Goal: Task Accomplishment & Management: Manage account settings

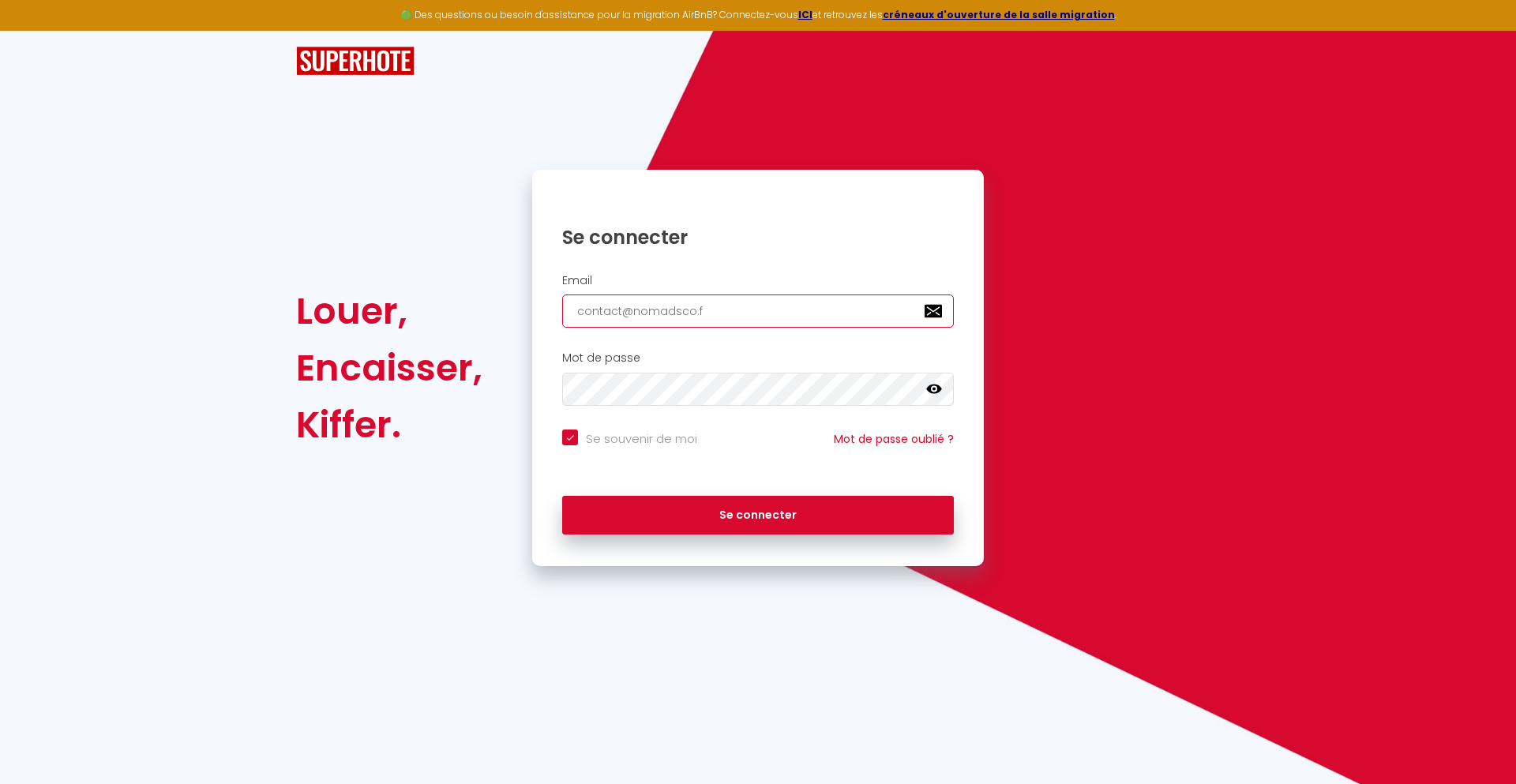
type input "[EMAIL_ADDRESS][DOMAIN_NAME]"
checkbox input "true"
type input "[EMAIL_ADDRESS][DOMAIN_NAME]"
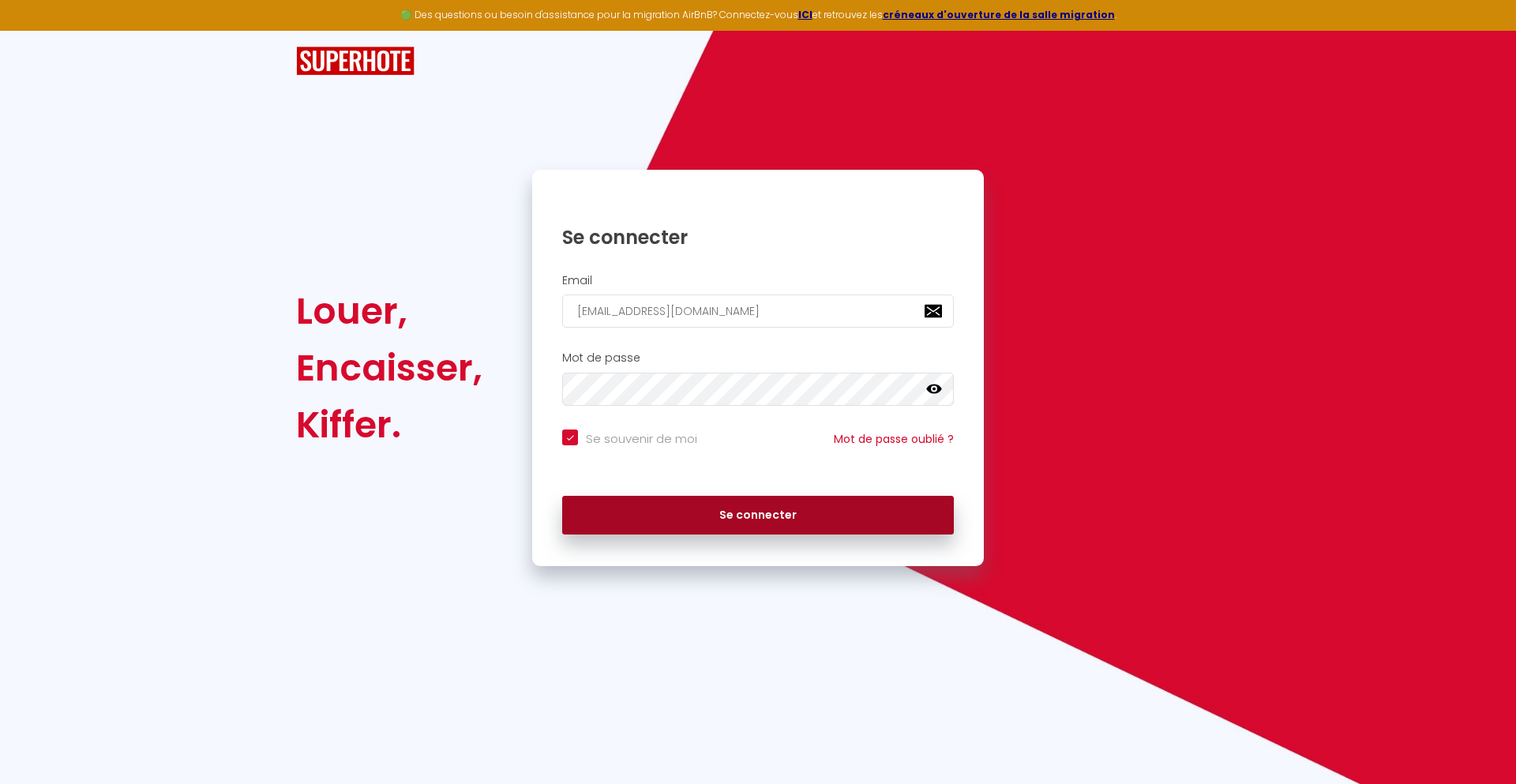
click at [758, 514] on button "Se connecter" at bounding box center [758, 516] width 392 height 40
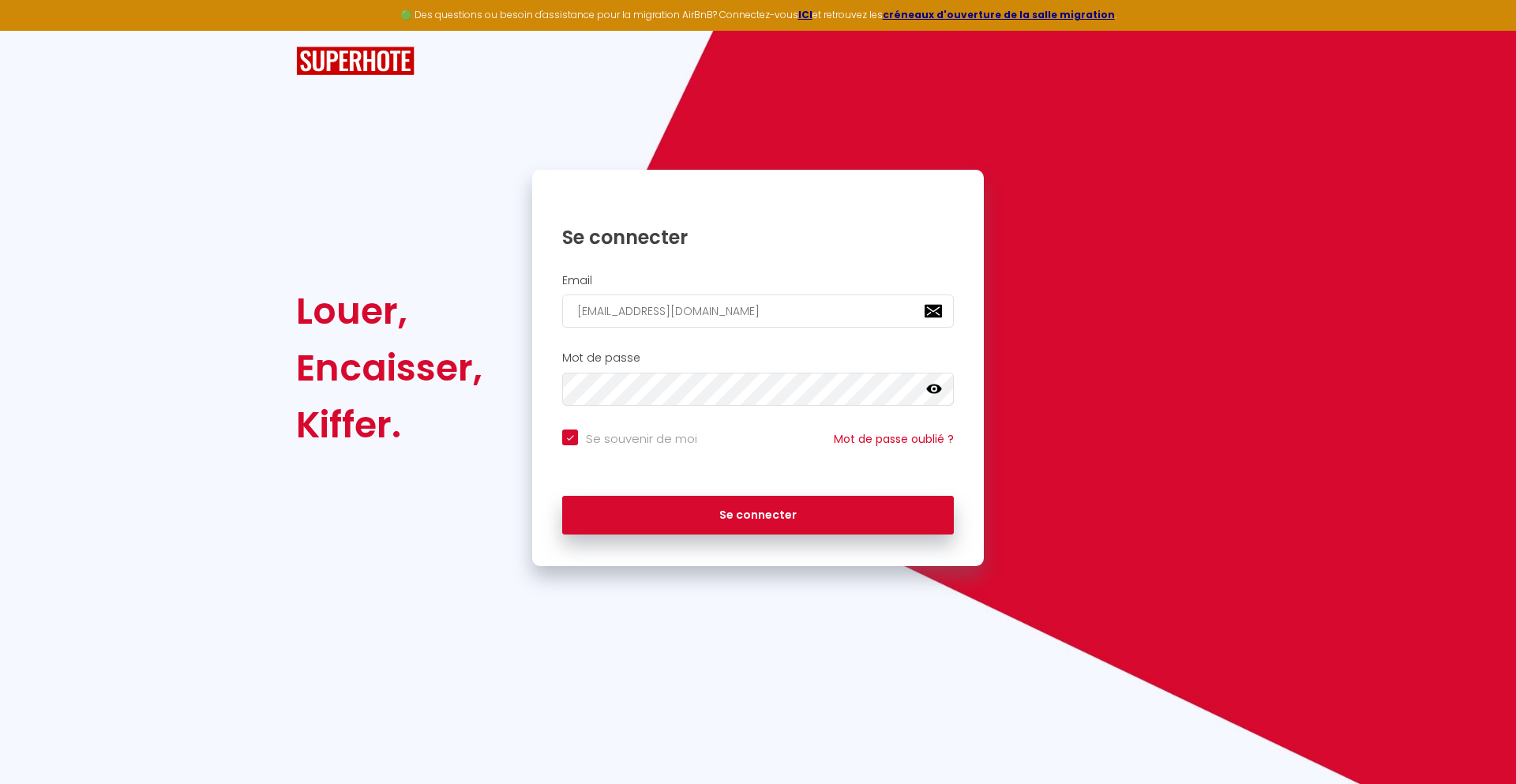
checkbox input "true"
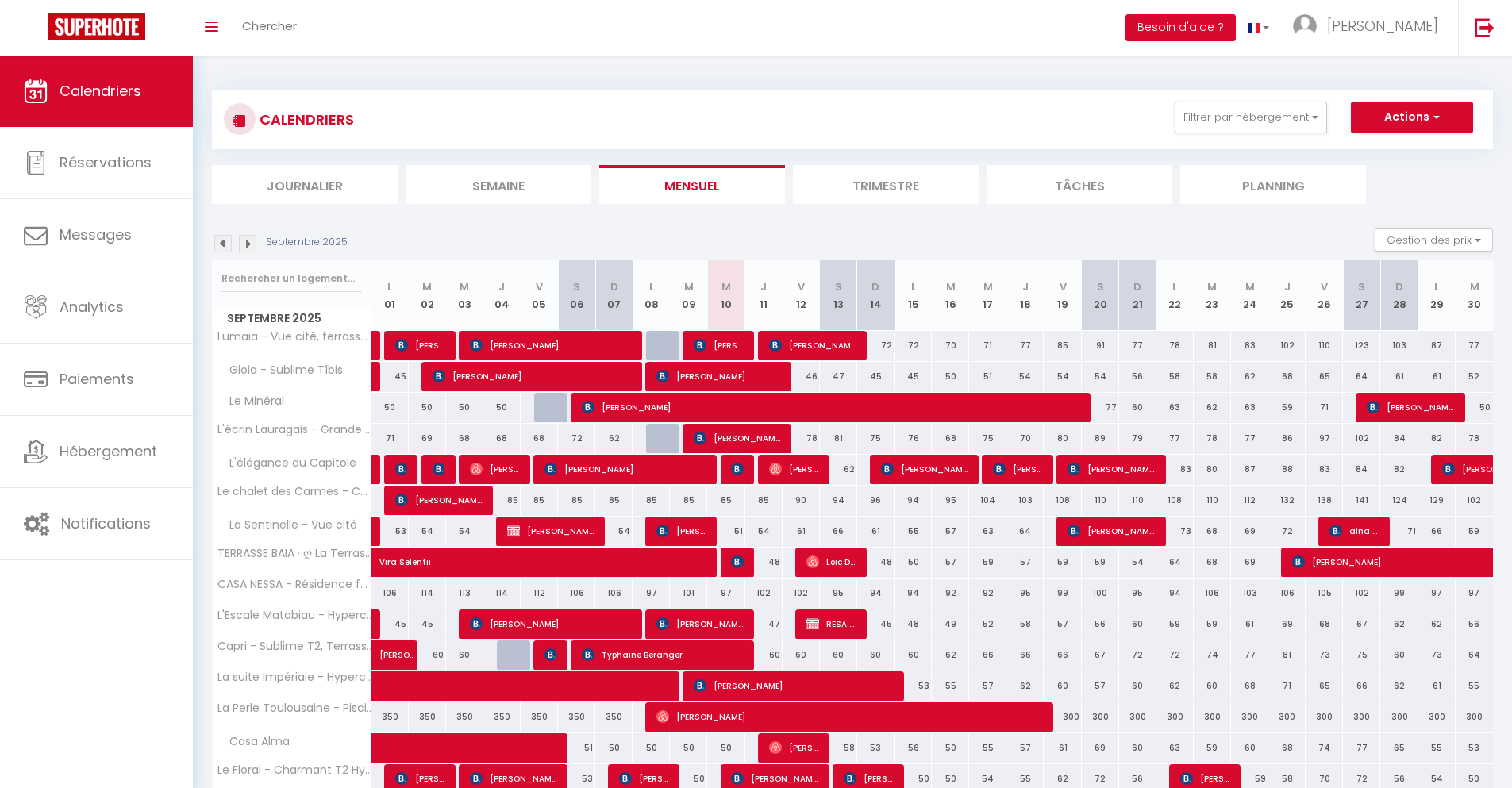
click at [305, 184] on li "Journalier" at bounding box center [305, 184] width 186 height 39
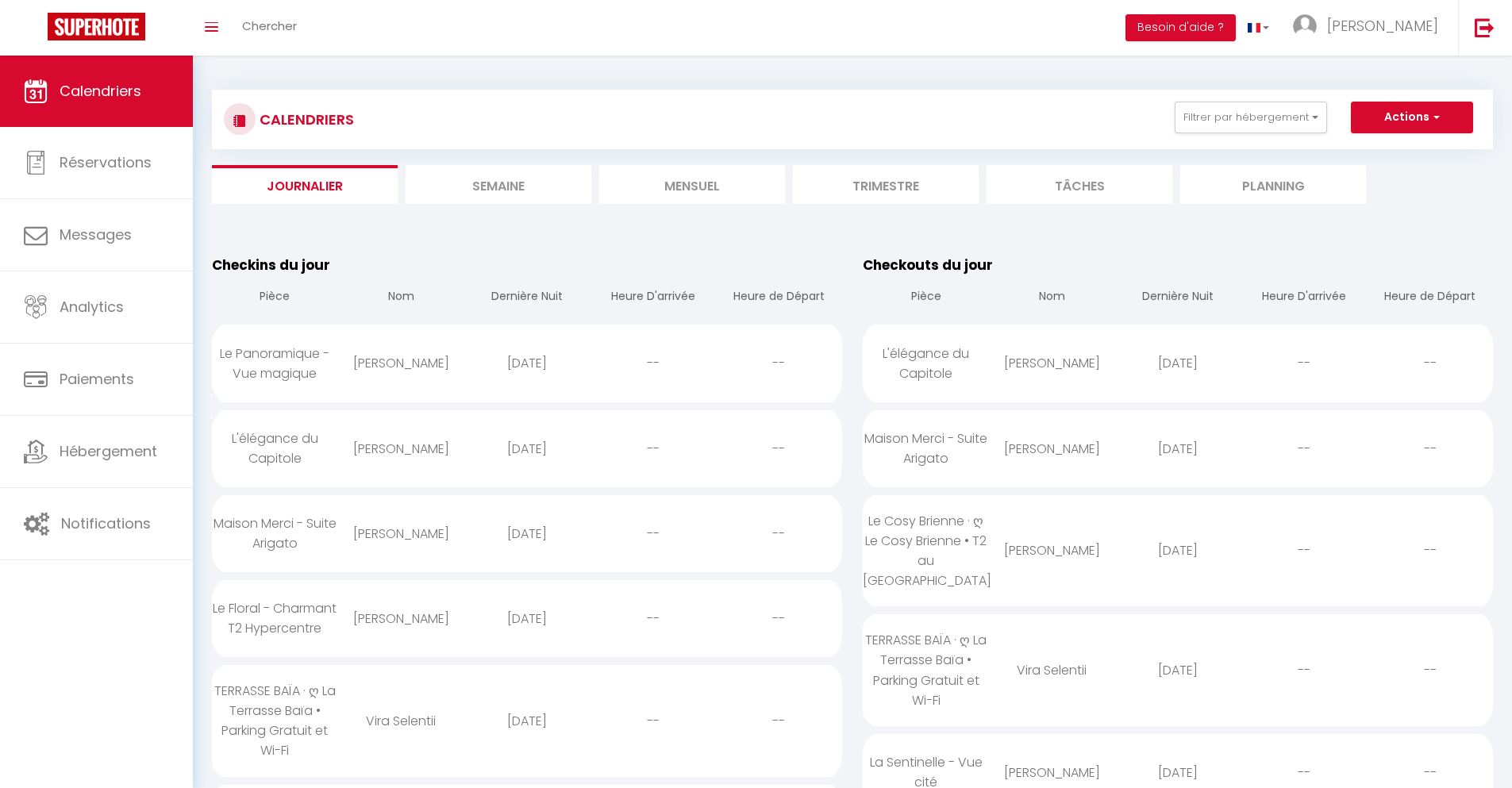
click at [526, 362] on div "[DATE]" at bounding box center [527, 362] width 126 height 51
select select "0"
select select "1"
select select
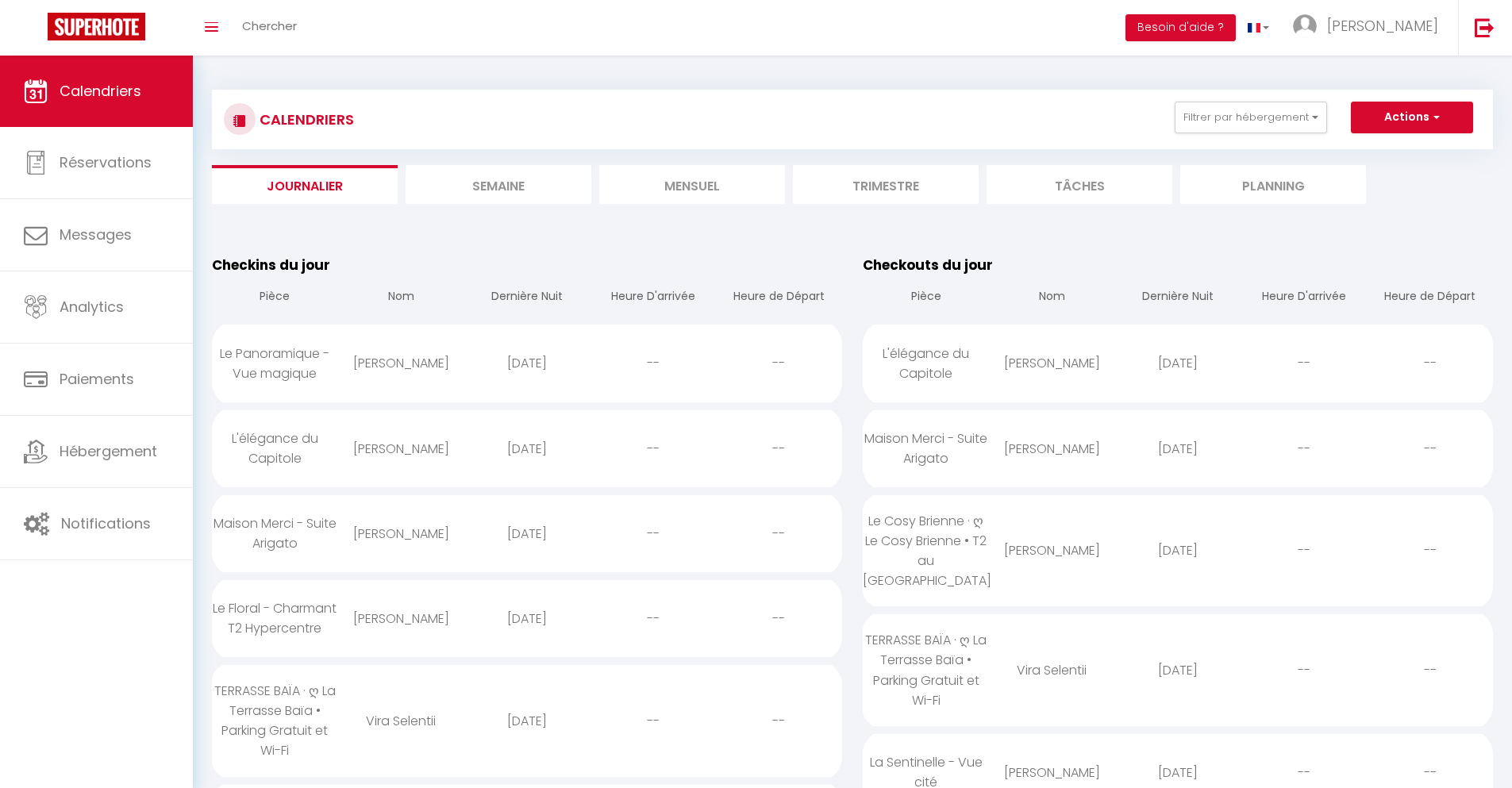
select select
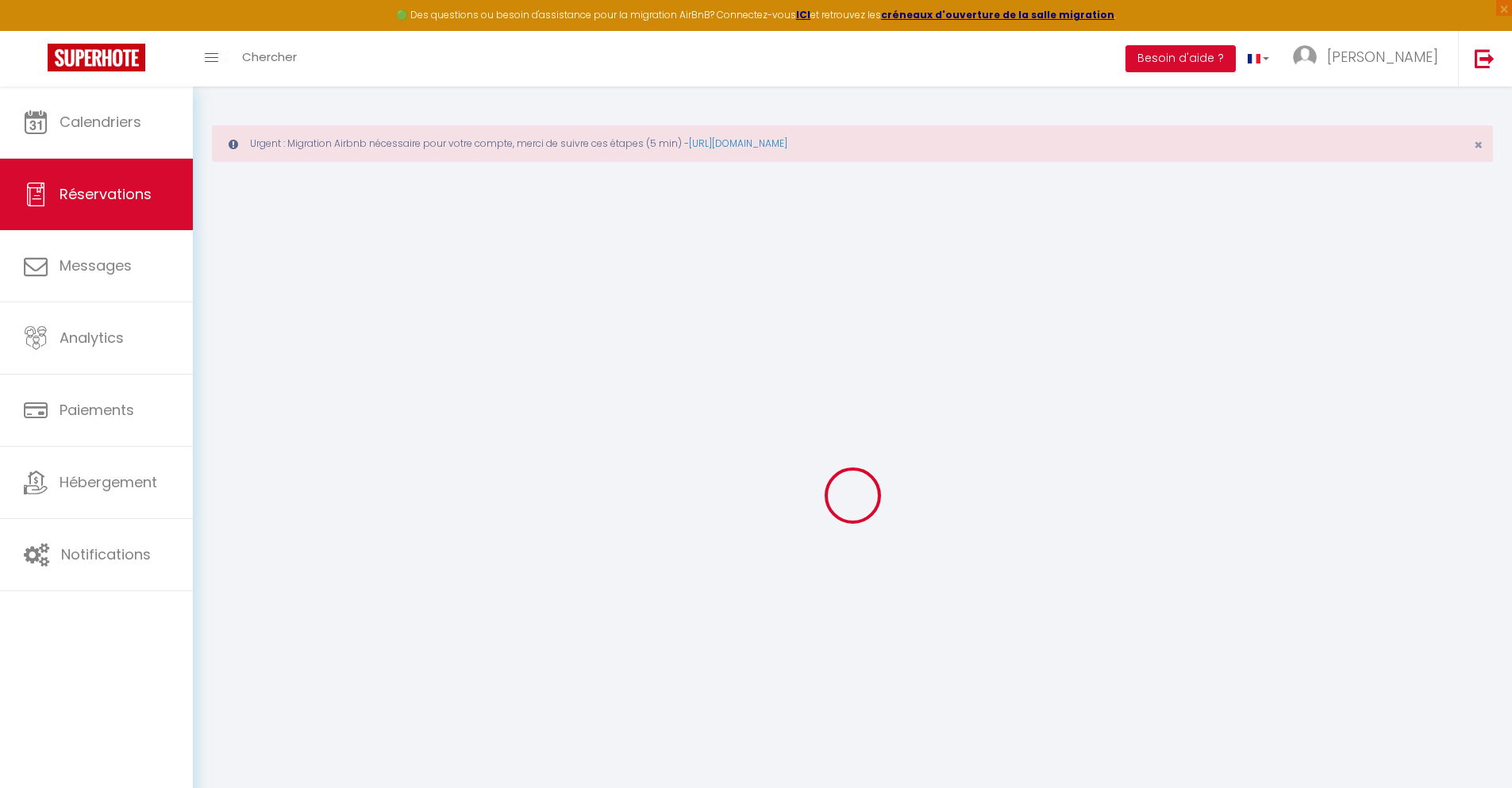
select select
checkbox input "false"
select select
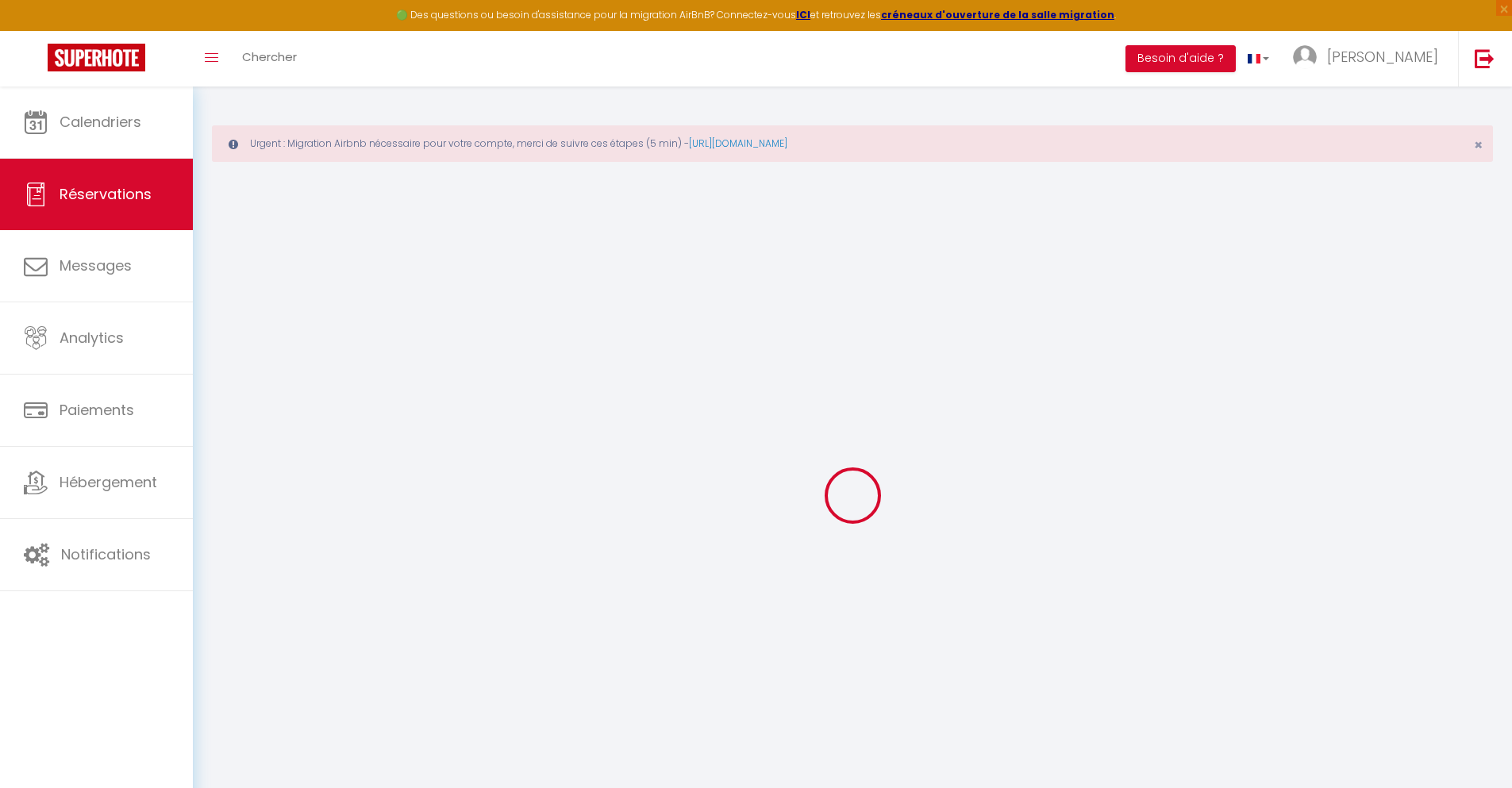
checkbox input "false"
type textarea "** THIS RESERVATION HAS BEEN PRE-PAID ** BOOKING NOTE : Payment charge is EUR 2…"
type input "30"
type input "9.16"
select select
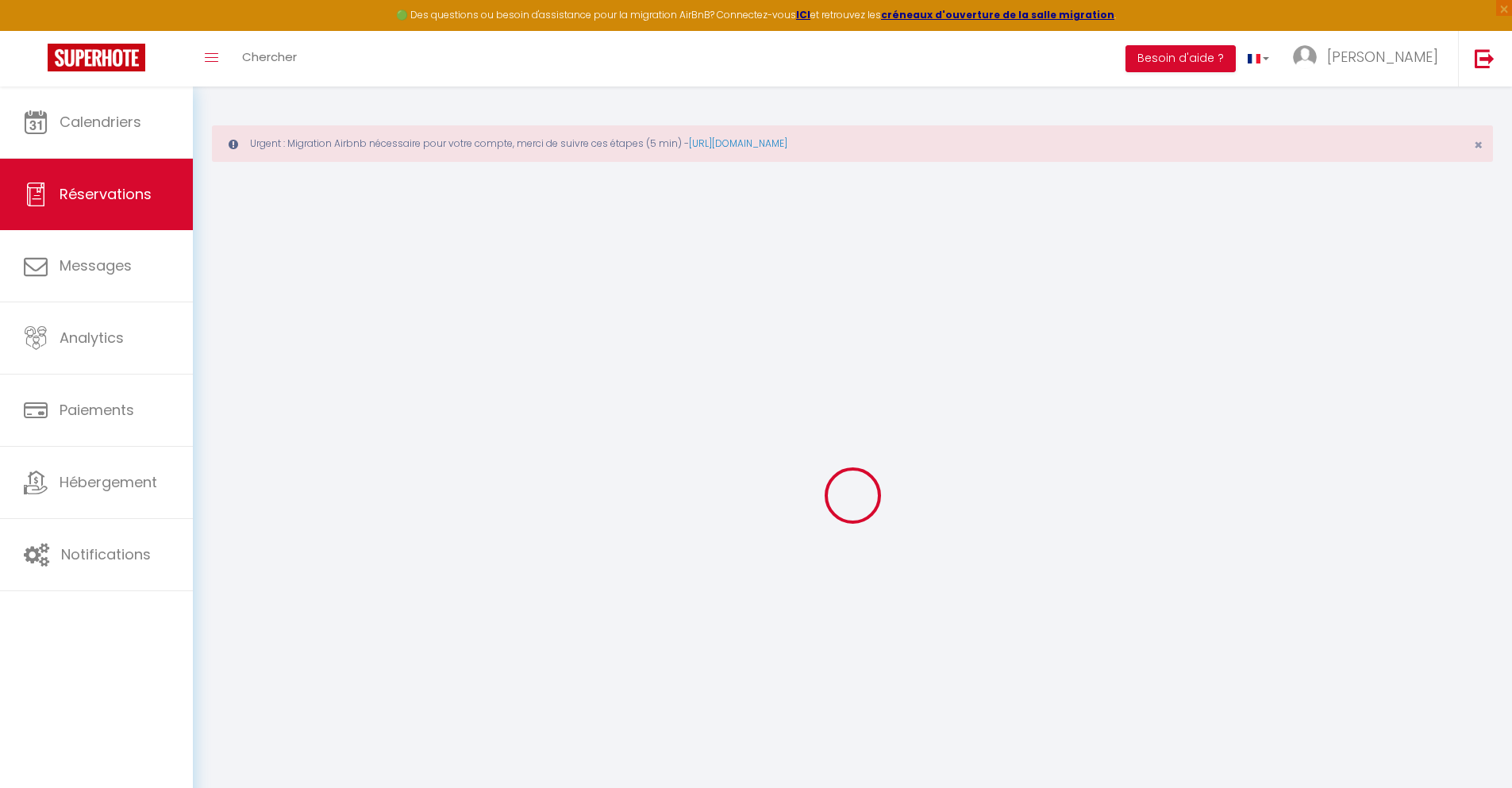
select select
checkbox input "false"
select select
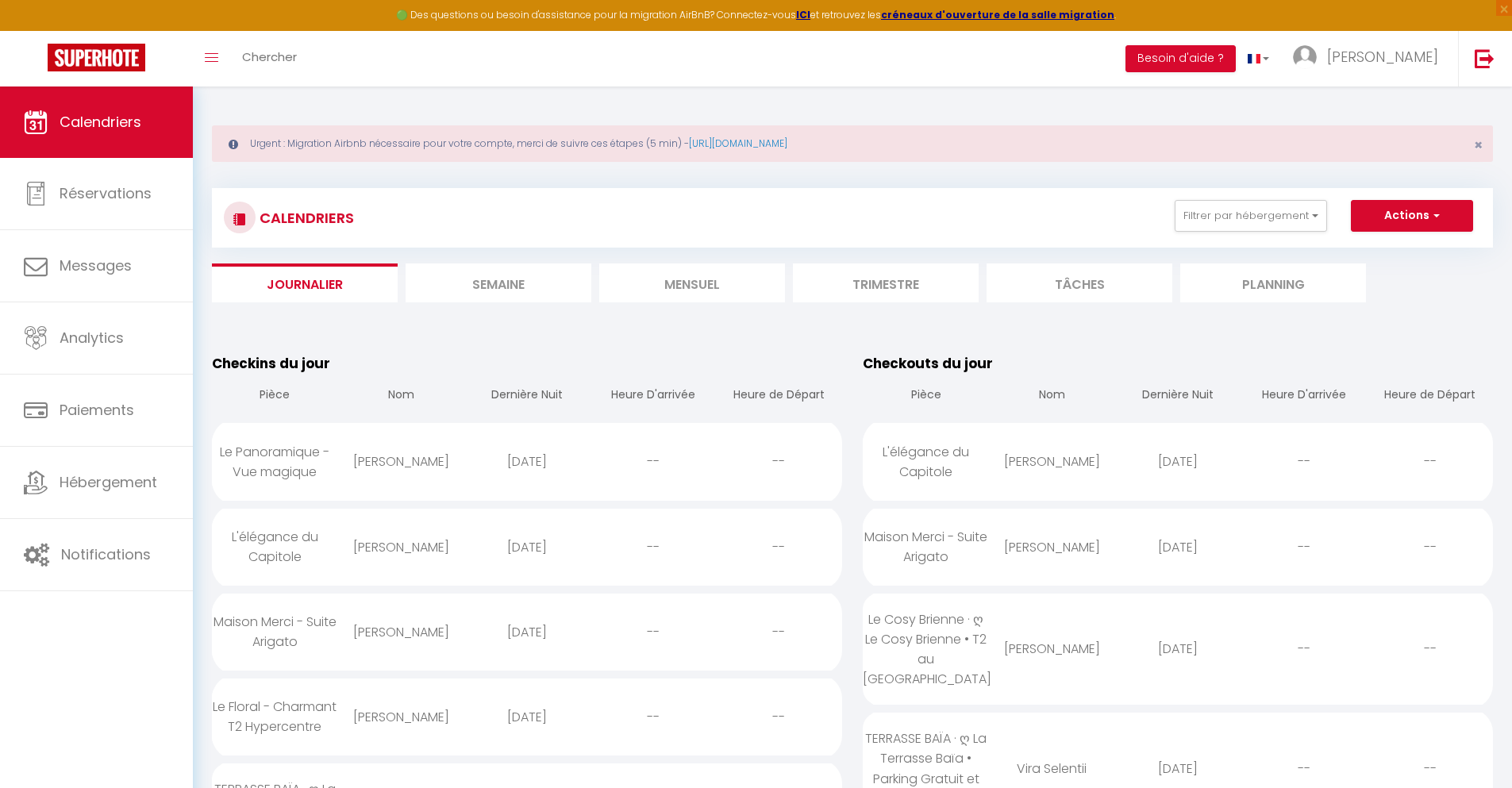
click at [526, 546] on div "[DATE]" at bounding box center [527, 546] width 126 height 51
select select "0"
select select "1"
select select
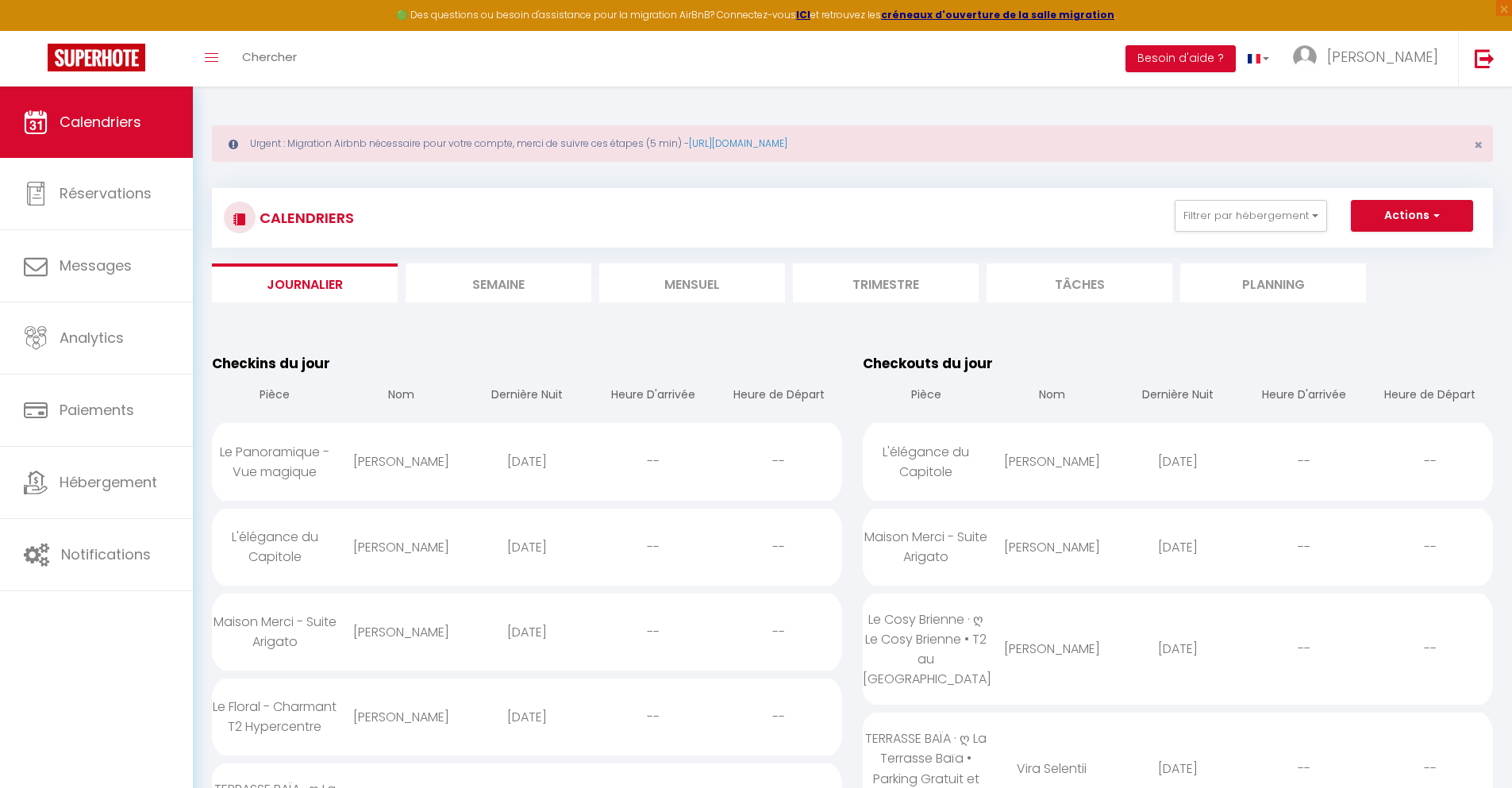
select select
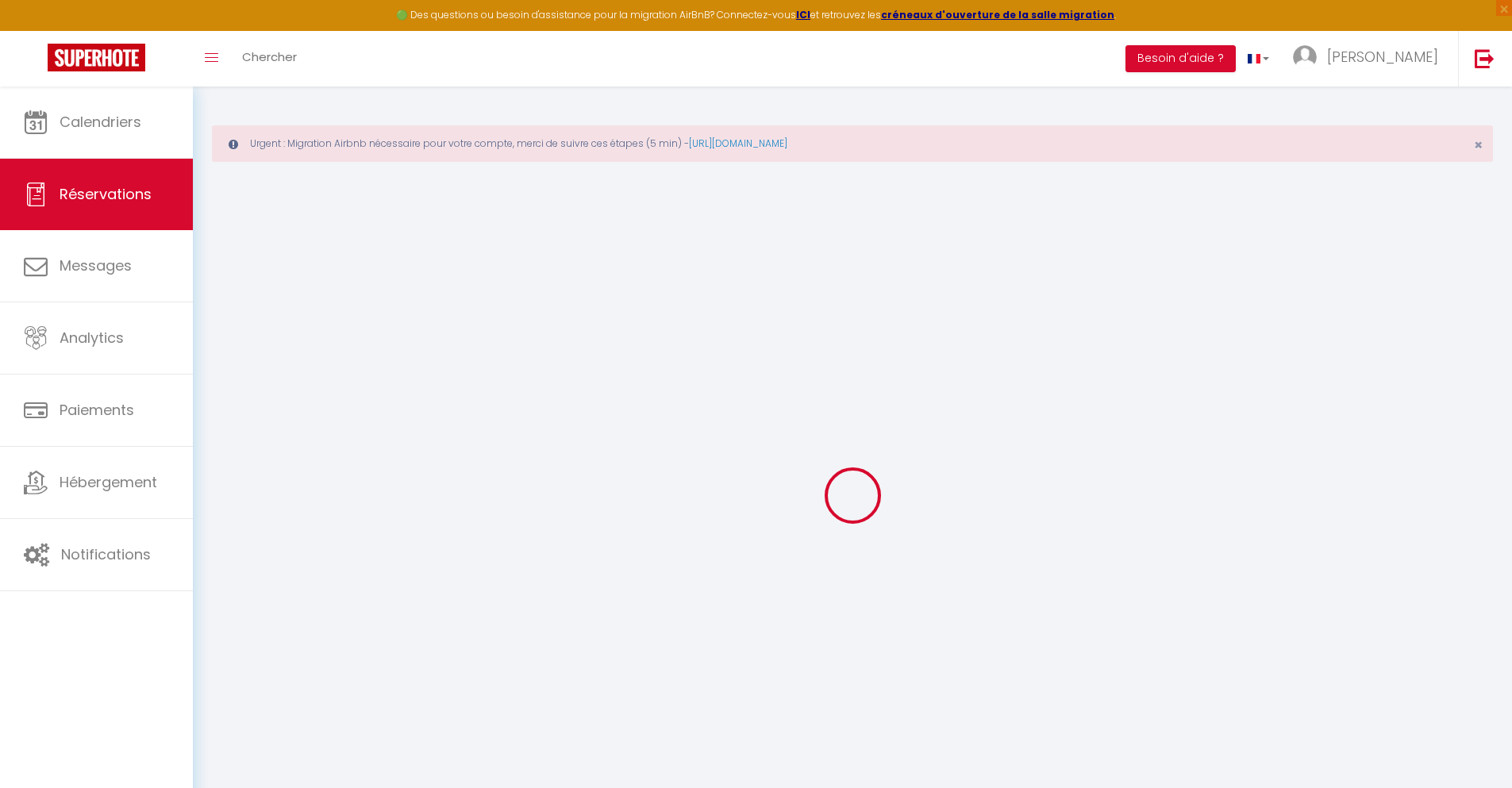
type input "[PERSON_NAME]"
type input "Laloux"
type input "[EMAIL_ADDRESS][DOMAIN_NAME]"
type input "[PHONE_NUMBER]"
select select "FR"
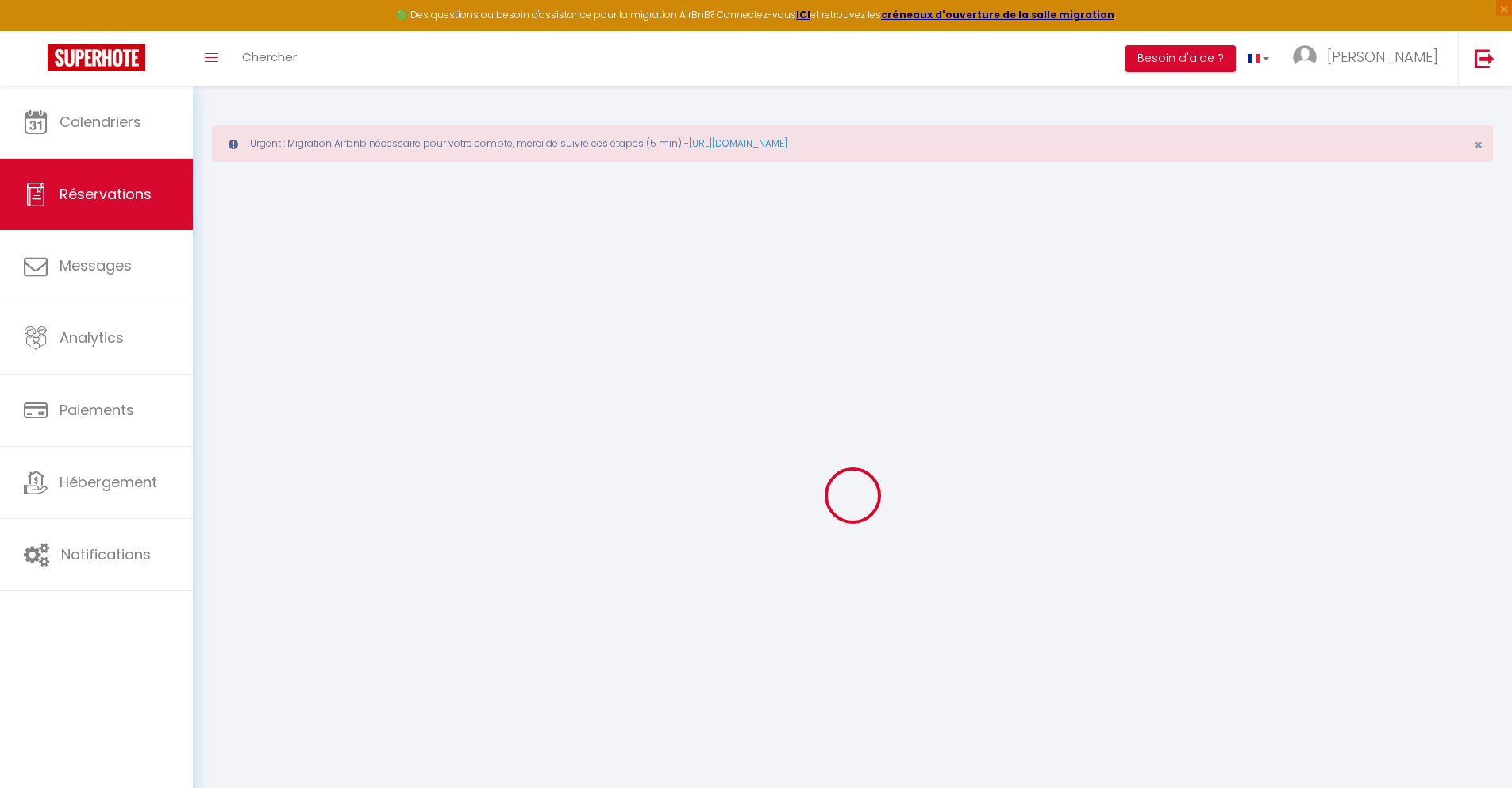
type input "17.51"
type input "1.5"
select select "36101"
select select "1"
select select
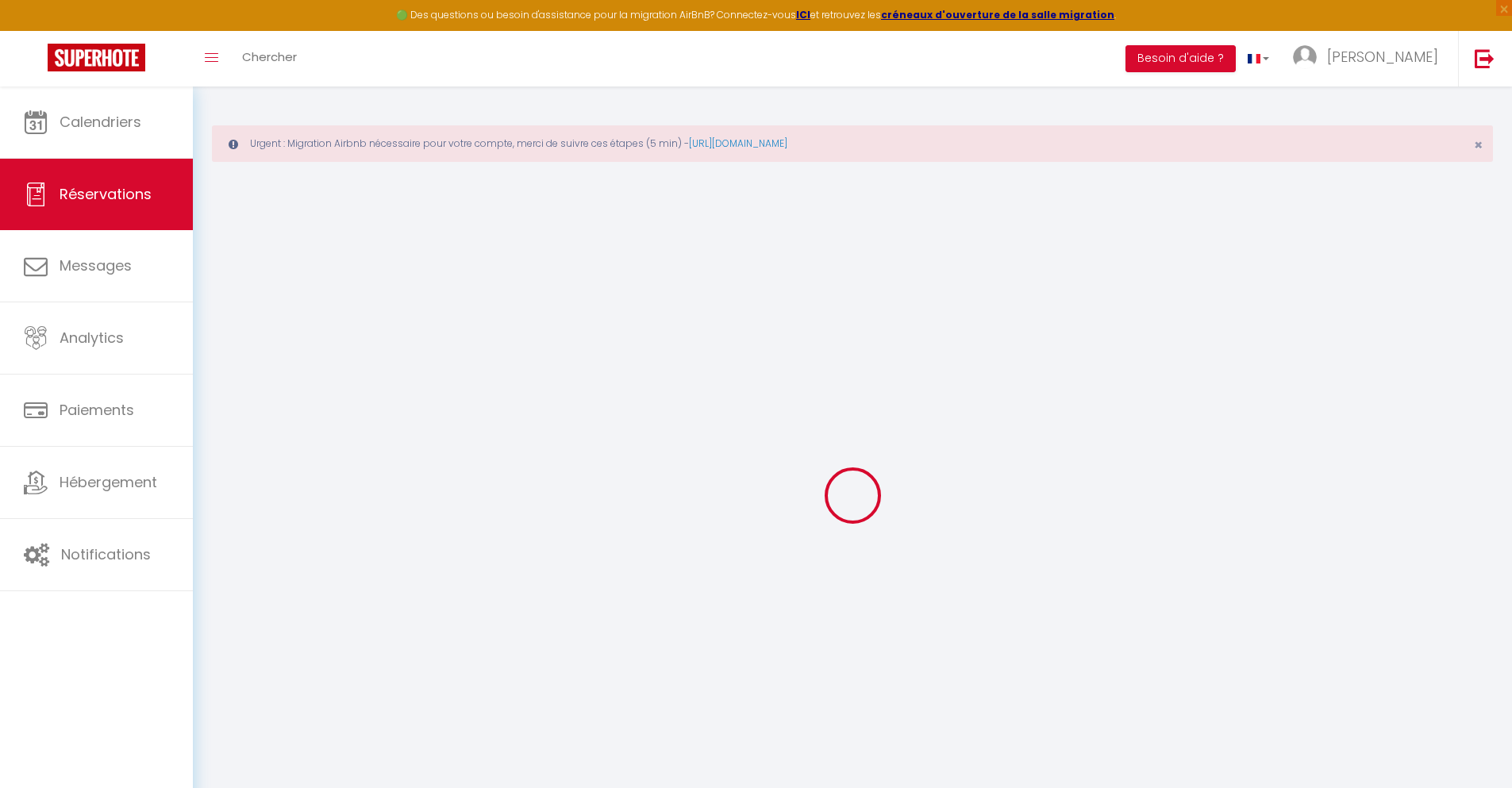
select select
type input "1"
select select "12"
select select
type input "63"
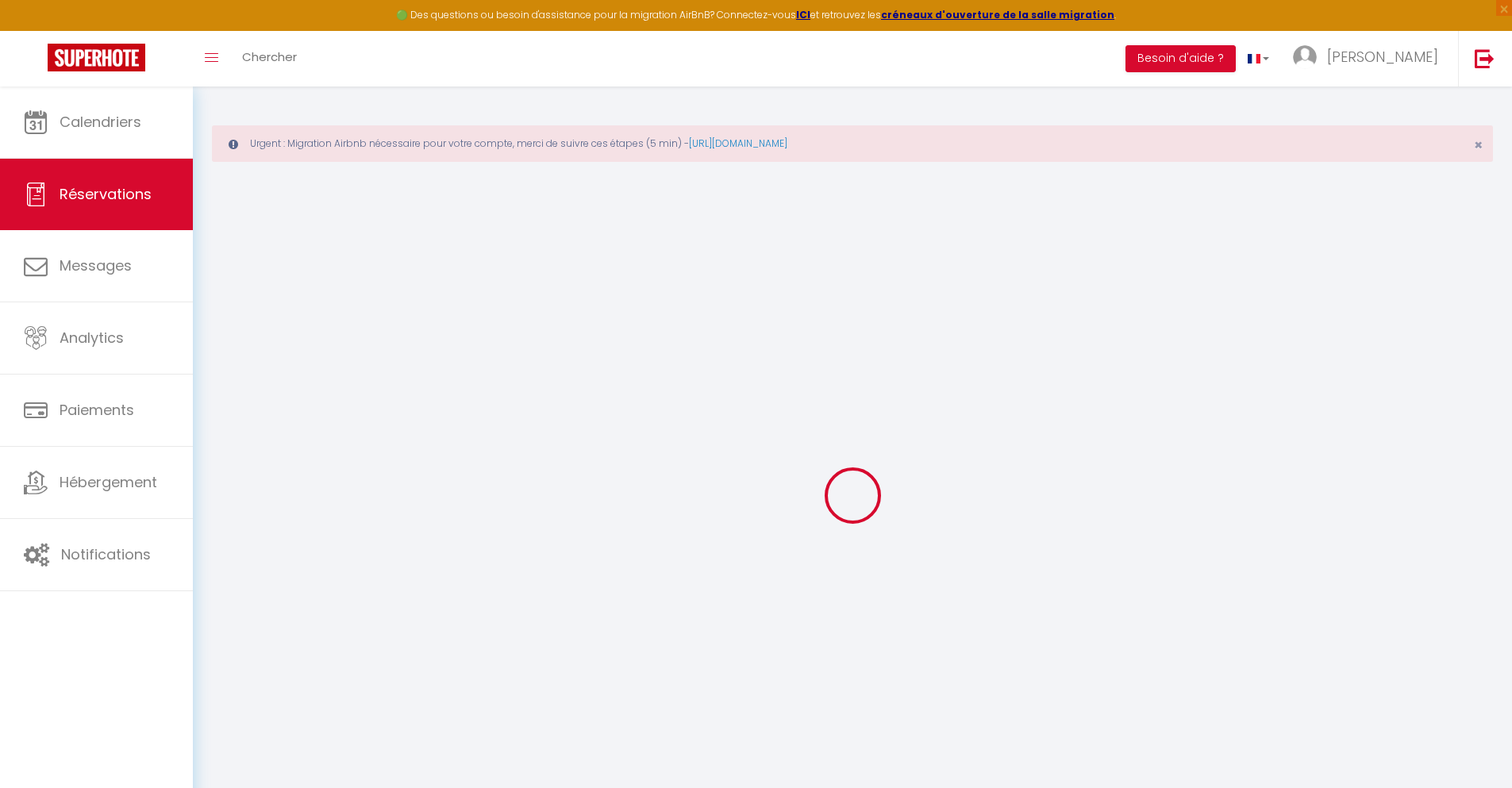
checkbox input "false"
type input "0"
select select "2"
type input "0"
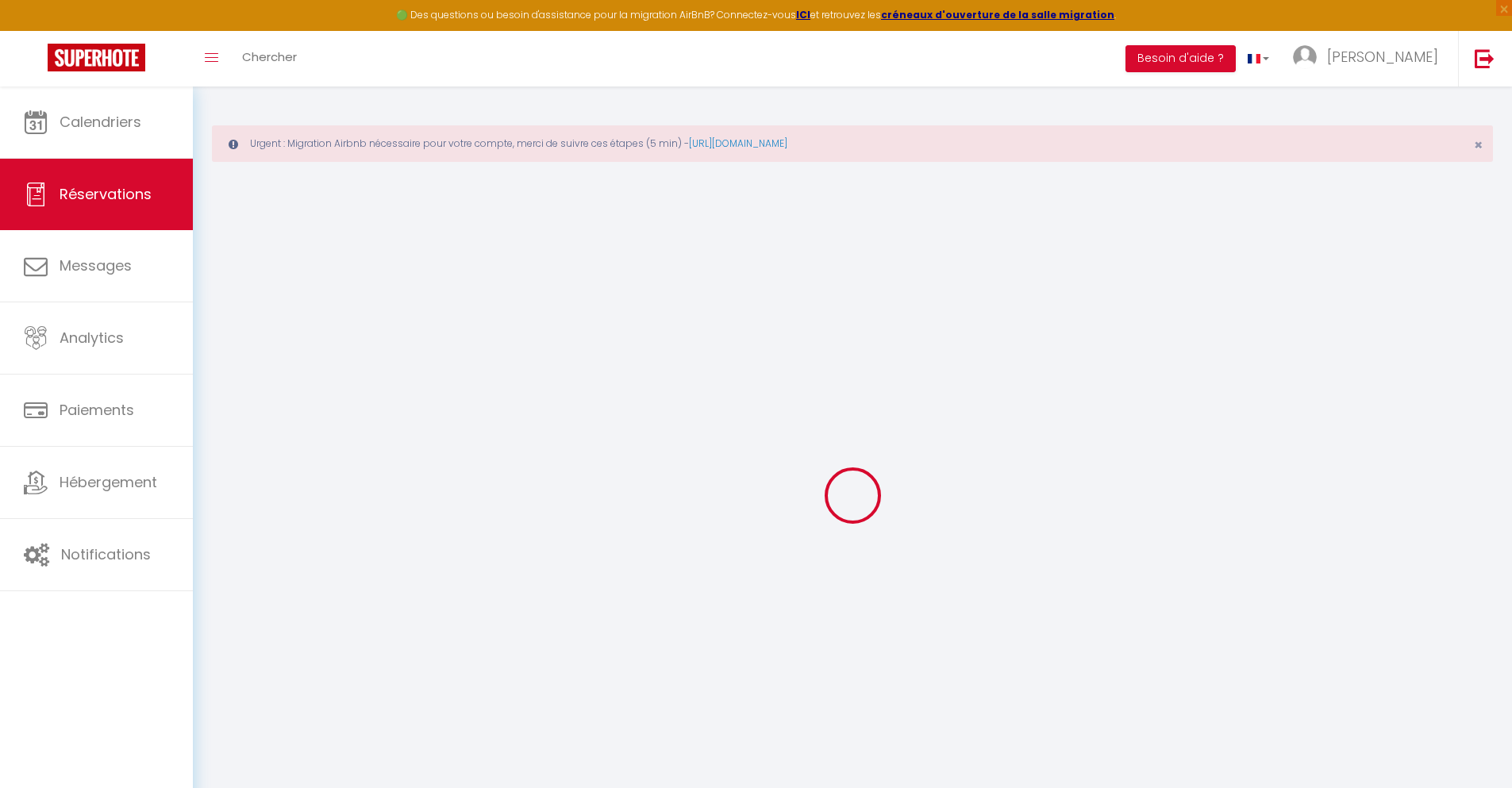
type input "0"
select select
select select "14"
checkbox input "false"
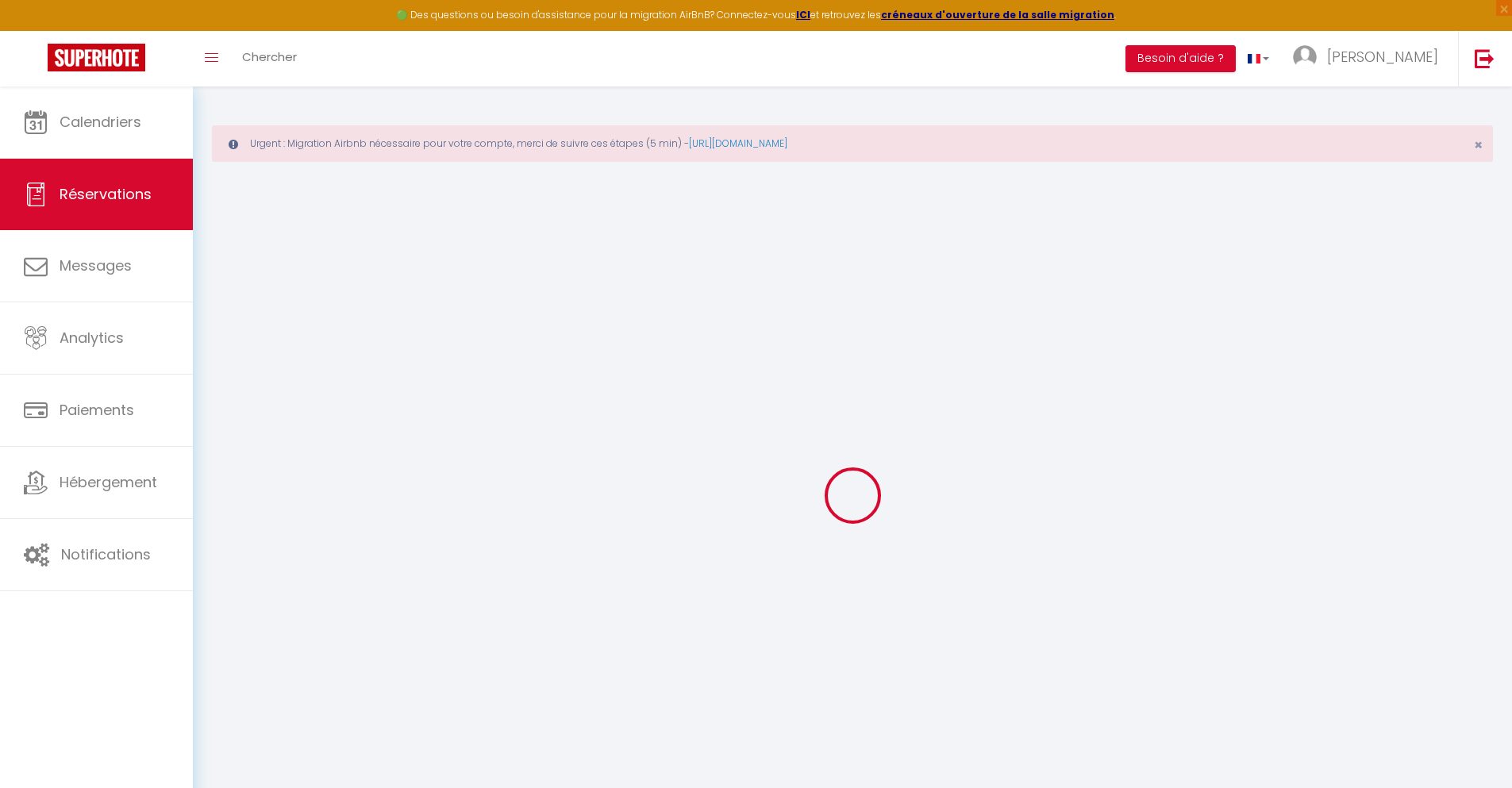
select select
checkbox input "false"
select select
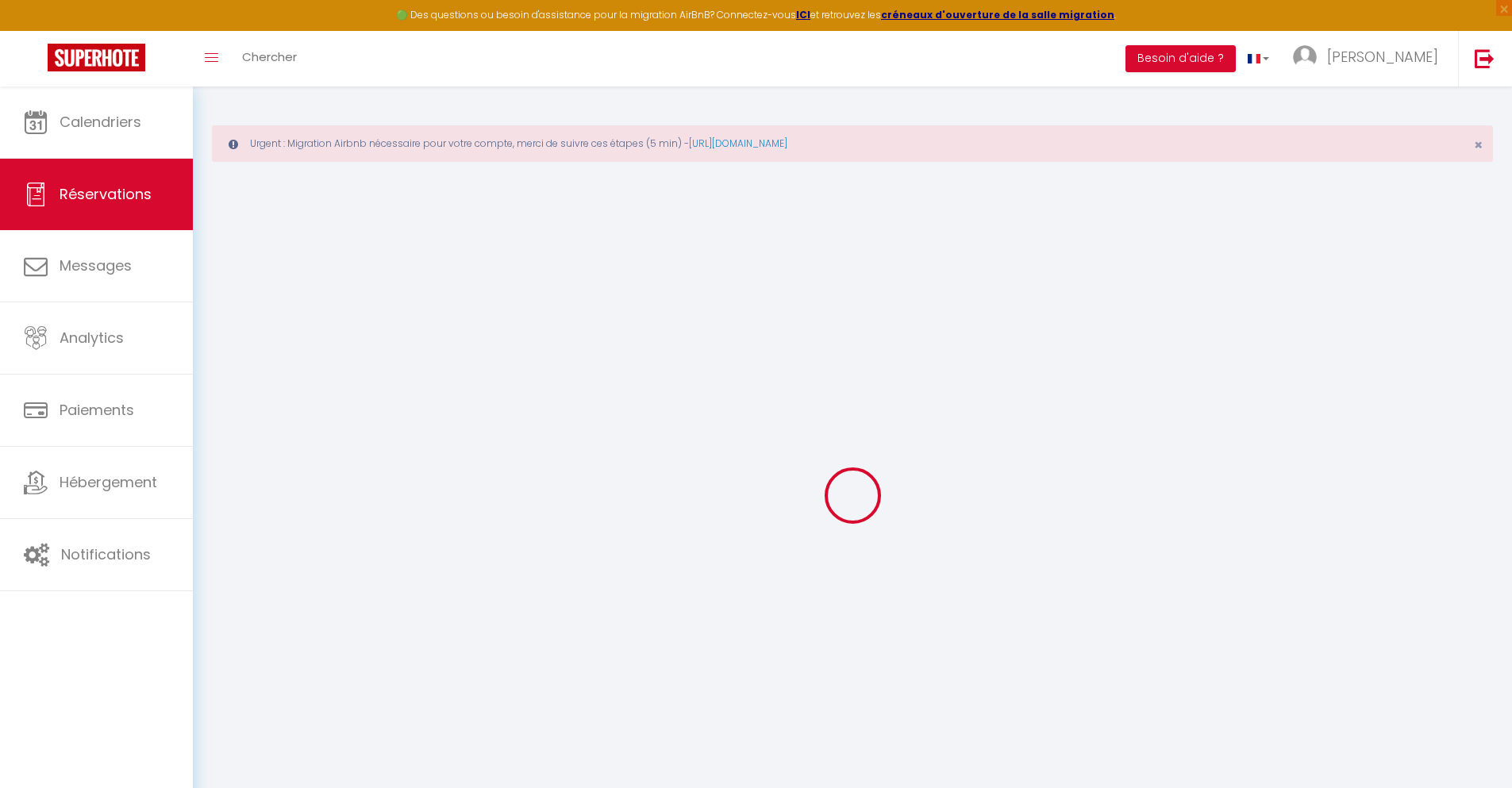
checkbox input "false"
type textarea "** THIS RESERVATION HAS BEEN PRE-PAID ** Approximate time of arrival: between 1…"
type input "40"
type input "4.12"
select select
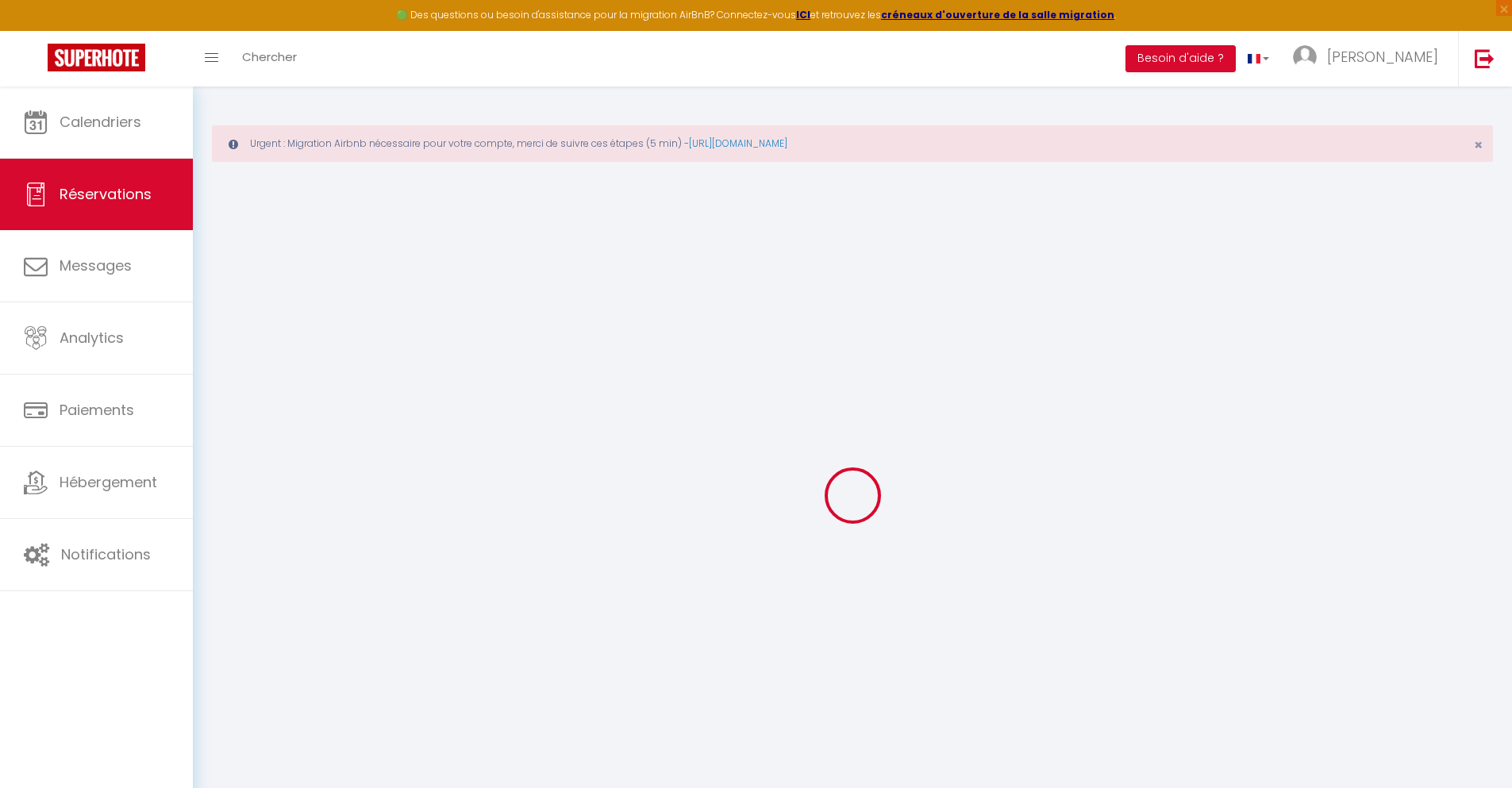
select select
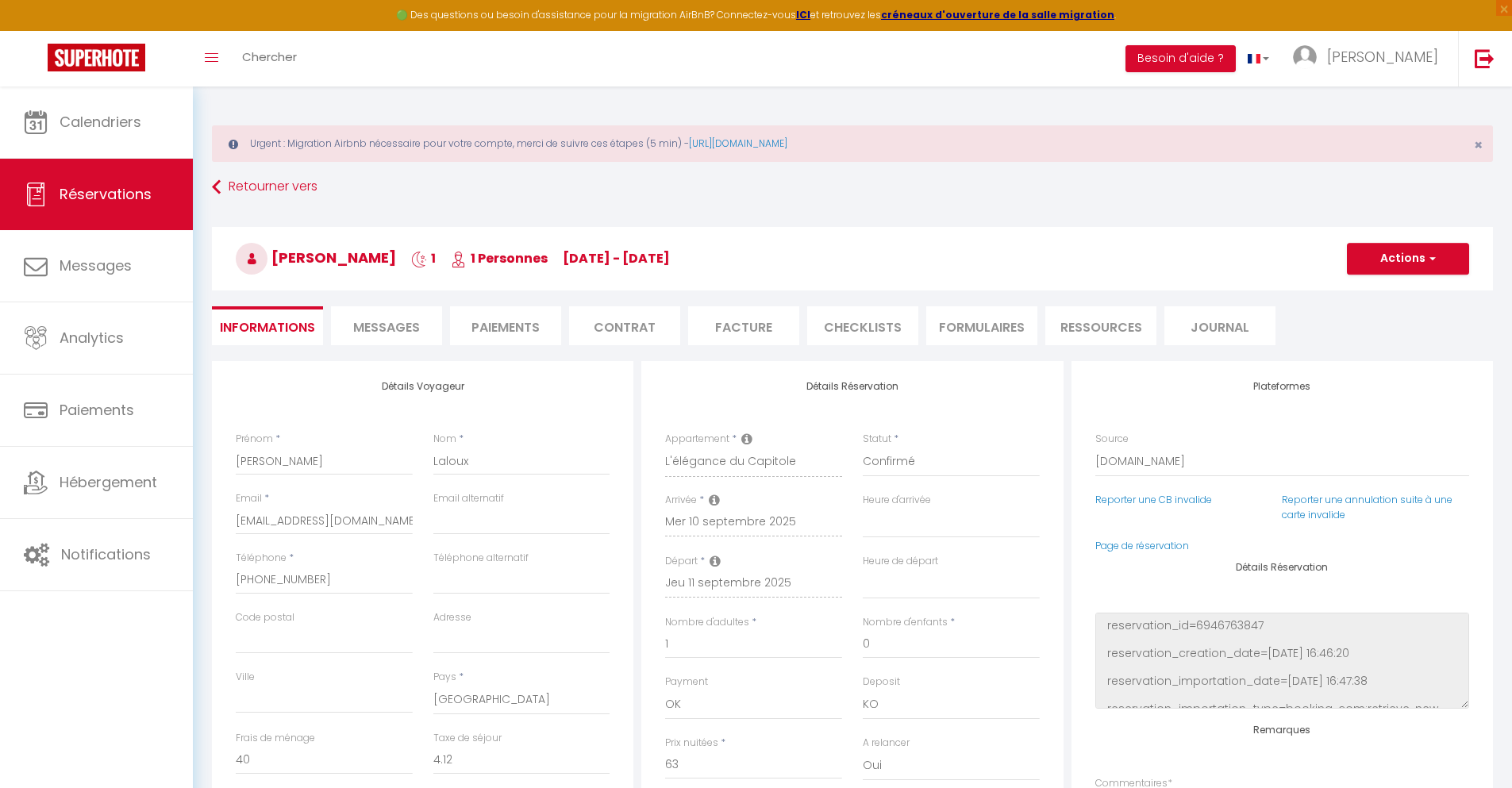
checkbox input "false"
select select
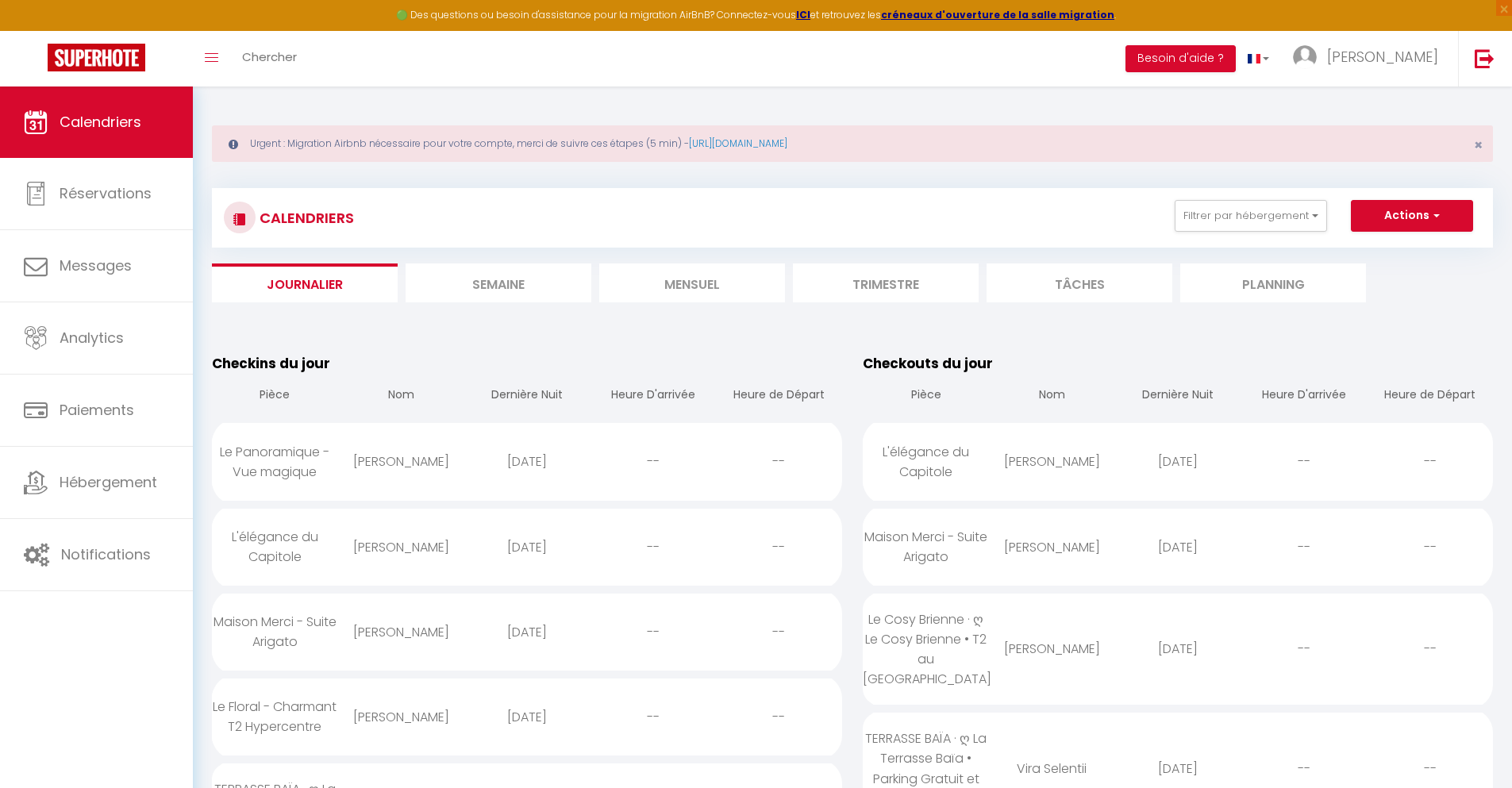
click at [526, 632] on div "[DATE]" at bounding box center [527, 632] width 126 height 51
select select "0"
select select "1"
select select
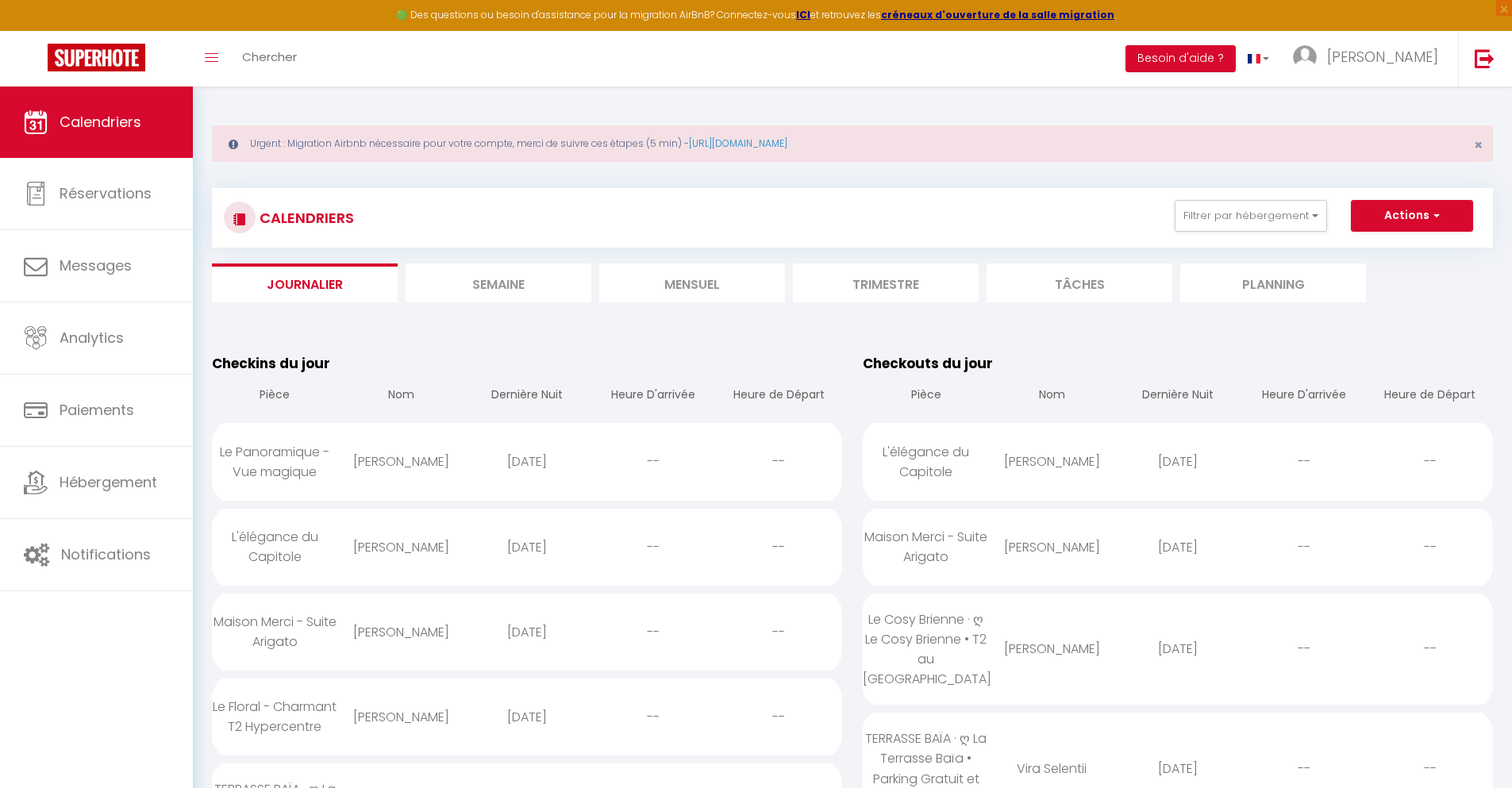
select select
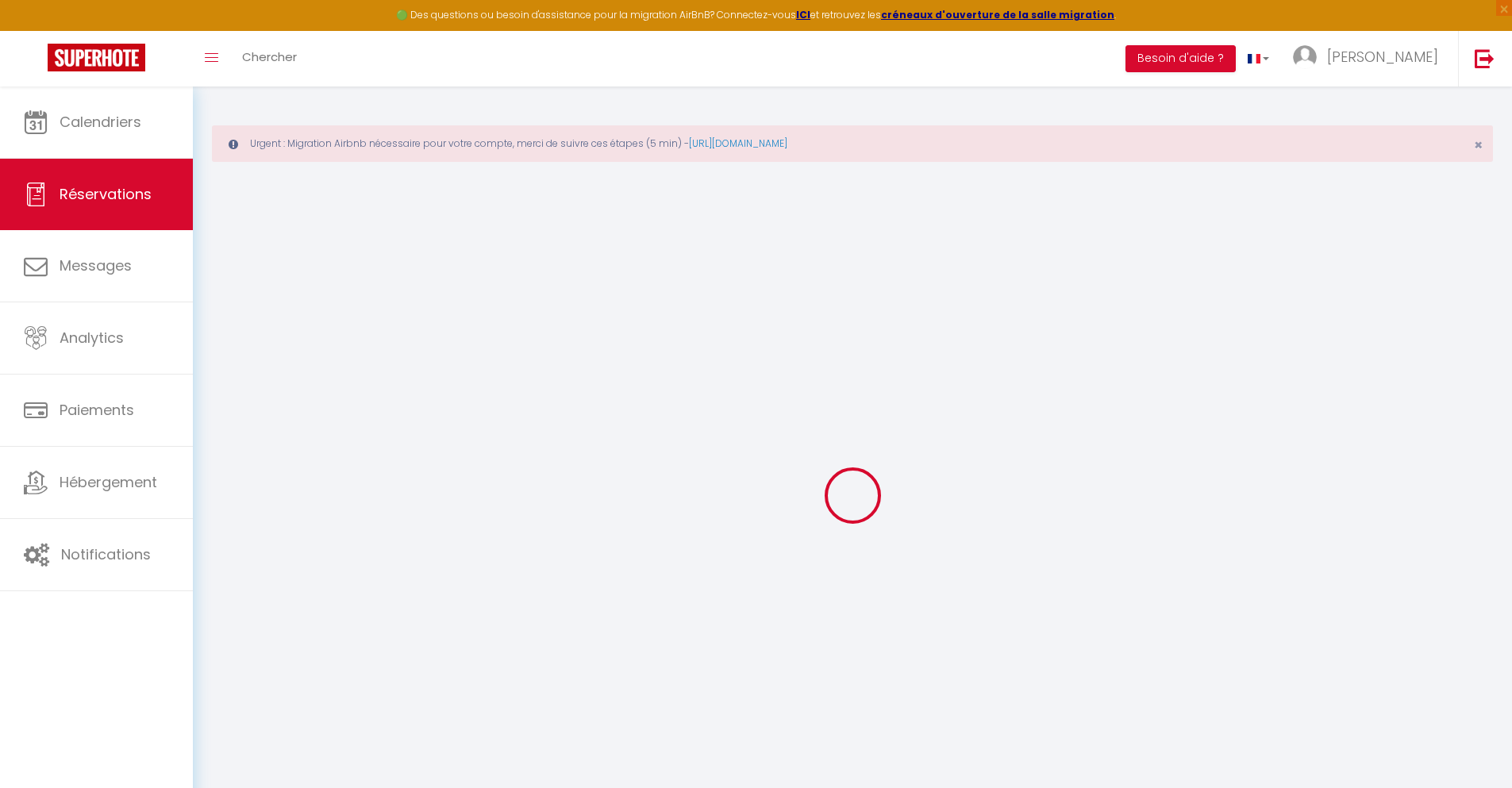
type input "[PERSON_NAME]"
type input "hill"
type input "[EMAIL_ADDRESS][DOMAIN_NAME]"
type input "[PHONE_NUMBER]"
type input "."
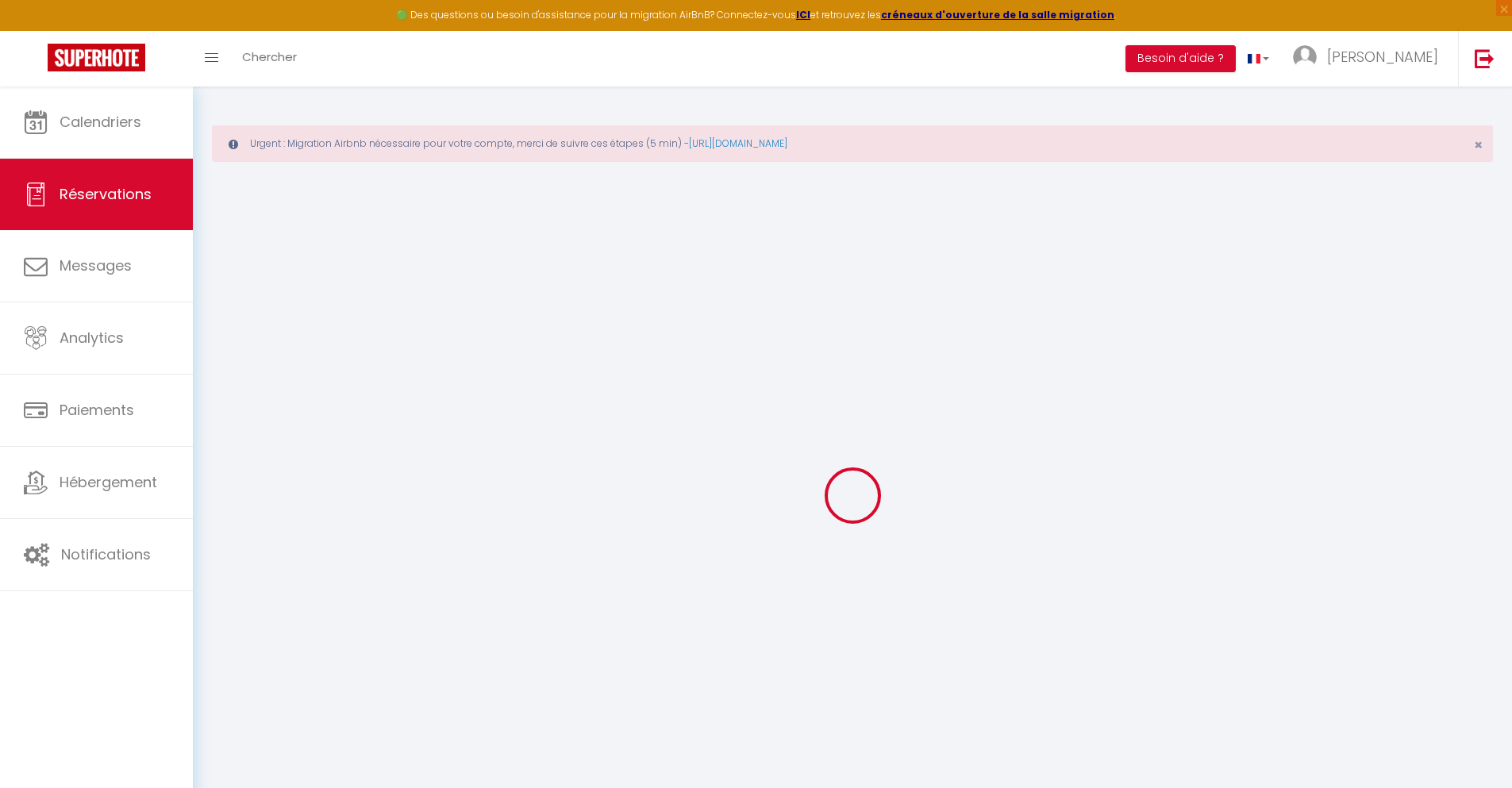
select select "GB"
type input "27.41"
type input "2.38"
select select "36906"
select select "1"
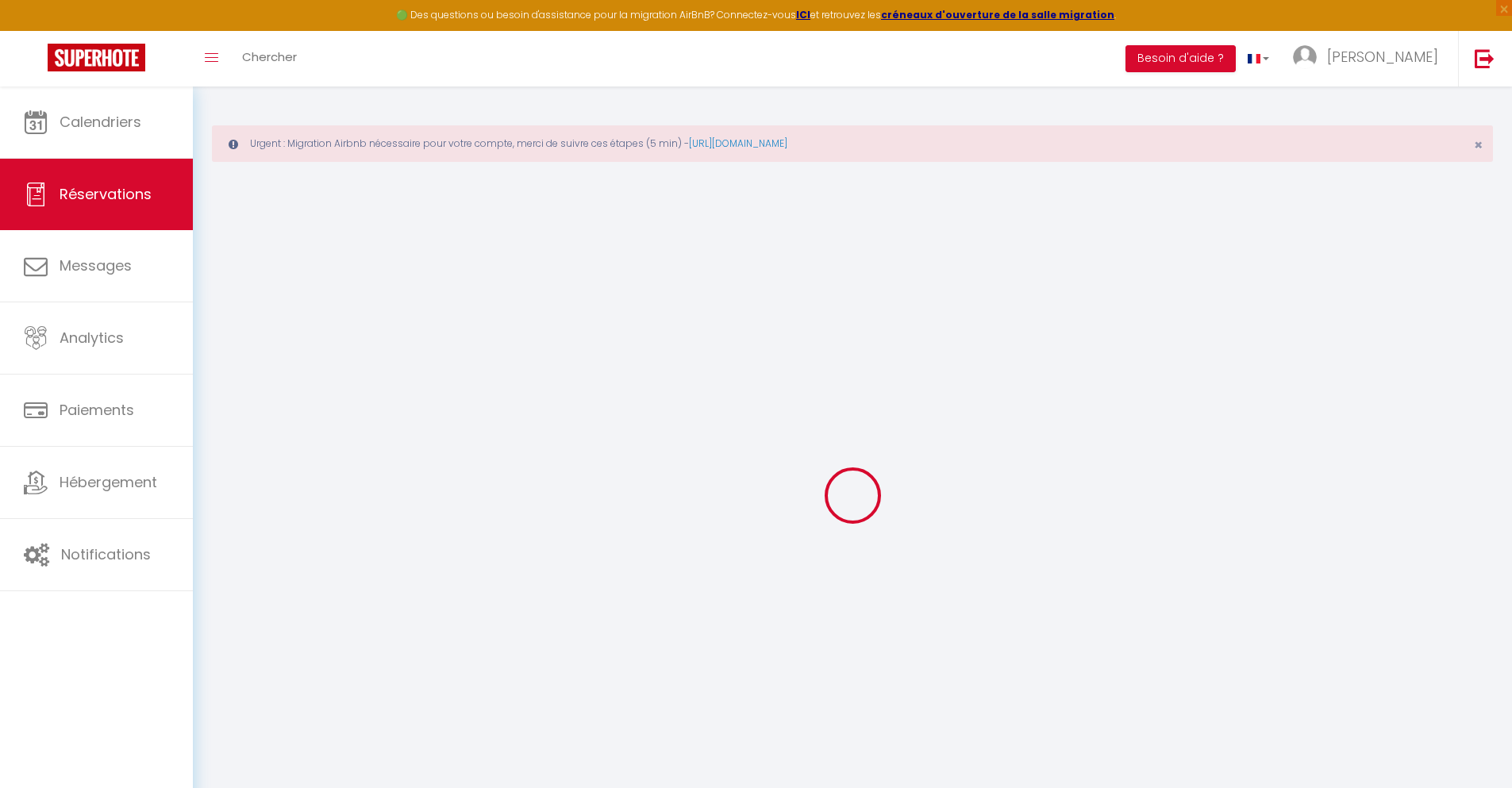
select select
type input "2"
select select "12"
select select
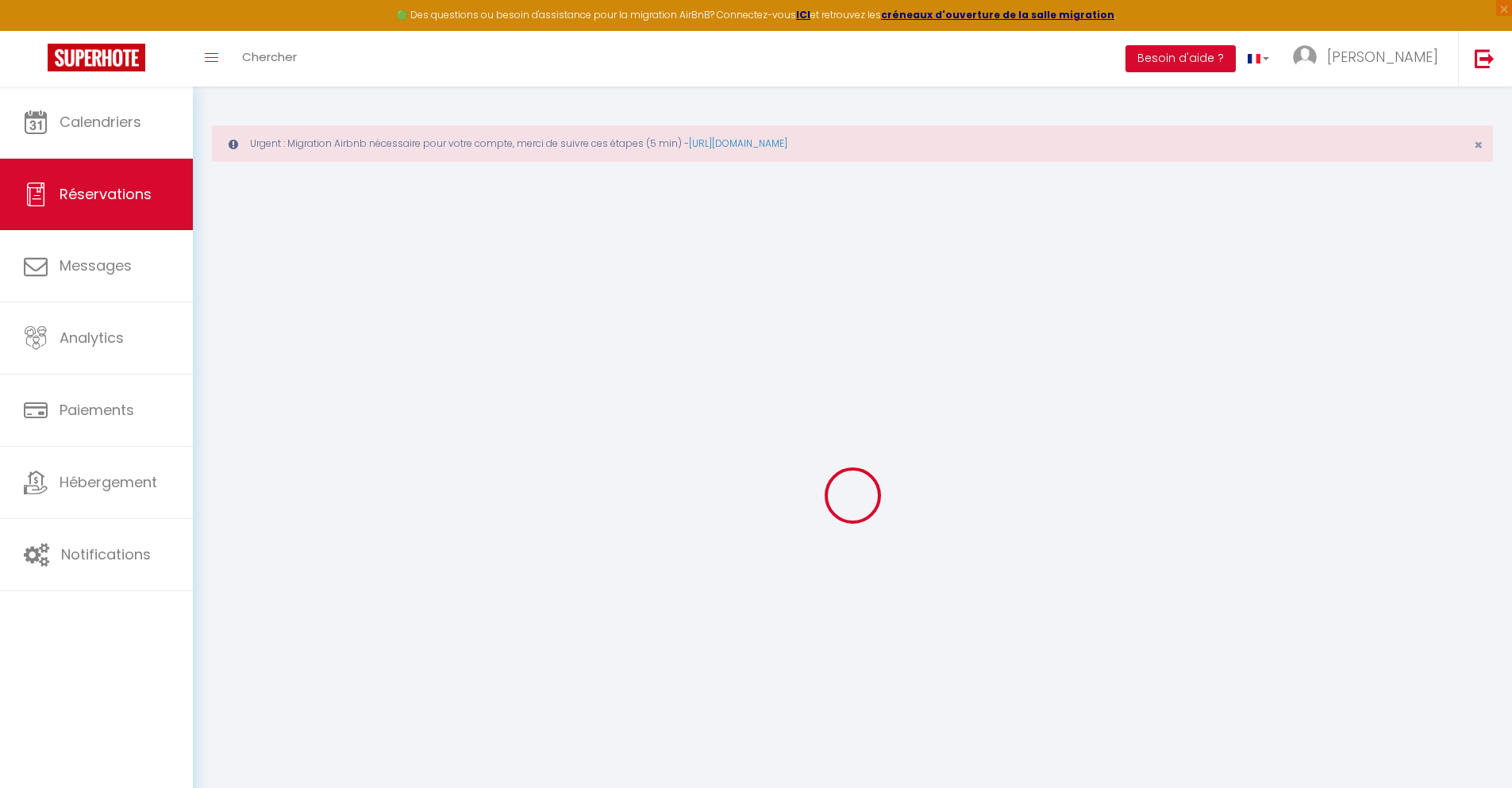
type input "131.22"
checkbox input "false"
type input "0"
select select "2"
type input "0"
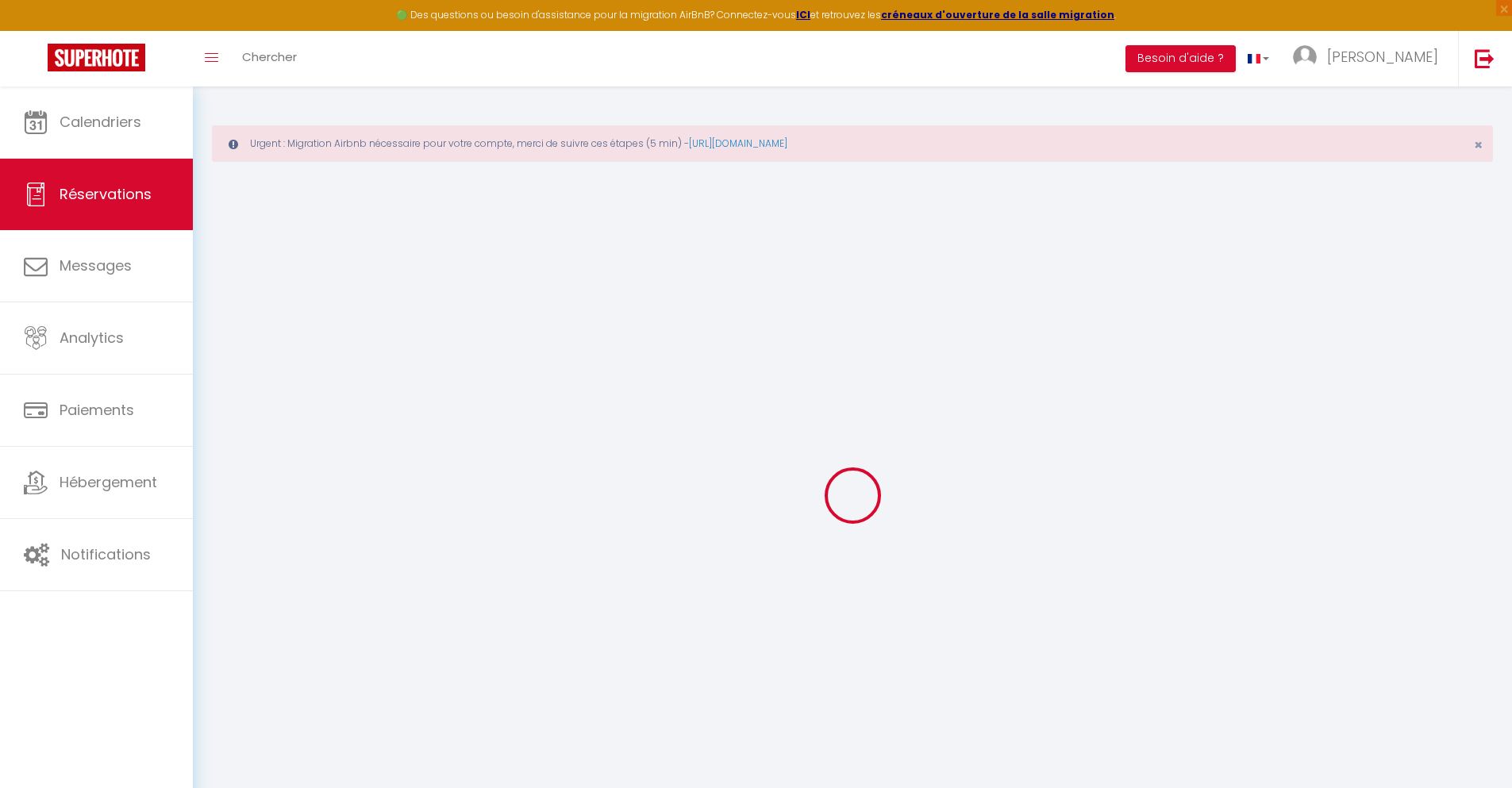
type input "0"
select select
select select "14"
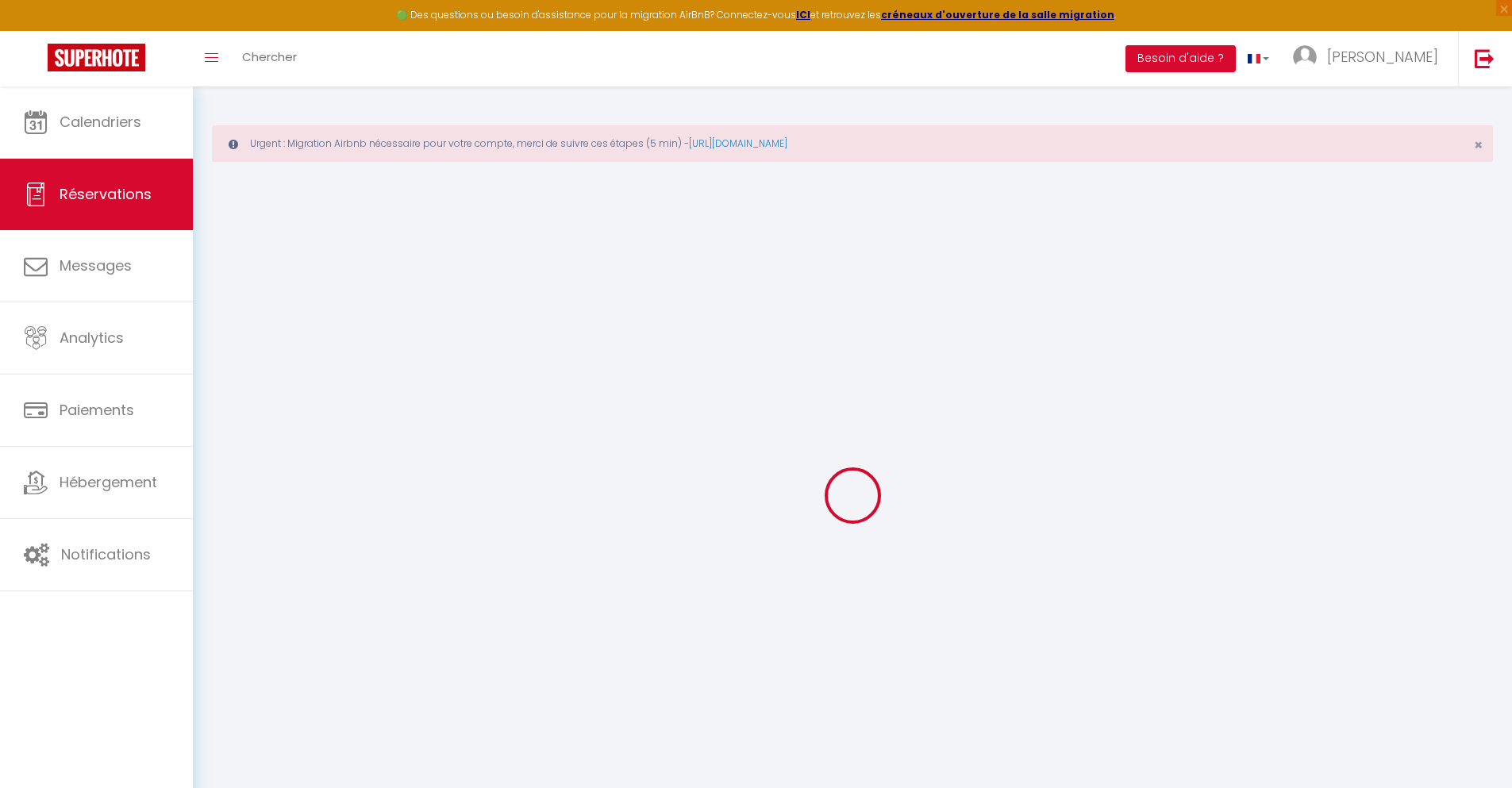
checkbox input "false"
select select
checkbox input "false"
select select
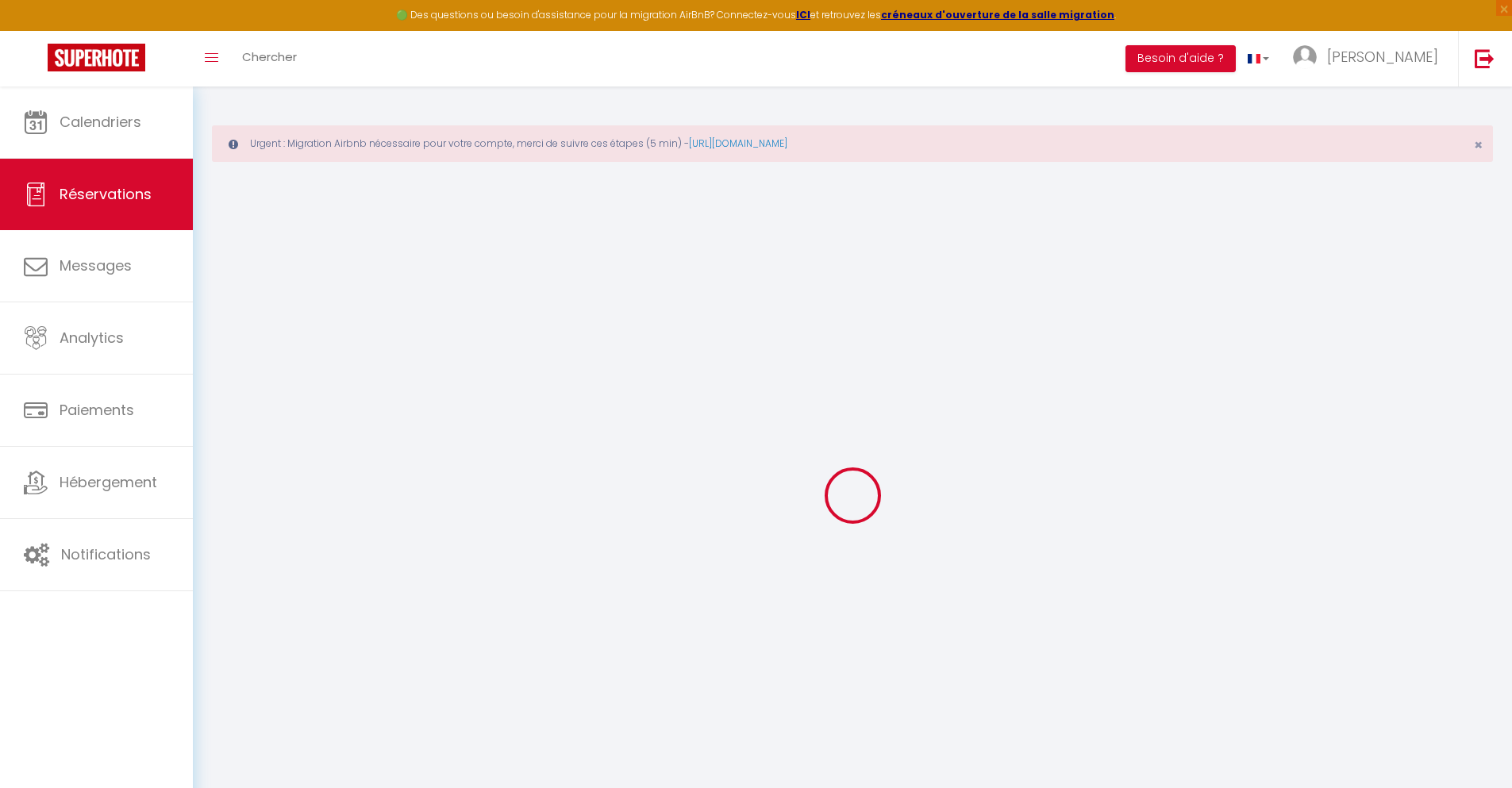
select select
checkbox input "false"
select select
checkbox input "false"
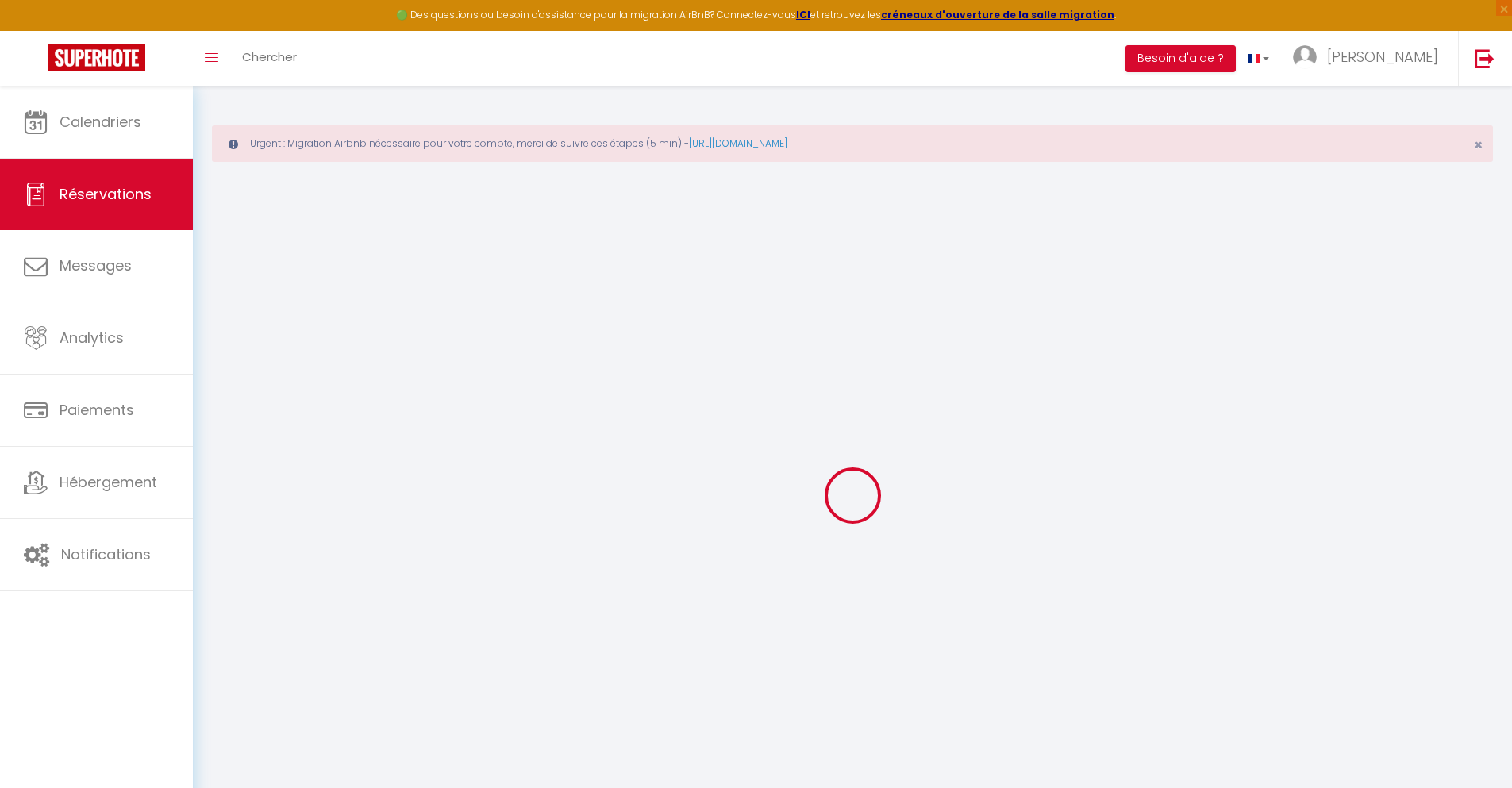
type textarea "** THIS RESERVATION HAS BEEN PRE-PAID ** Reservation has a cancellation grace p…"
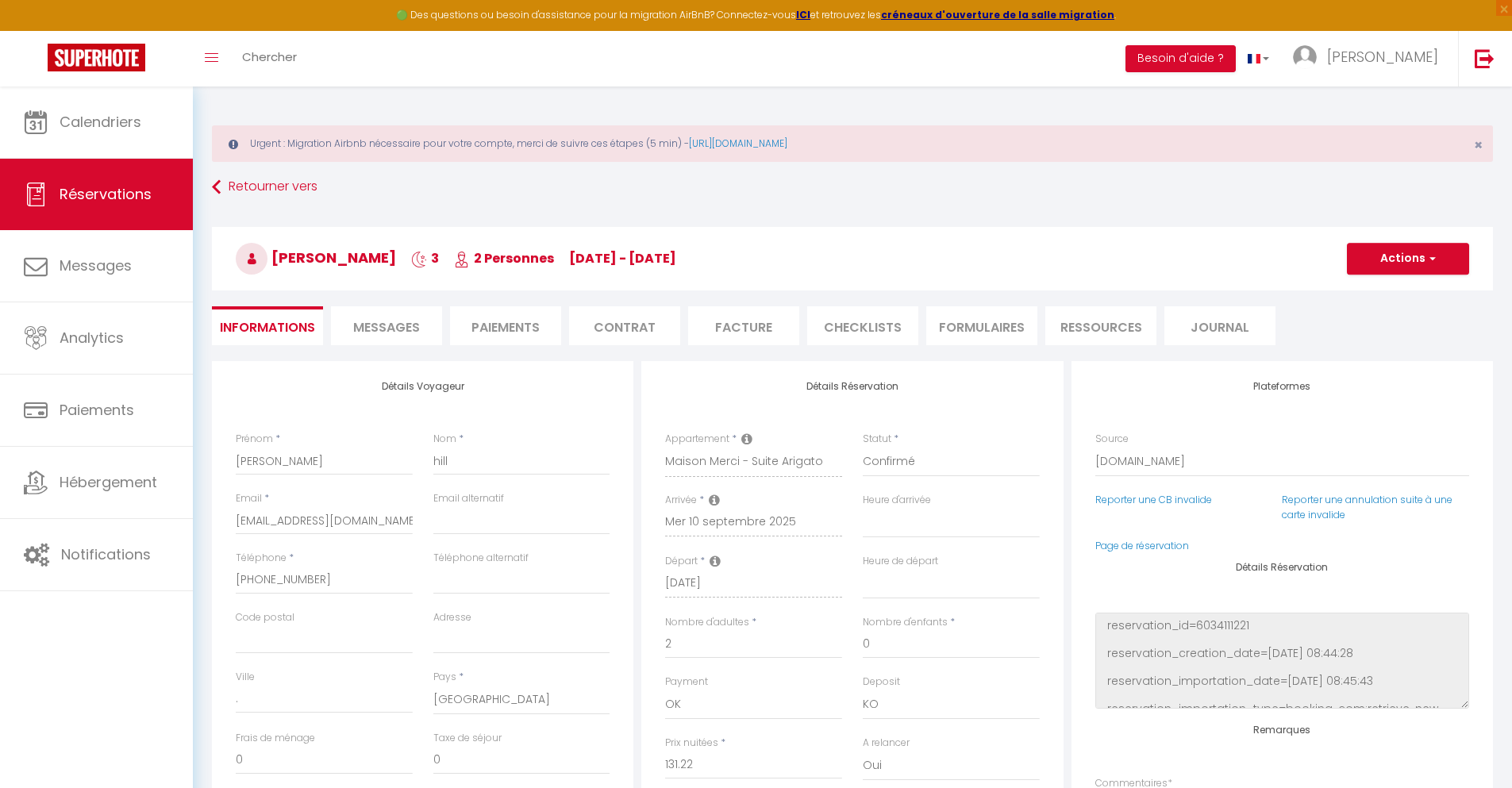
type input "30"
type input "8.59"
select select
checkbox input "false"
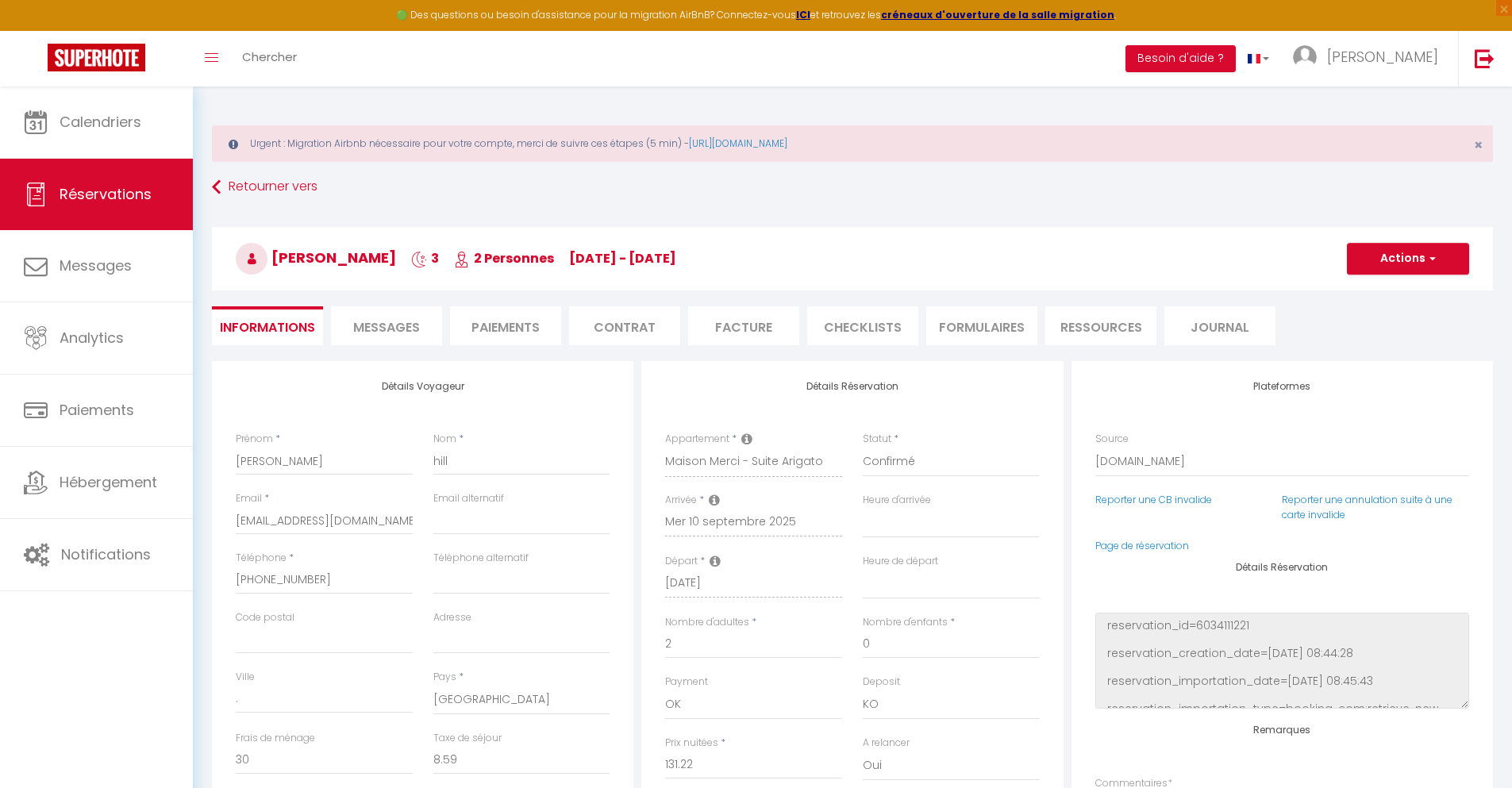
select select
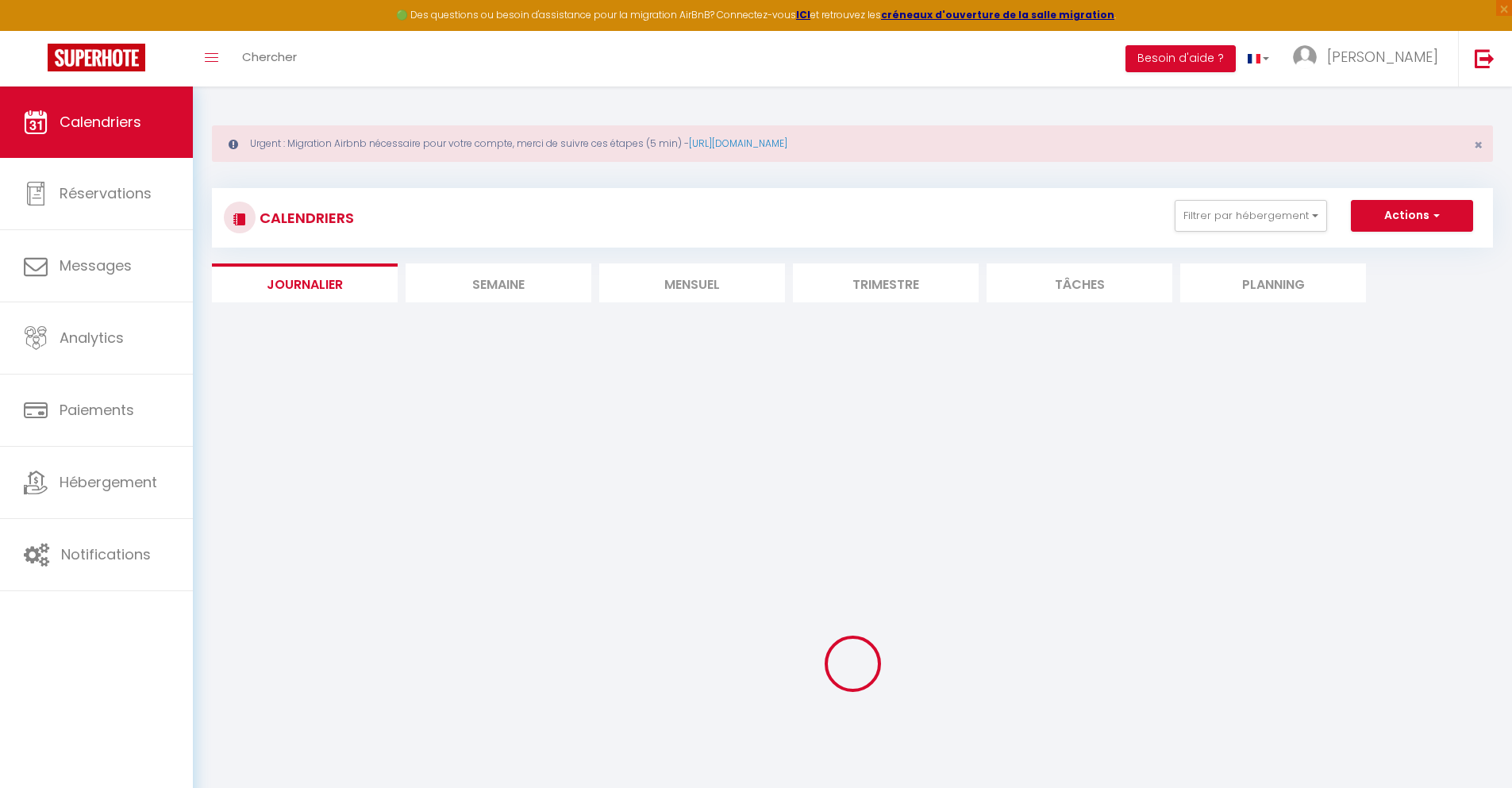
select select
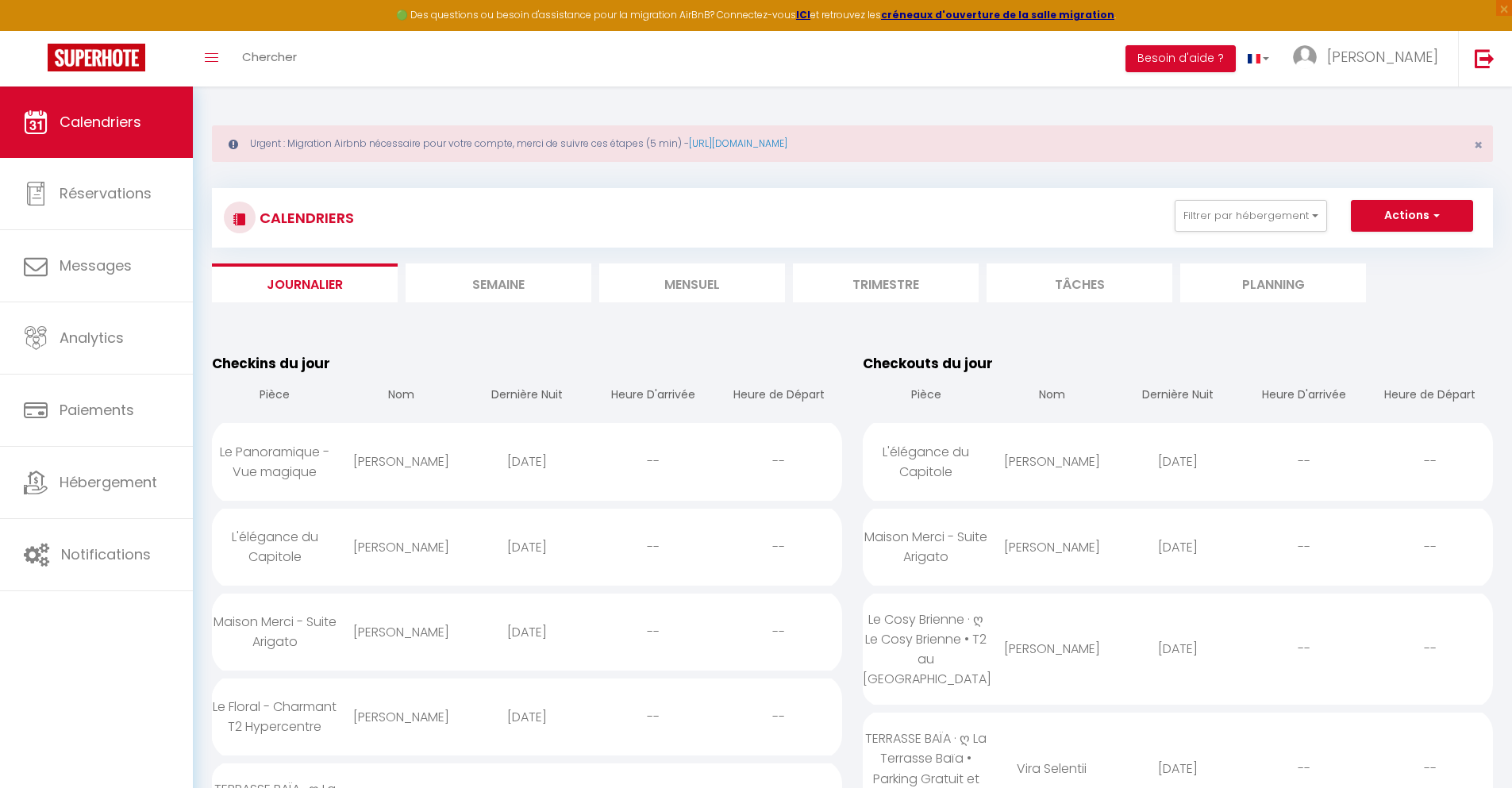
click at [526, 724] on div "[DATE]" at bounding box center [527, 716] width 126 height 51
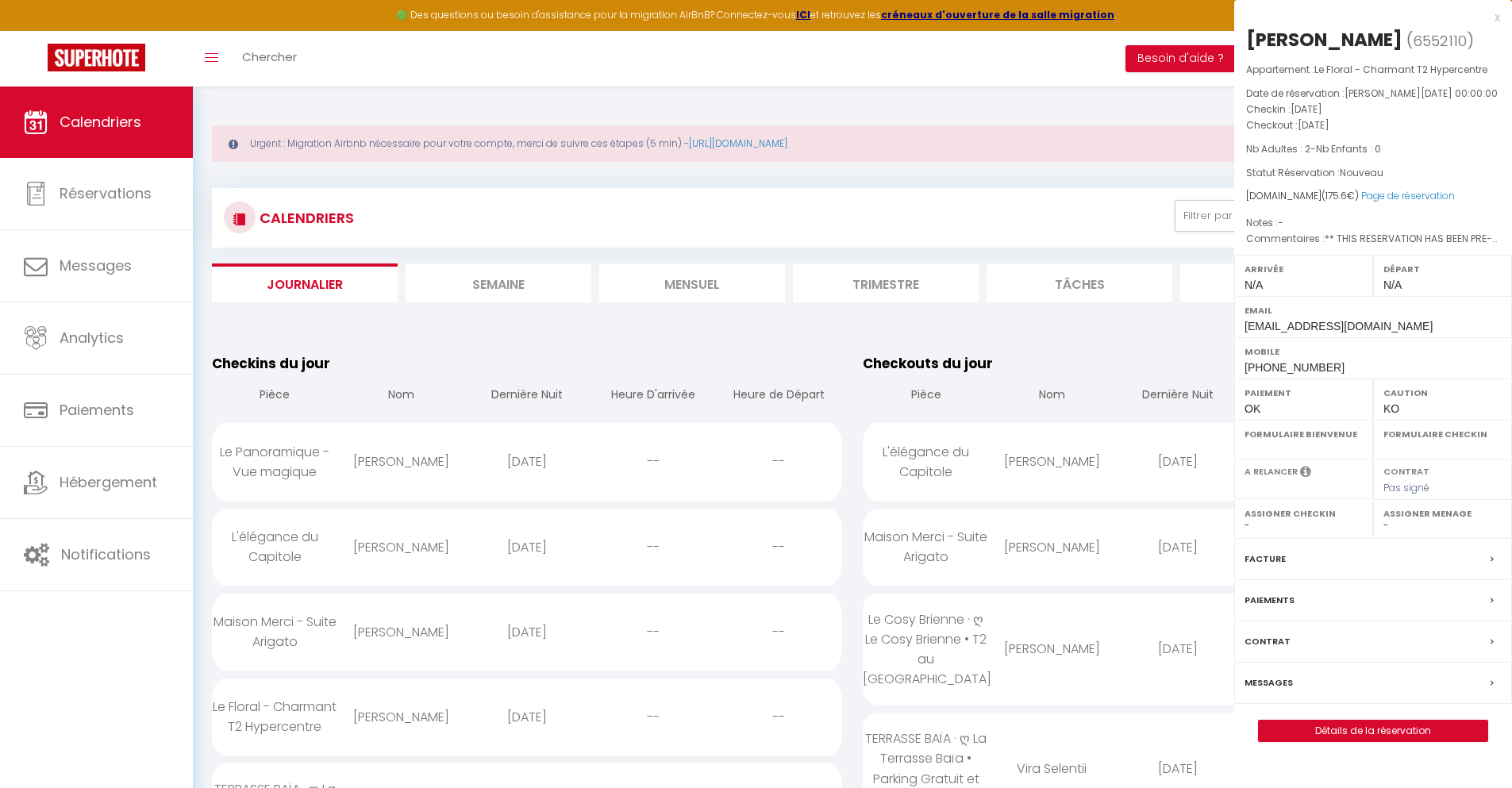
select select "0"
select select "1"
select select
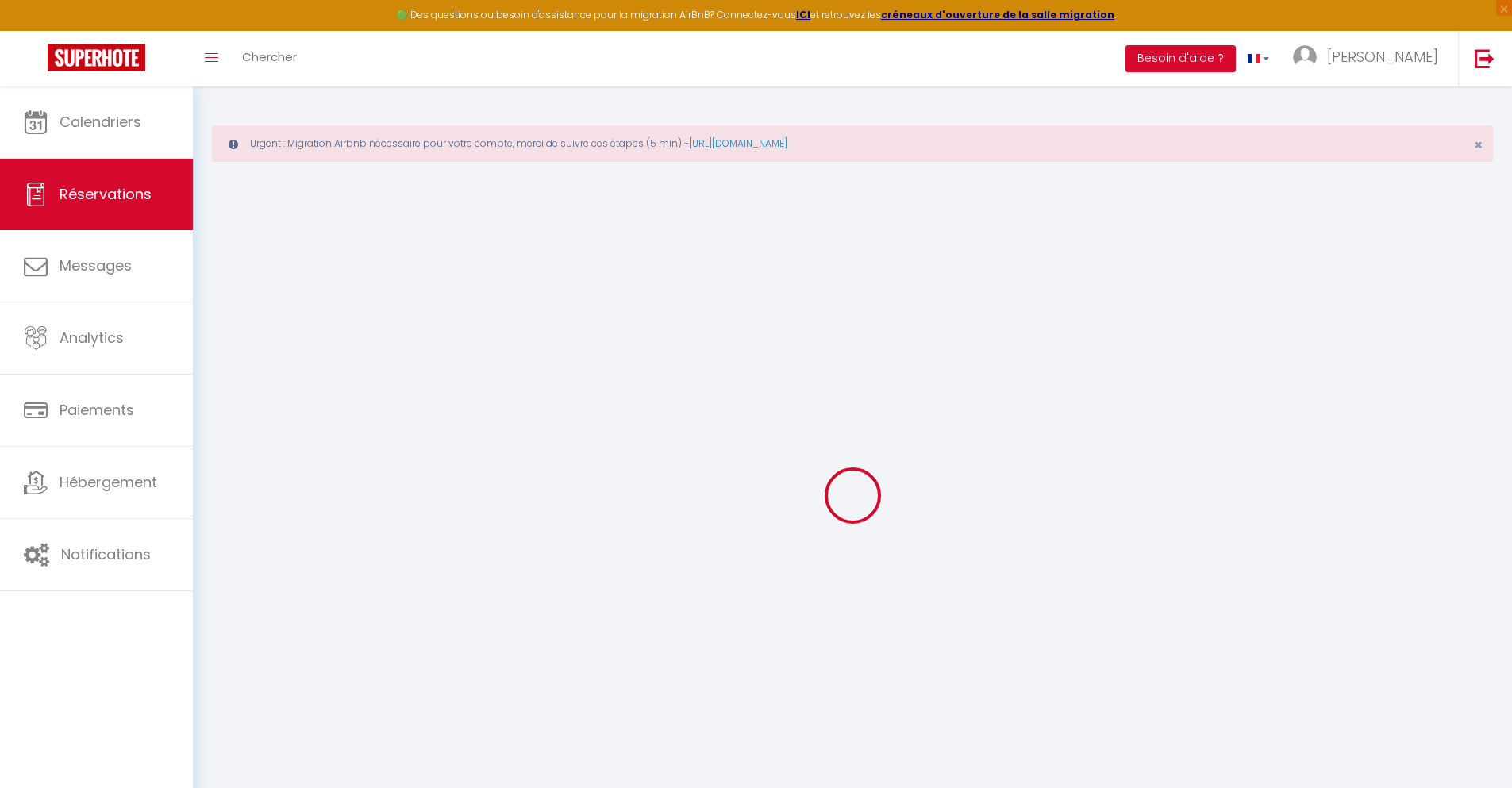
type input "[PERSON_NAME]"
type input "[EMAIL_ADDRESS][DOMAIN_NAME]"
type input "[PHONE_NUMBER]"
type input "."
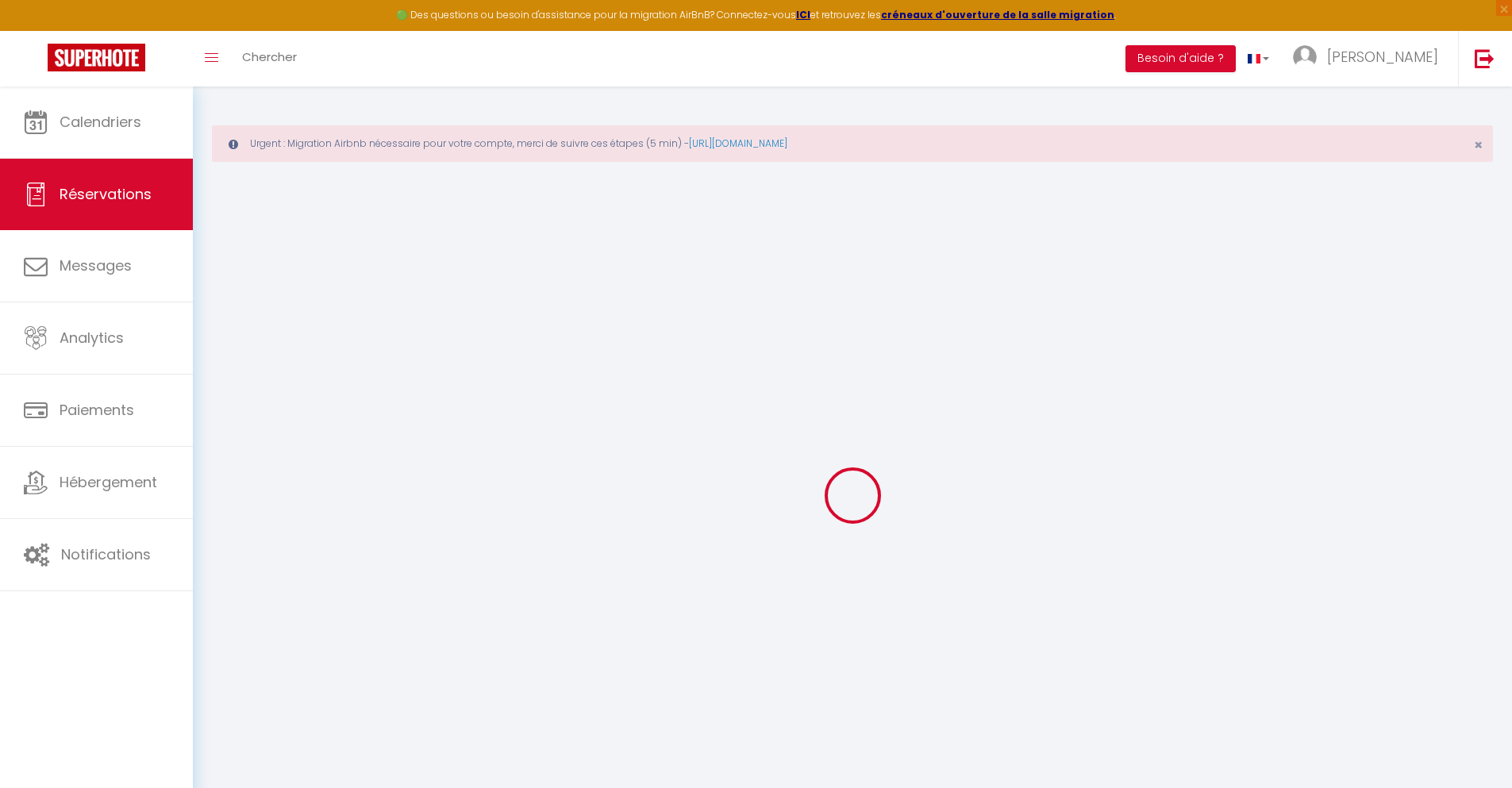
select select "ES"
type input "28.67"
type input "2.46"
select select "46121"
select select "1"
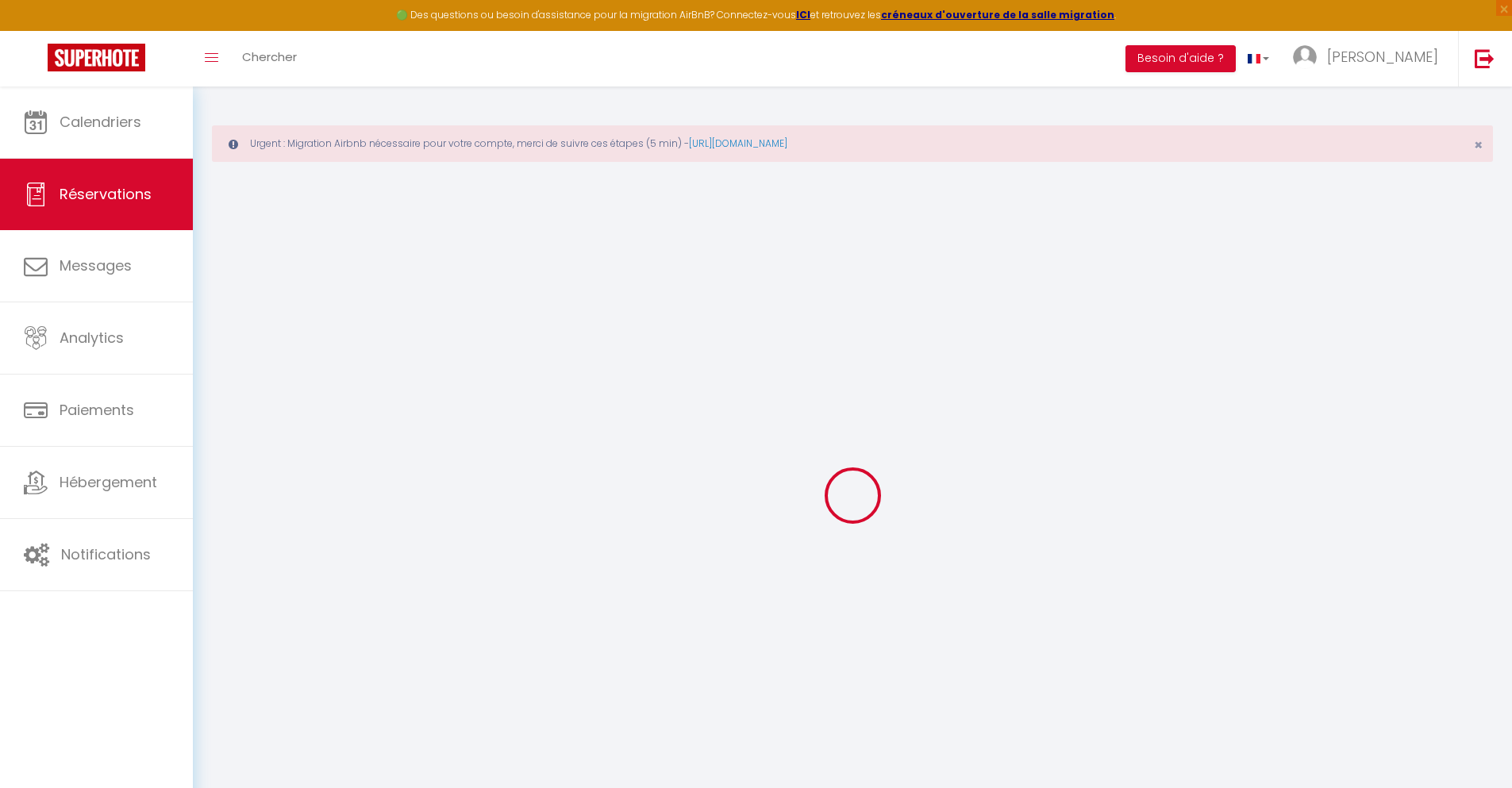
select select
type input "2"
select select "12"
select select
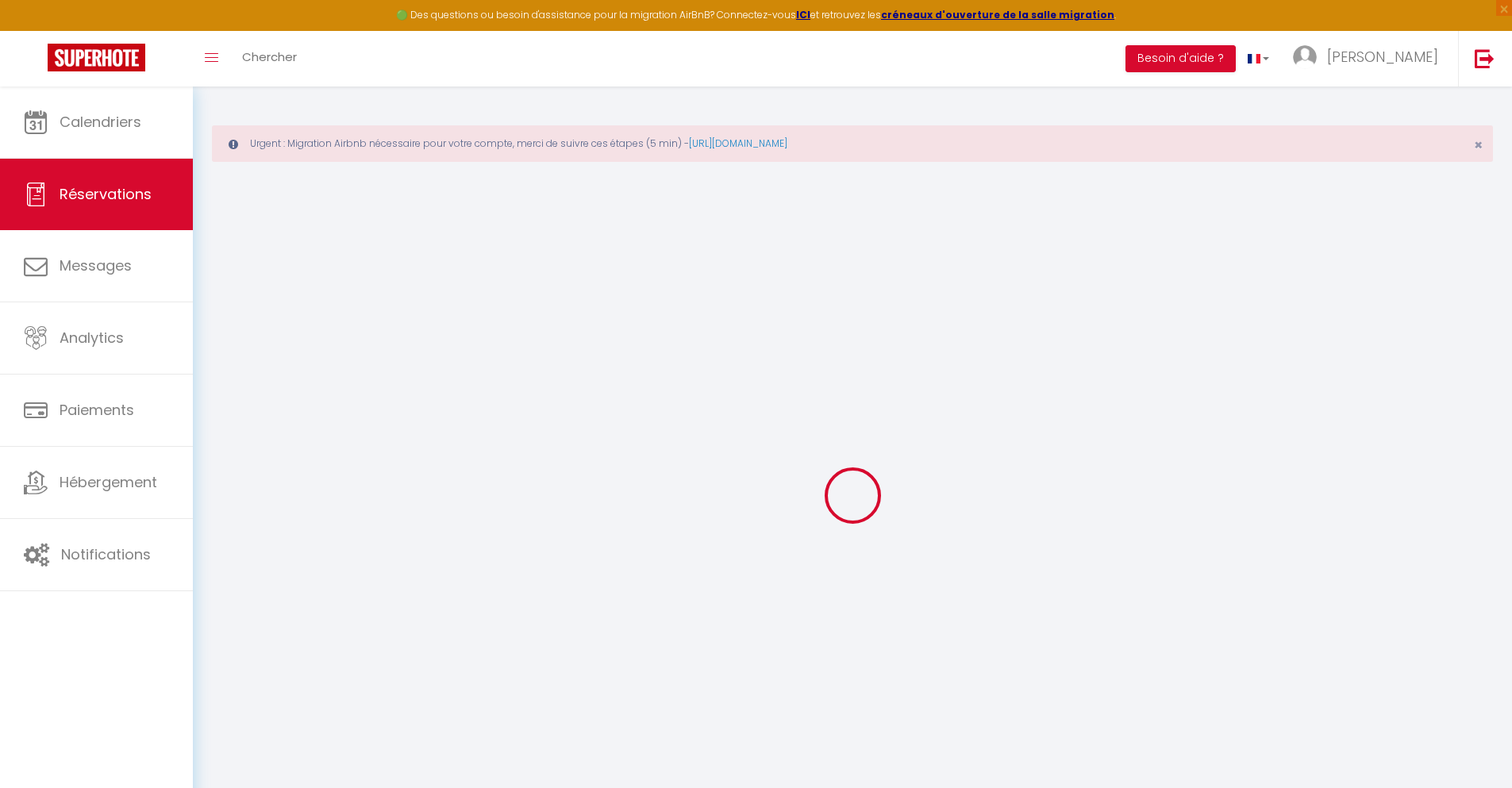
type input "138.67"
checkbox input "false"
type input "0"
select select "2"
type input "0"
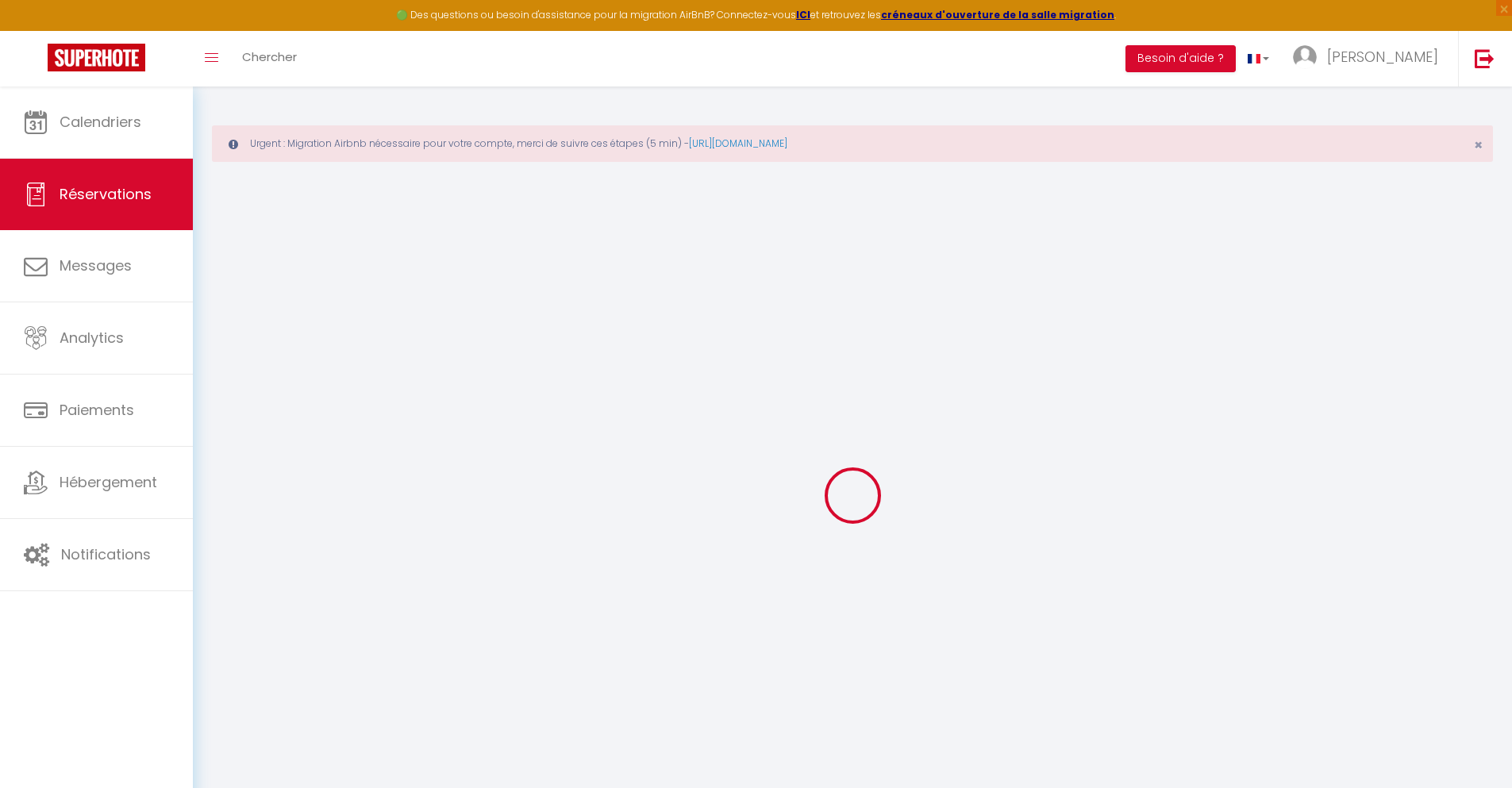
type input "0"
select select
select select "14"
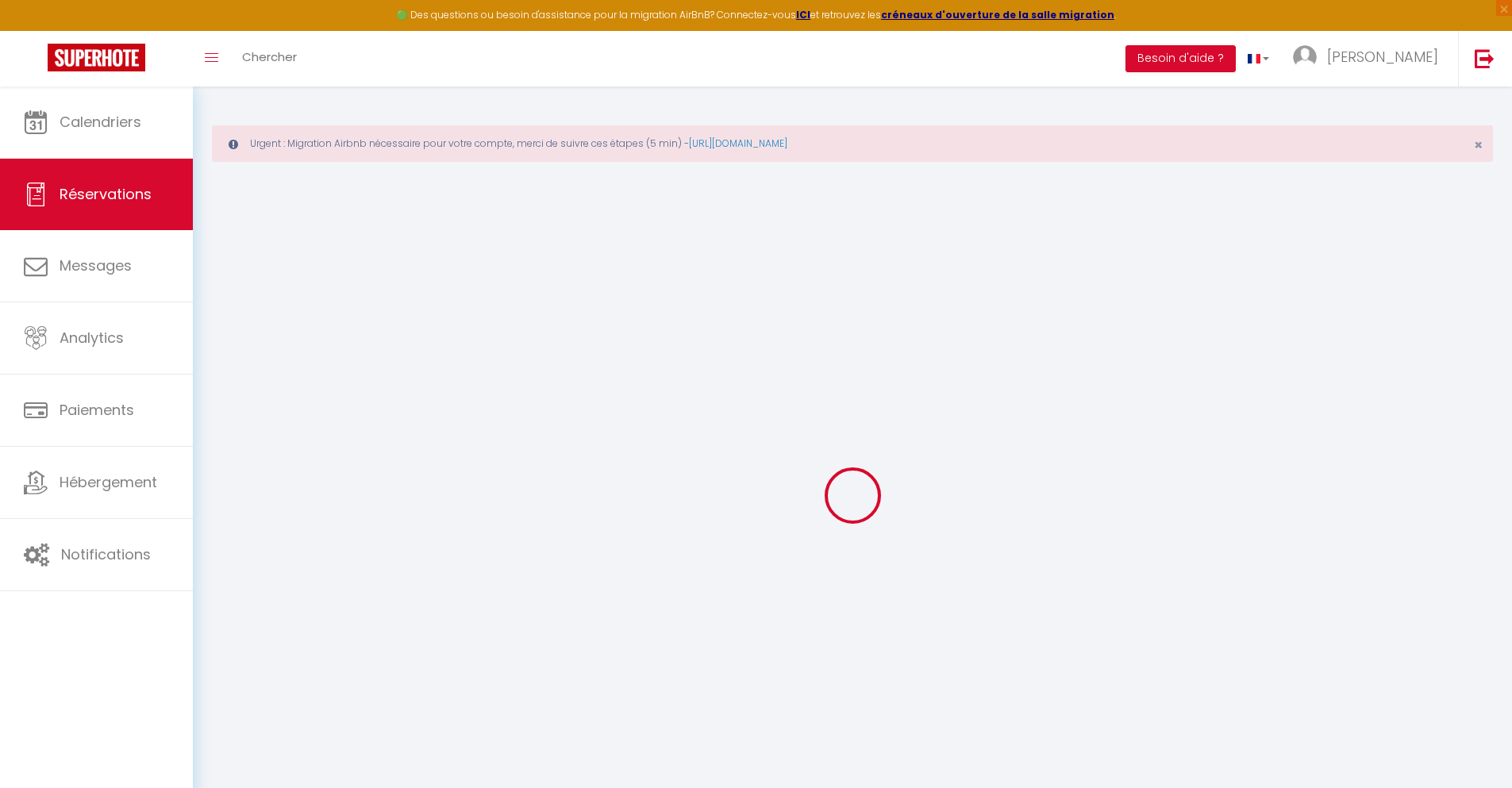
checkbox input "false"
select select
checkbox input "false"
select select
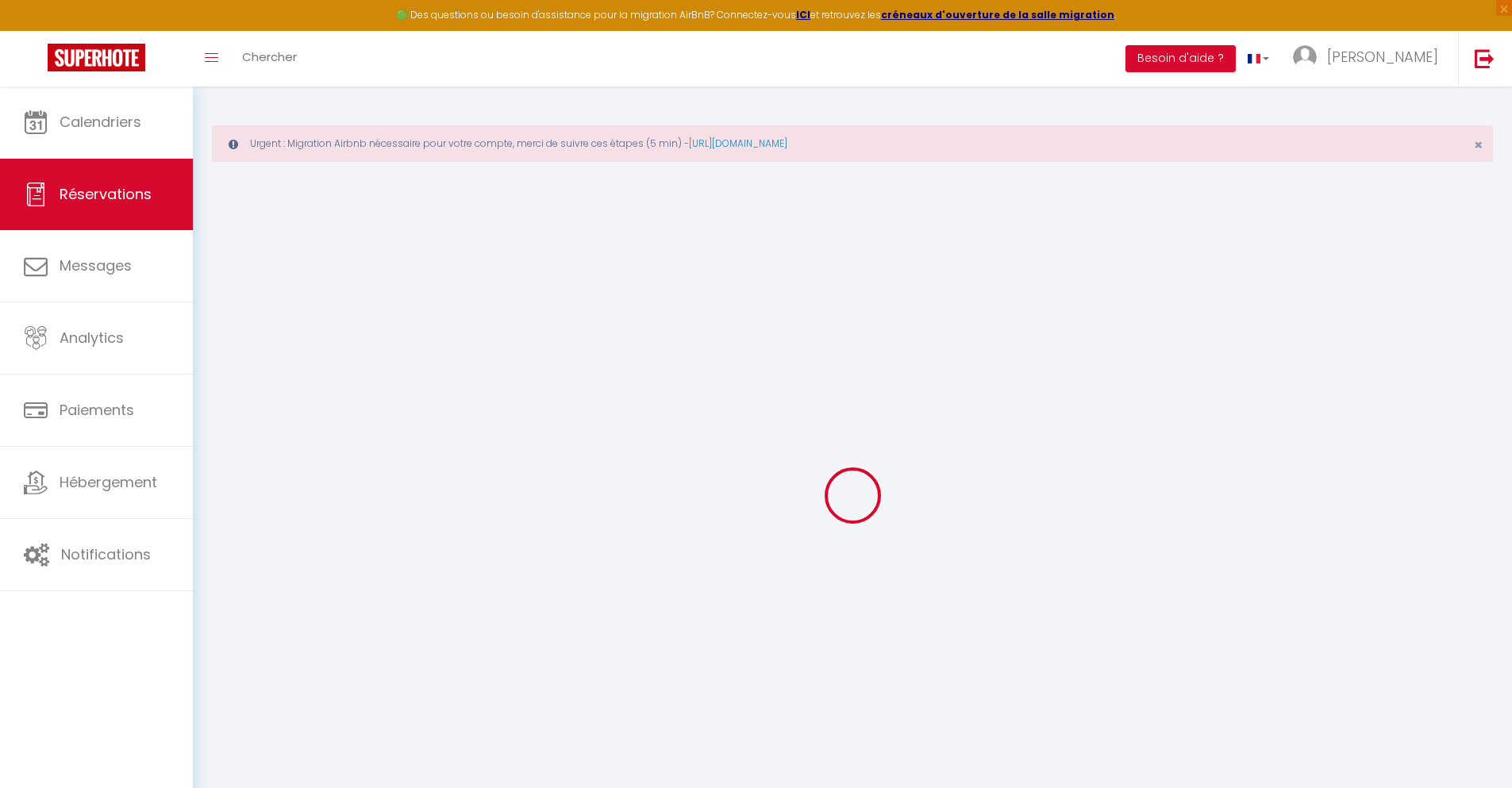
select select
checkbox input "false"
type textarea "** THIS RESERVATION HAS BEEN PRE-PAID ** Reservation has a cancellation grace p…"
type input "30"
type input "6.93"
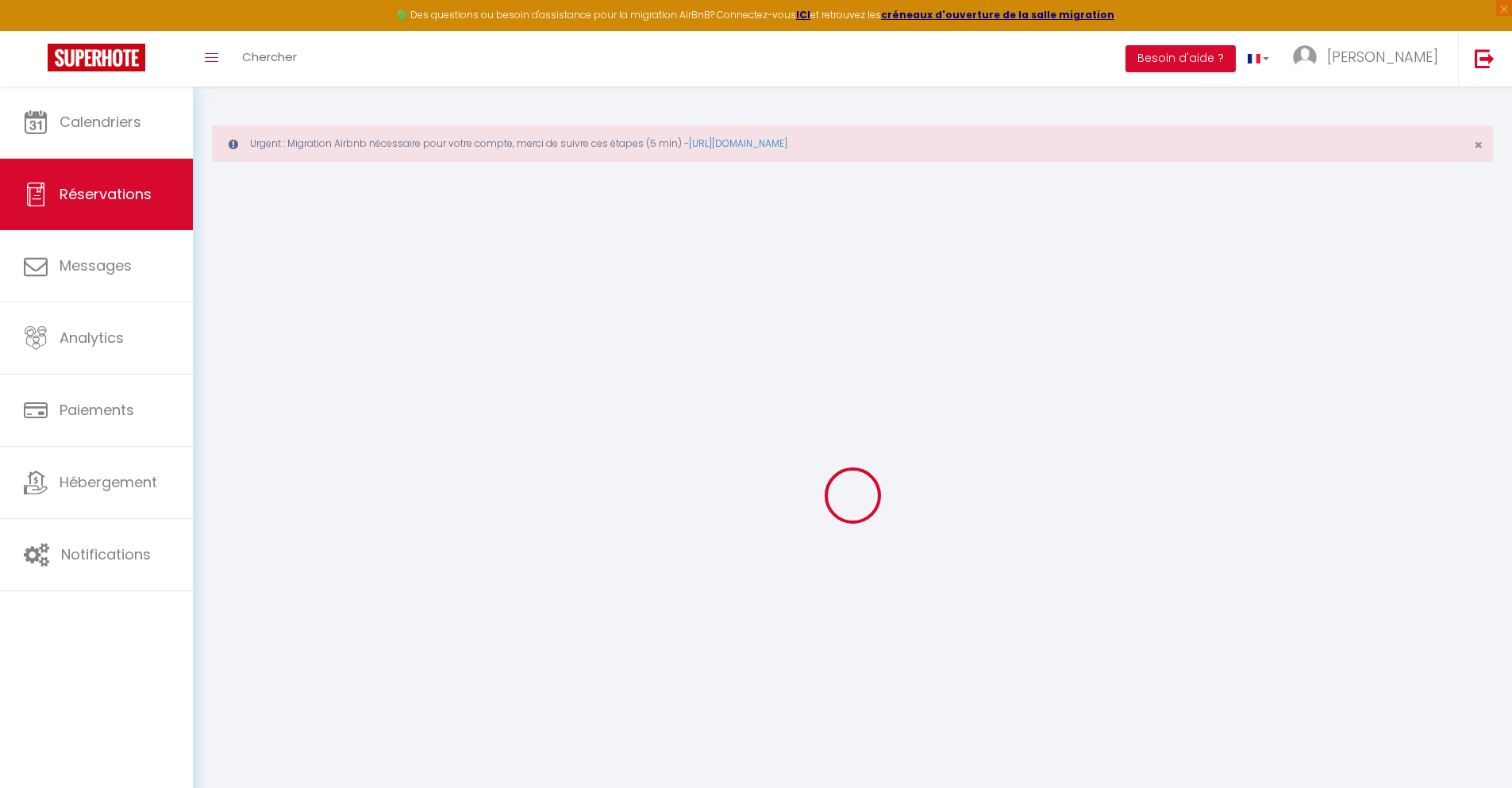
select select
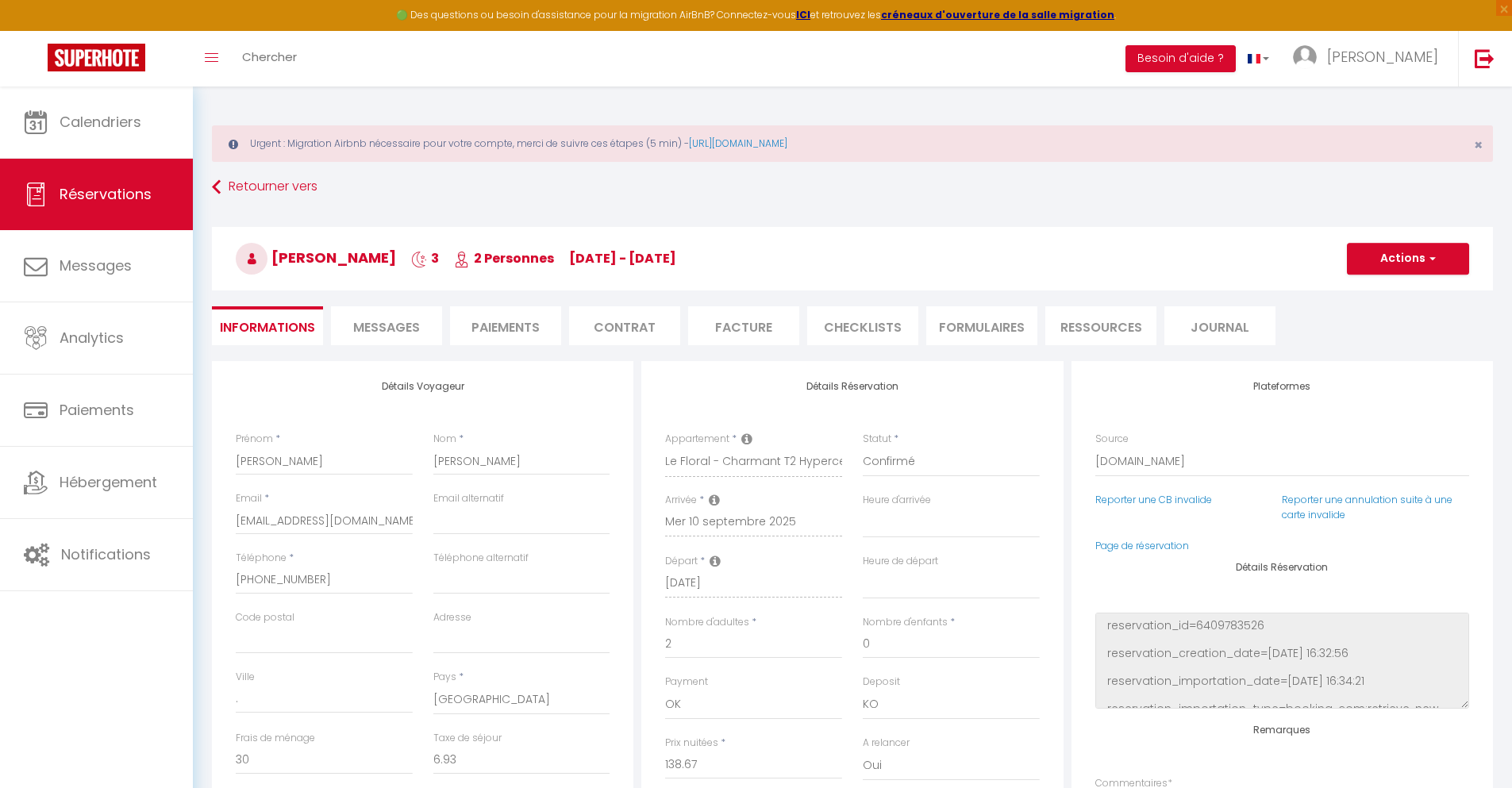
checkbox input "false"
select select
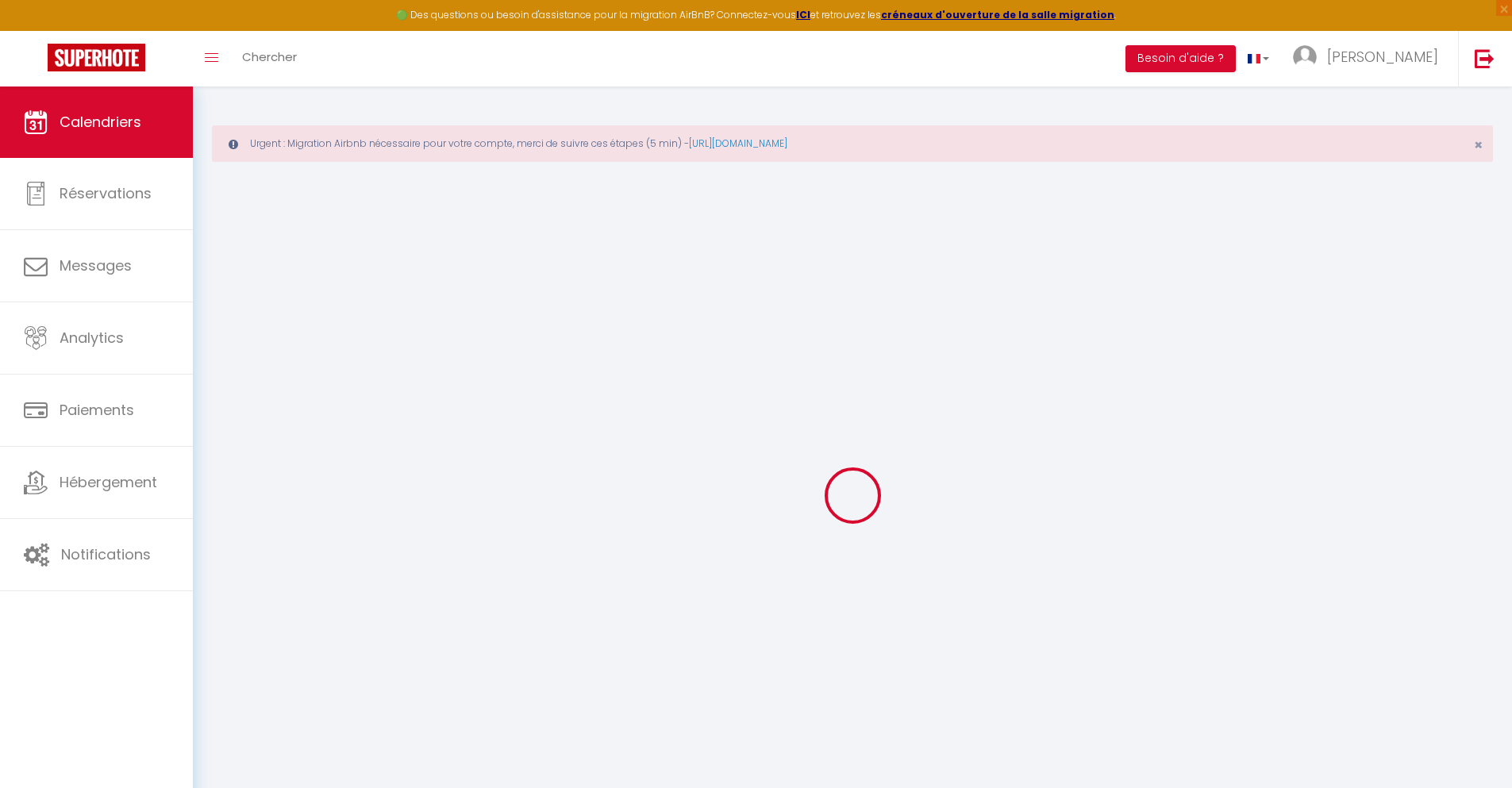
select select
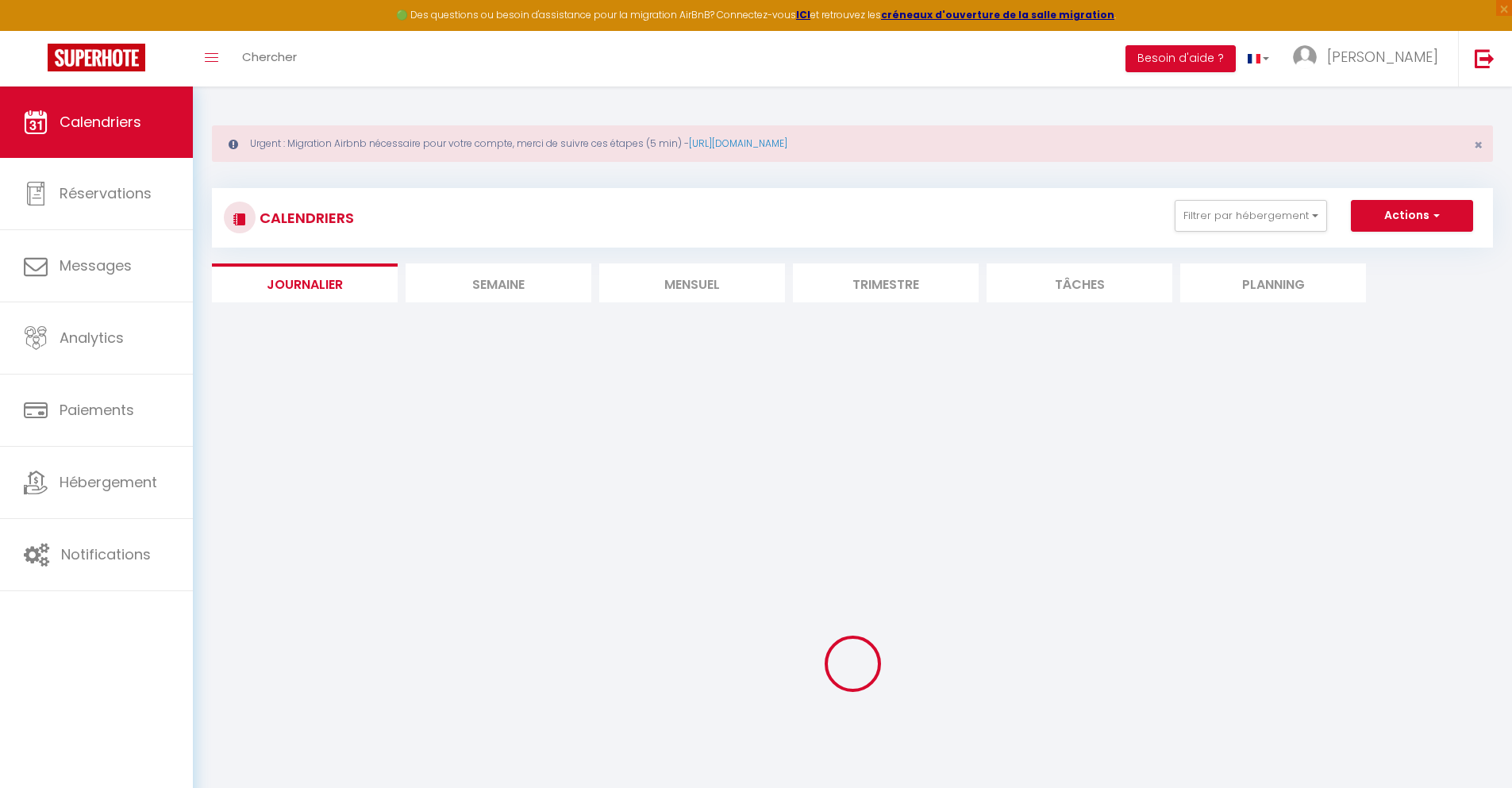
select select
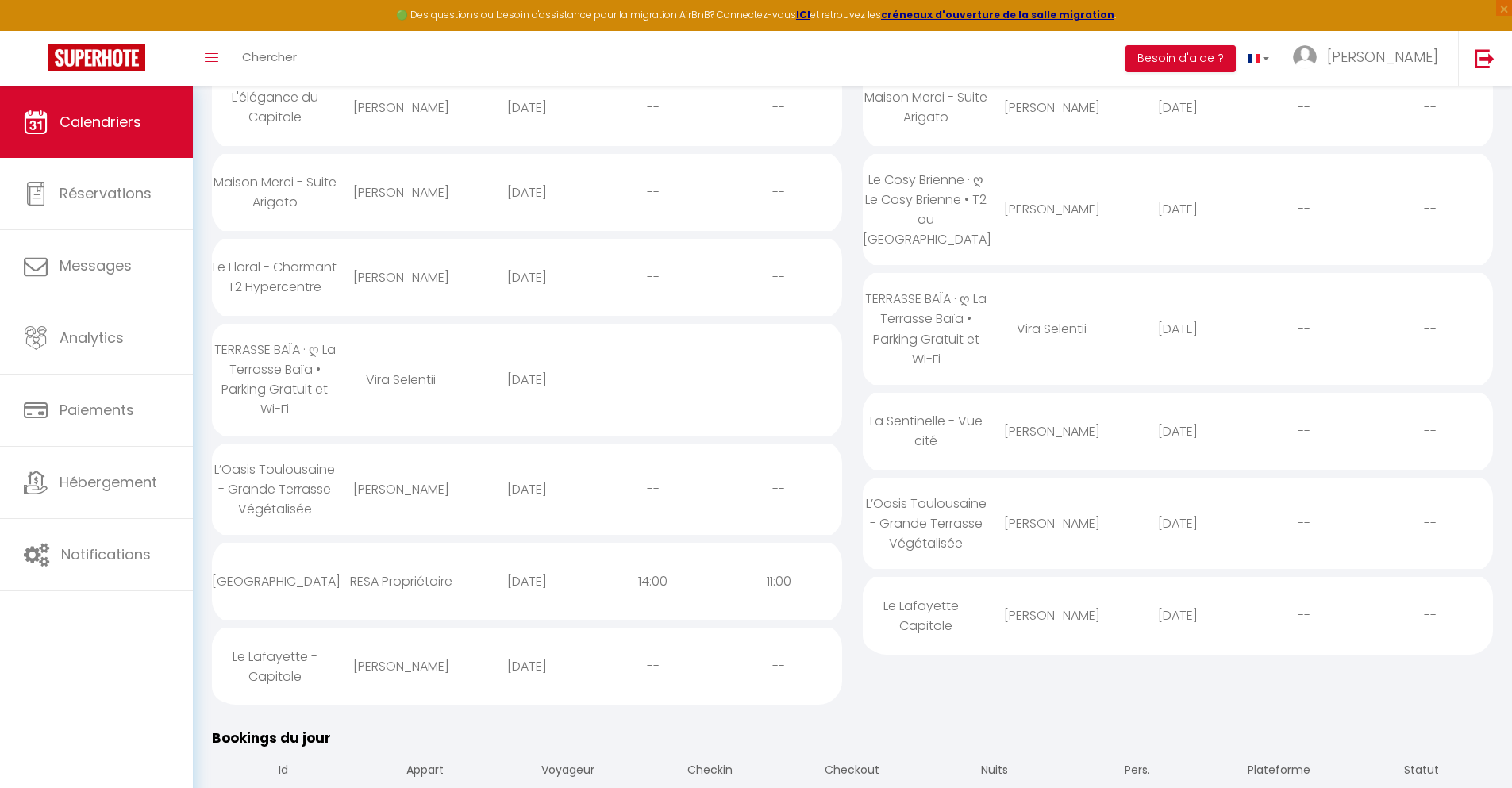
scroll to position [105, 0]
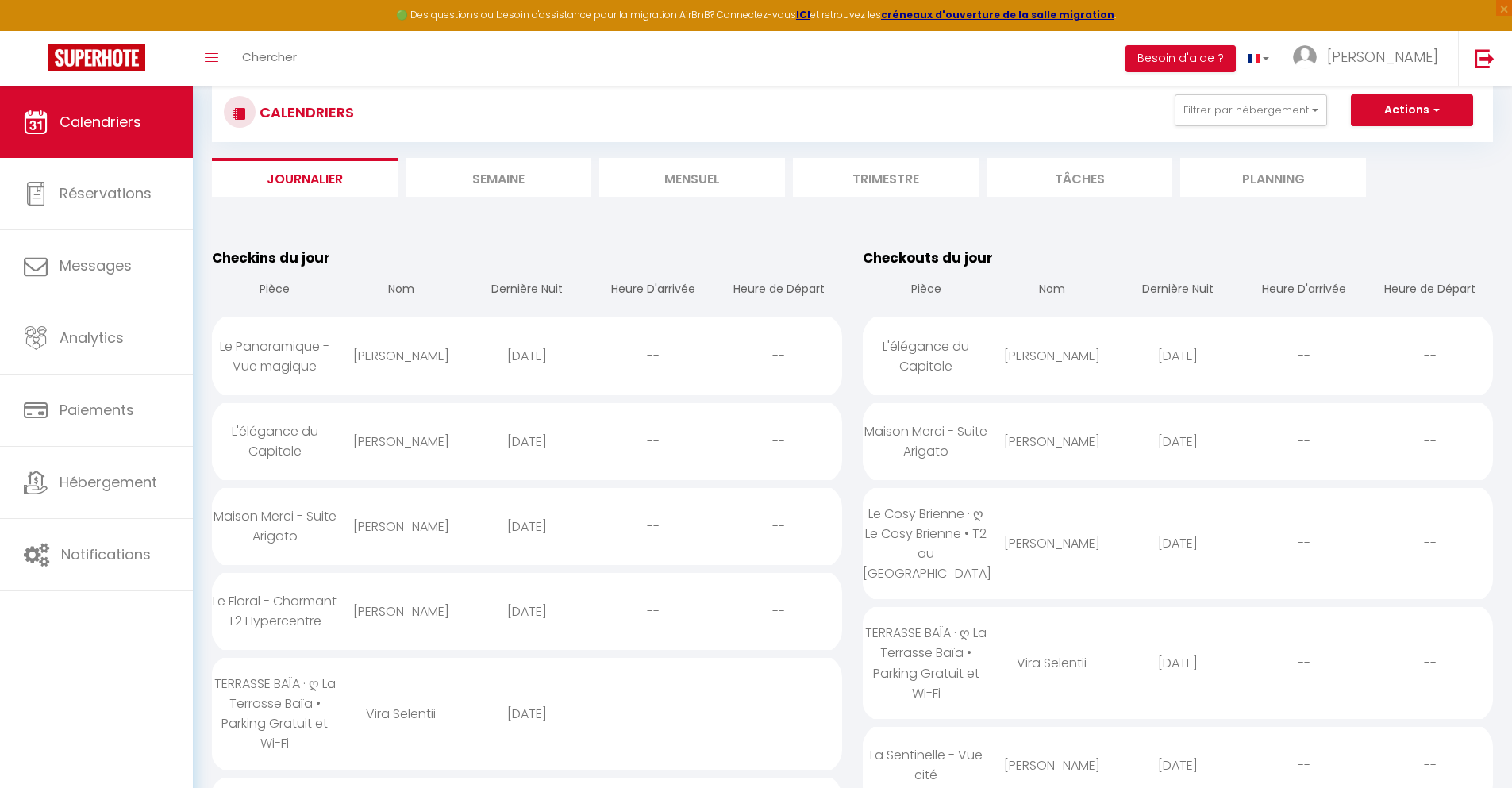
click at [526, 727] on div "[DATE]" at bounding box center [527, 713] width 126 height 51
select select "0"
select select "1"
select select
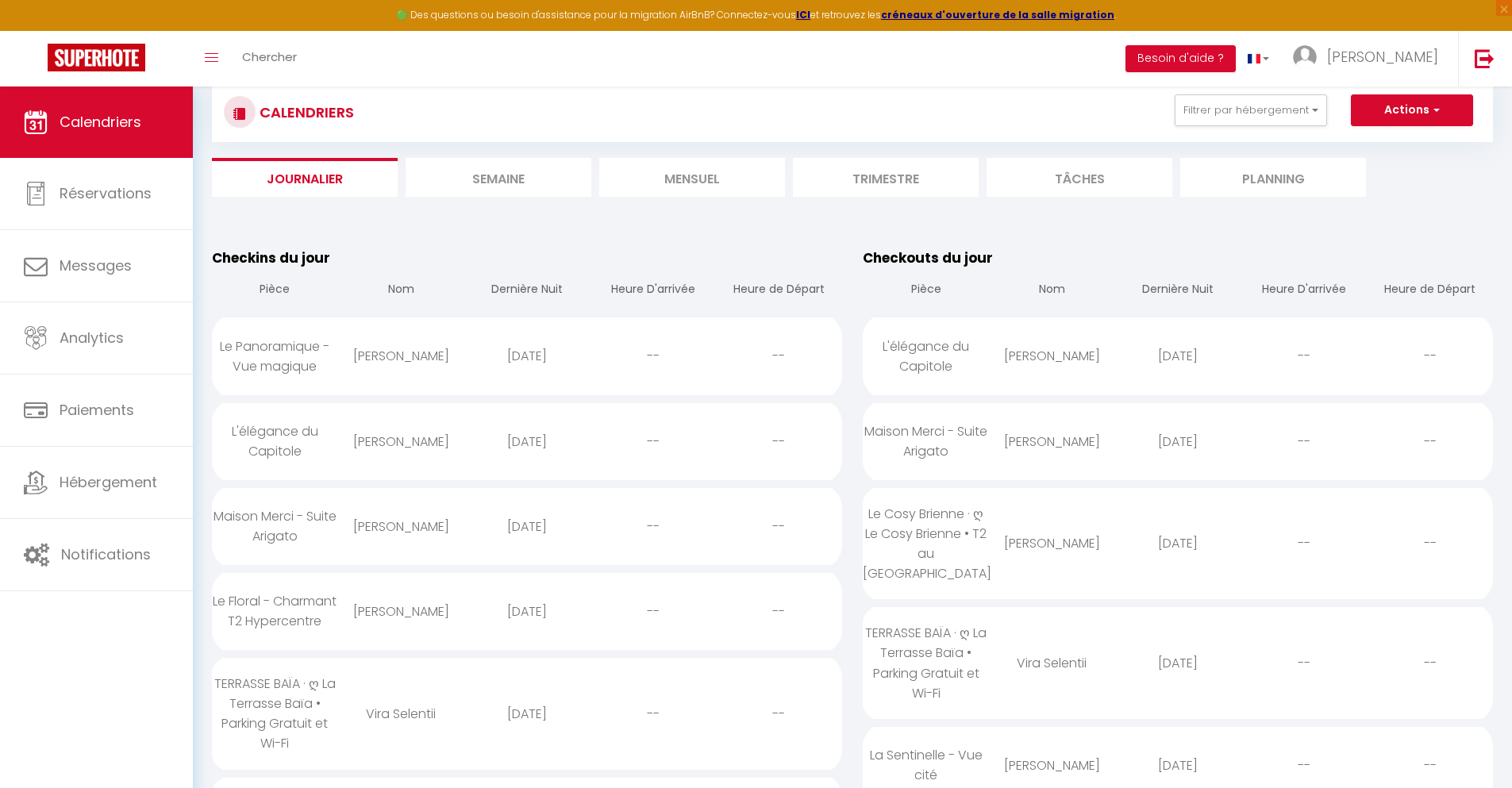
select select
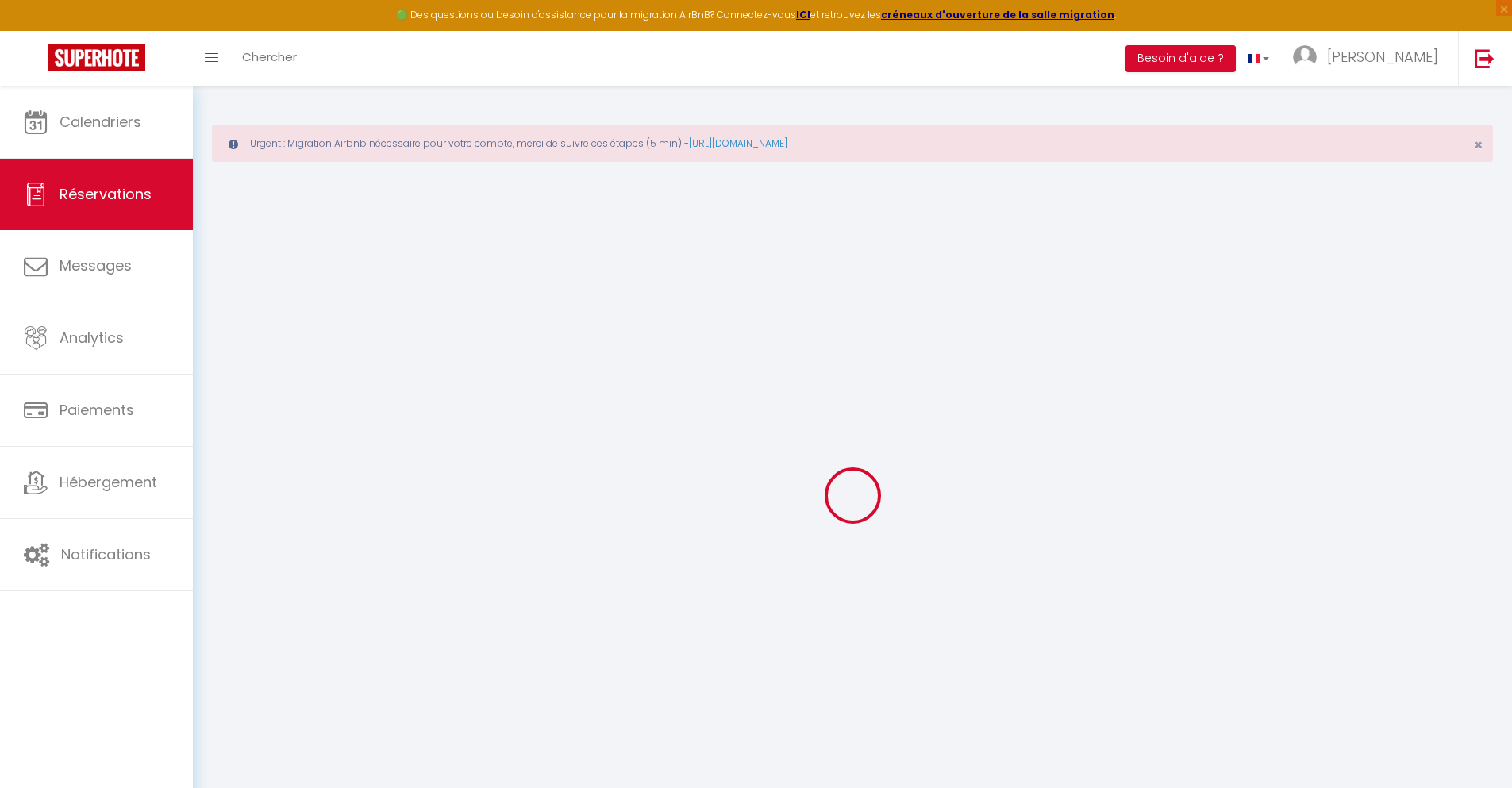
select select
checkbox input "false"
type textarea "** THIS RESERVATION HAS BEEN PRE-PAID ** BOOKING NOTE : Payment charge is EUR 1…"
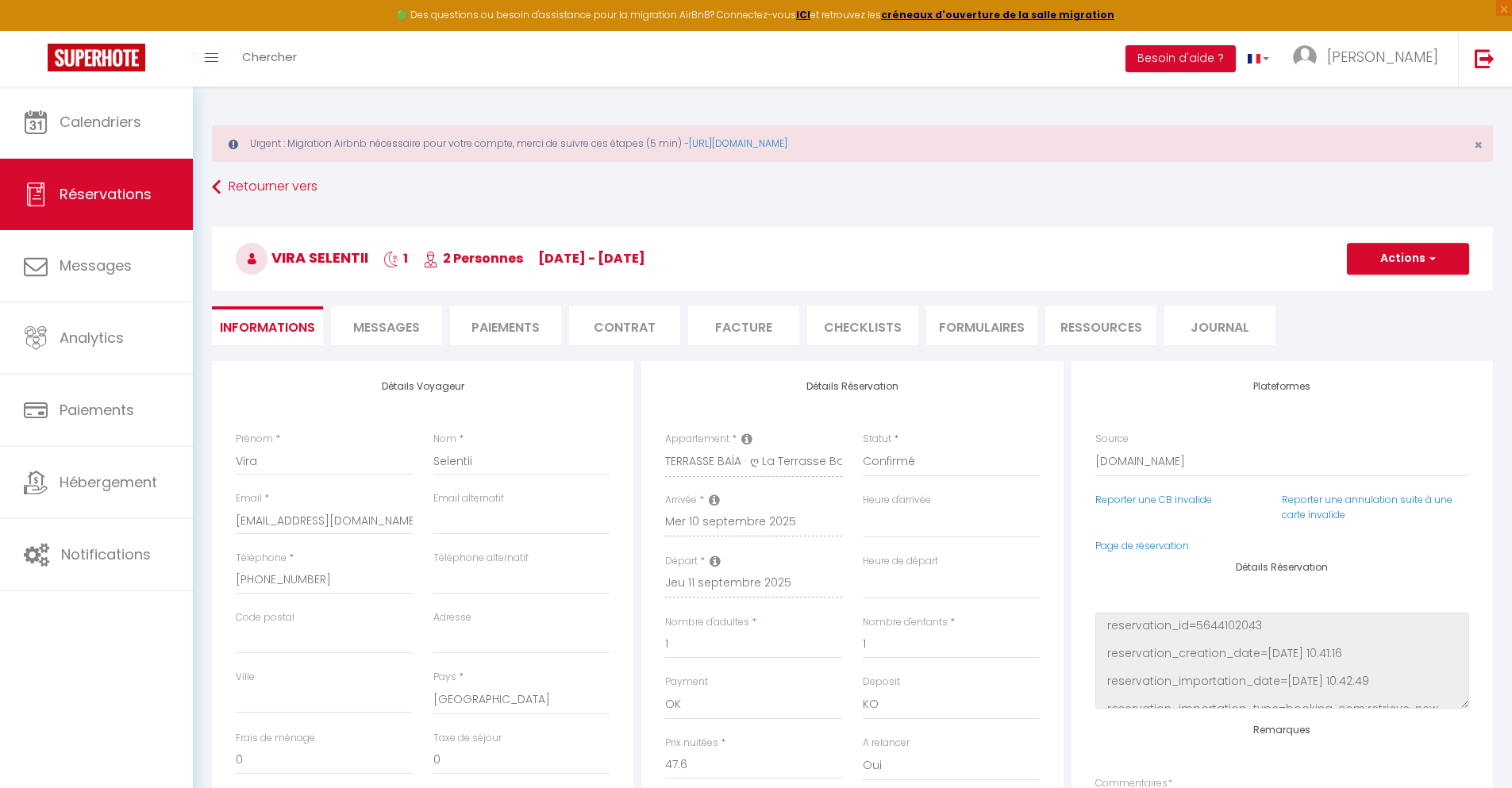
type input "40"
type input "3.12"
select select
checkbox input "false"
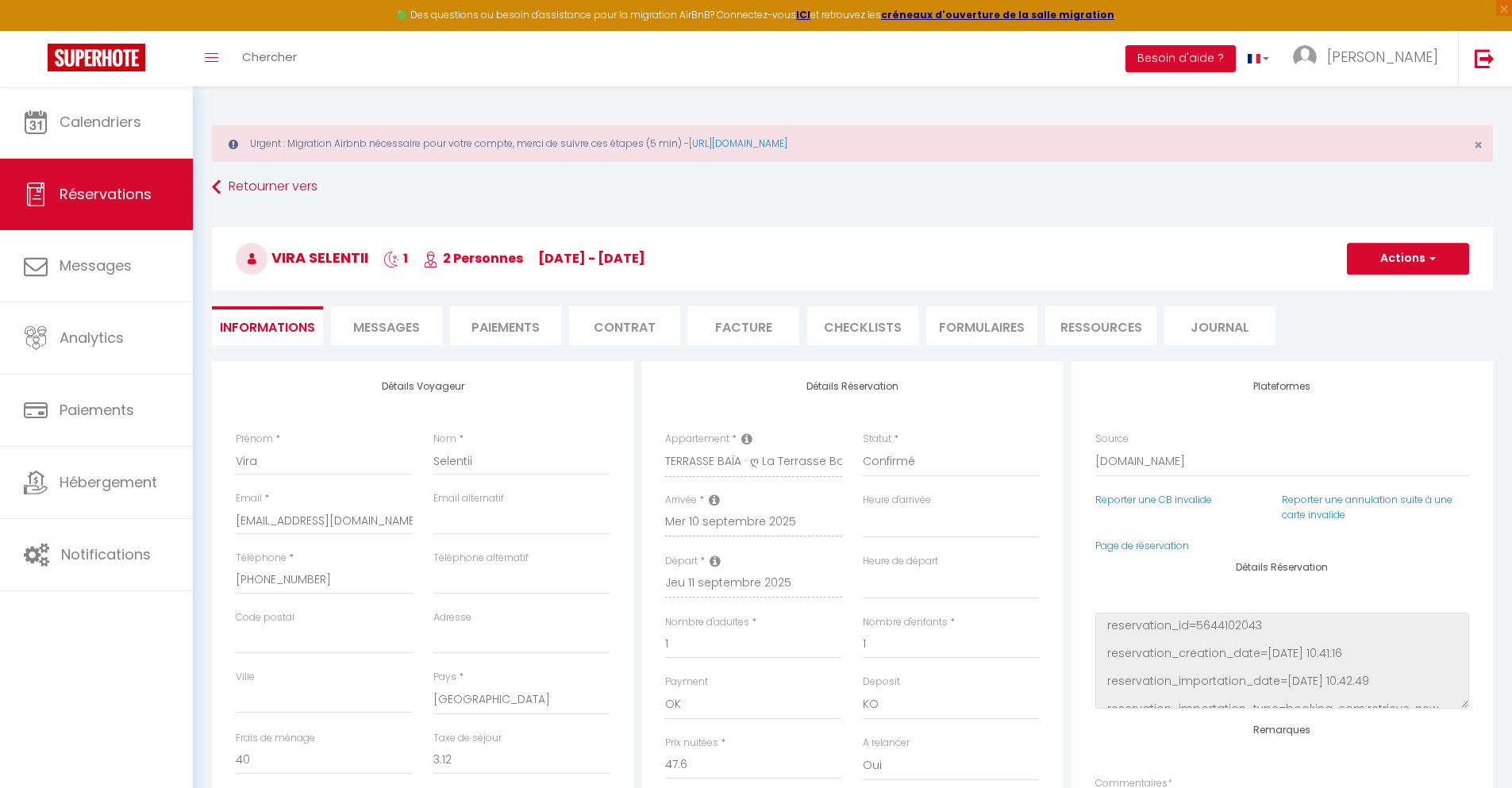
select select
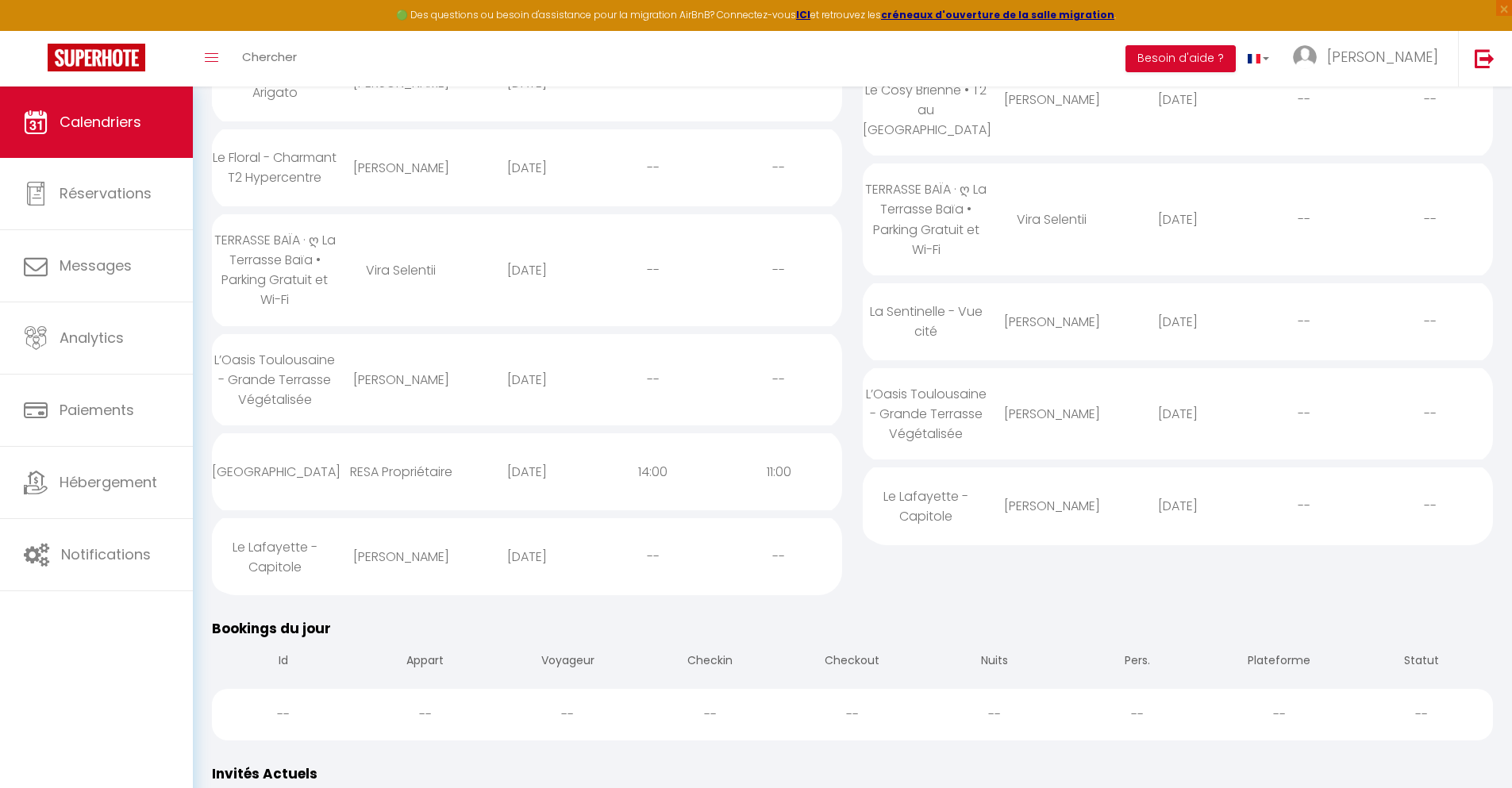
scroll to position [205, 0]
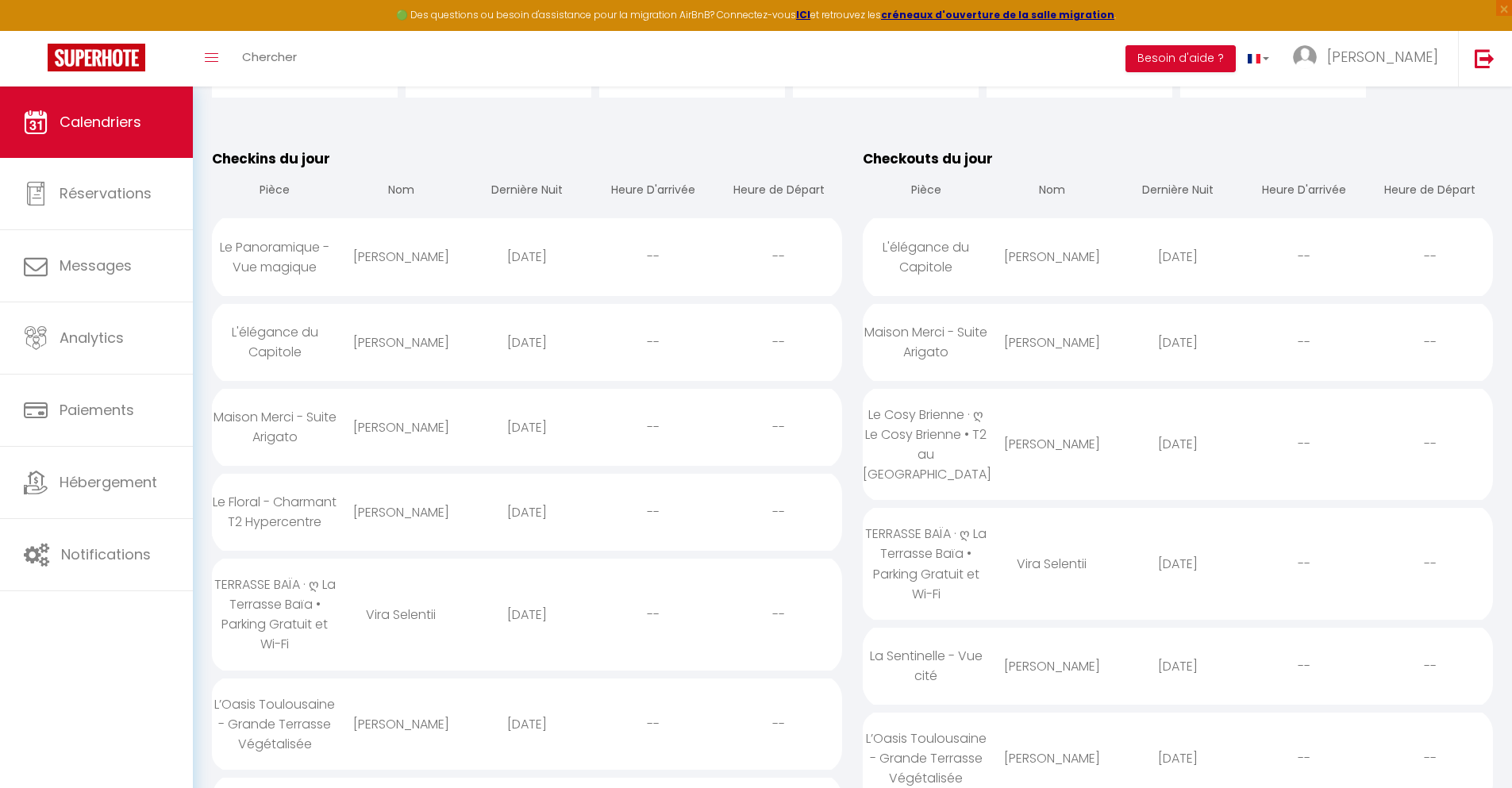
click at [526, 738] on div "[DATE]" at bounding box center [527, 724] width 126 height 51
select select "0"
select select "1"
select select
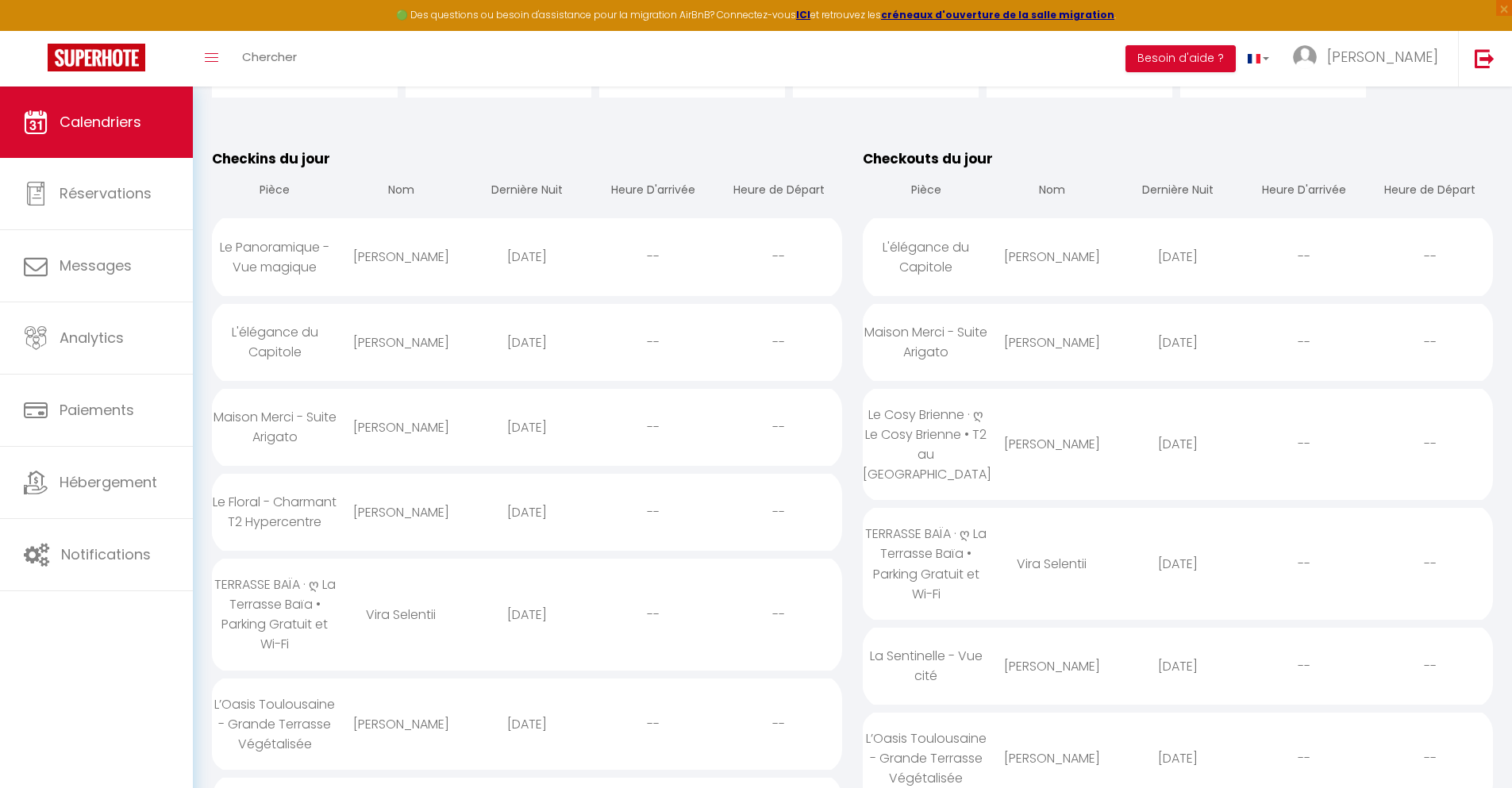
select select
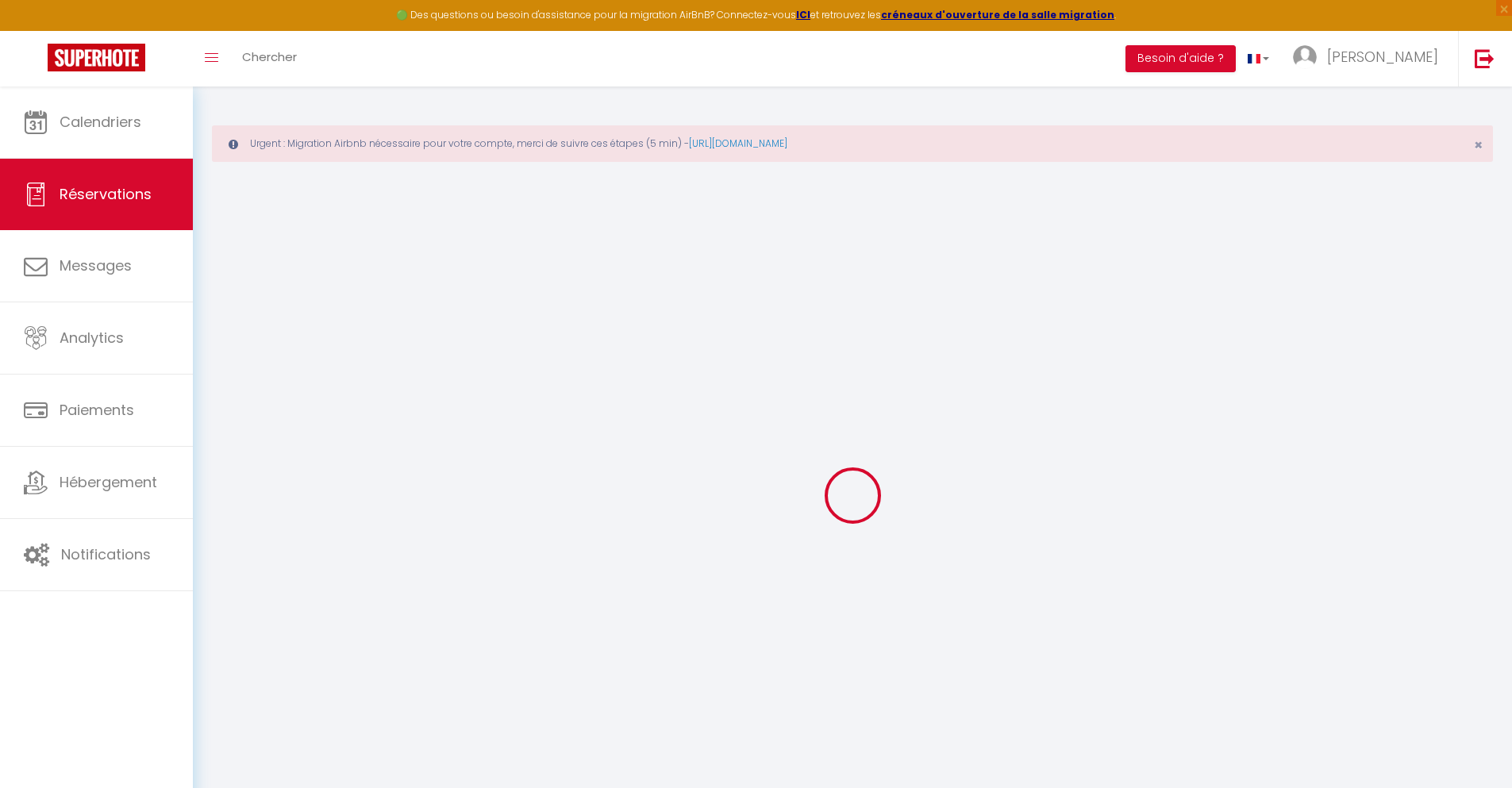
type input "Brice"
type input "[GEOGRAPHIC_DATA]"
type input "[EMAIL_ADDRESS][DOMAIN_NAME]"
type input "[PHONE_NUMBER]"
type input "."
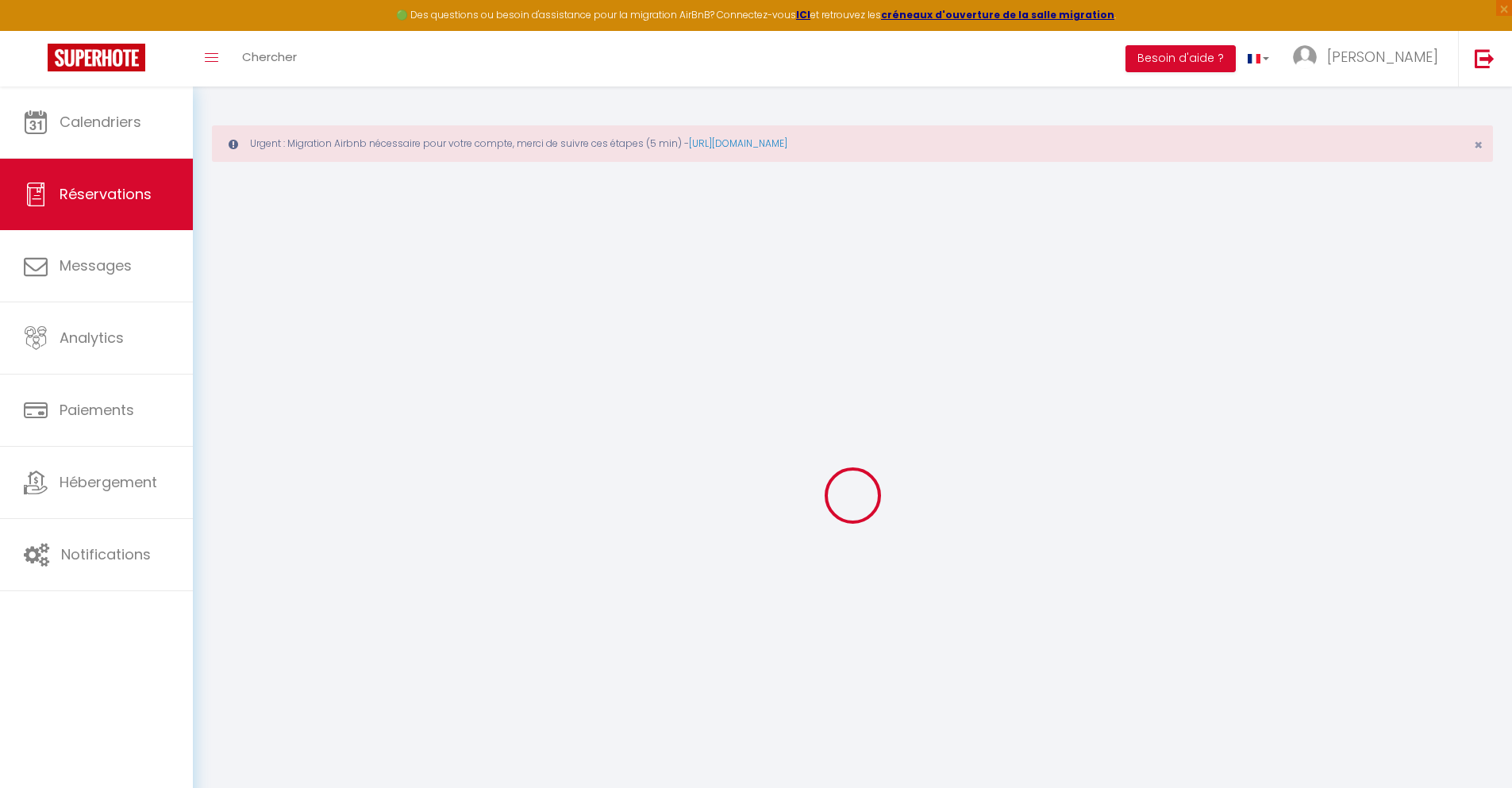
select select "FR"
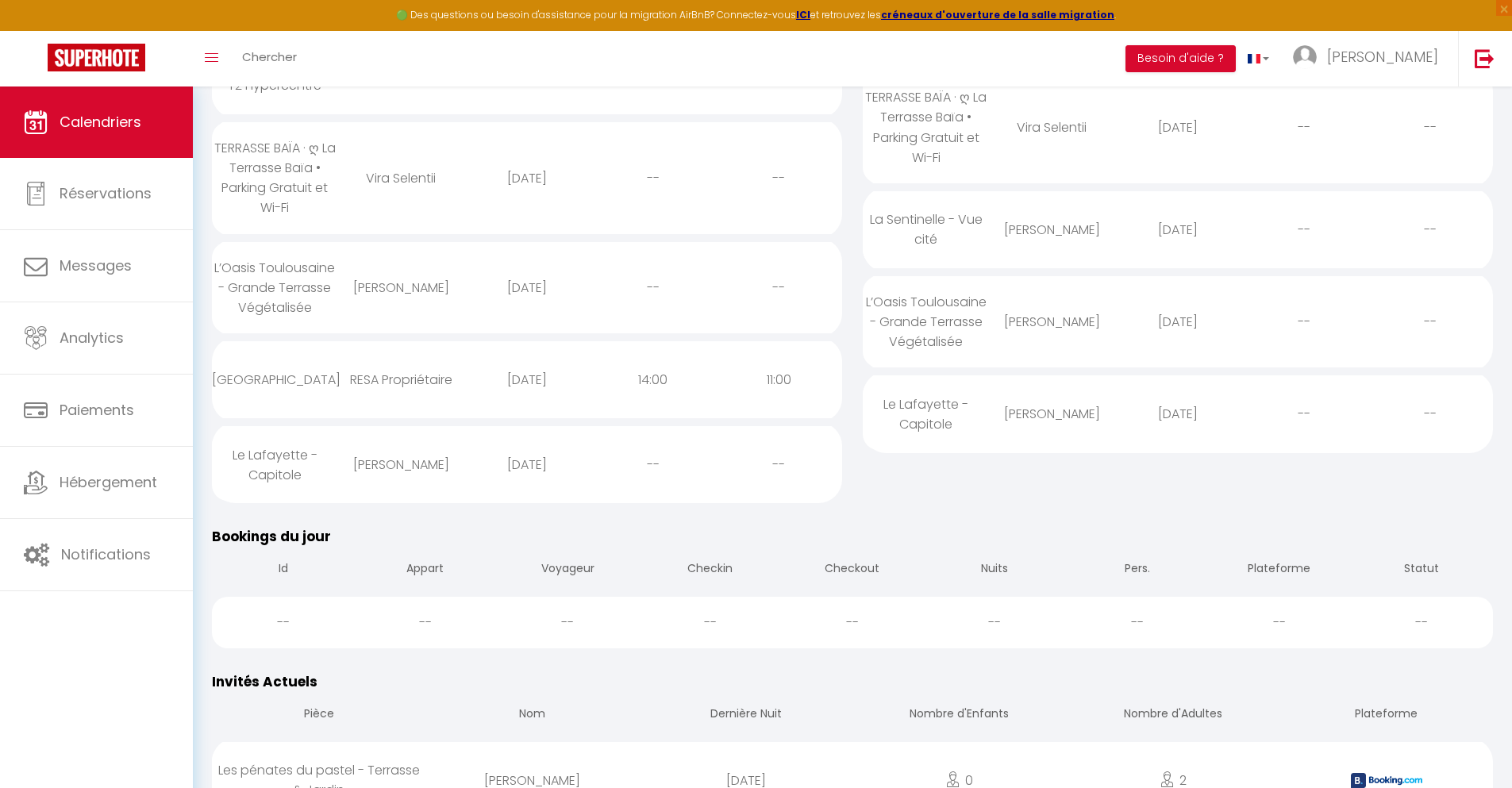
scroll to position [289, 0]
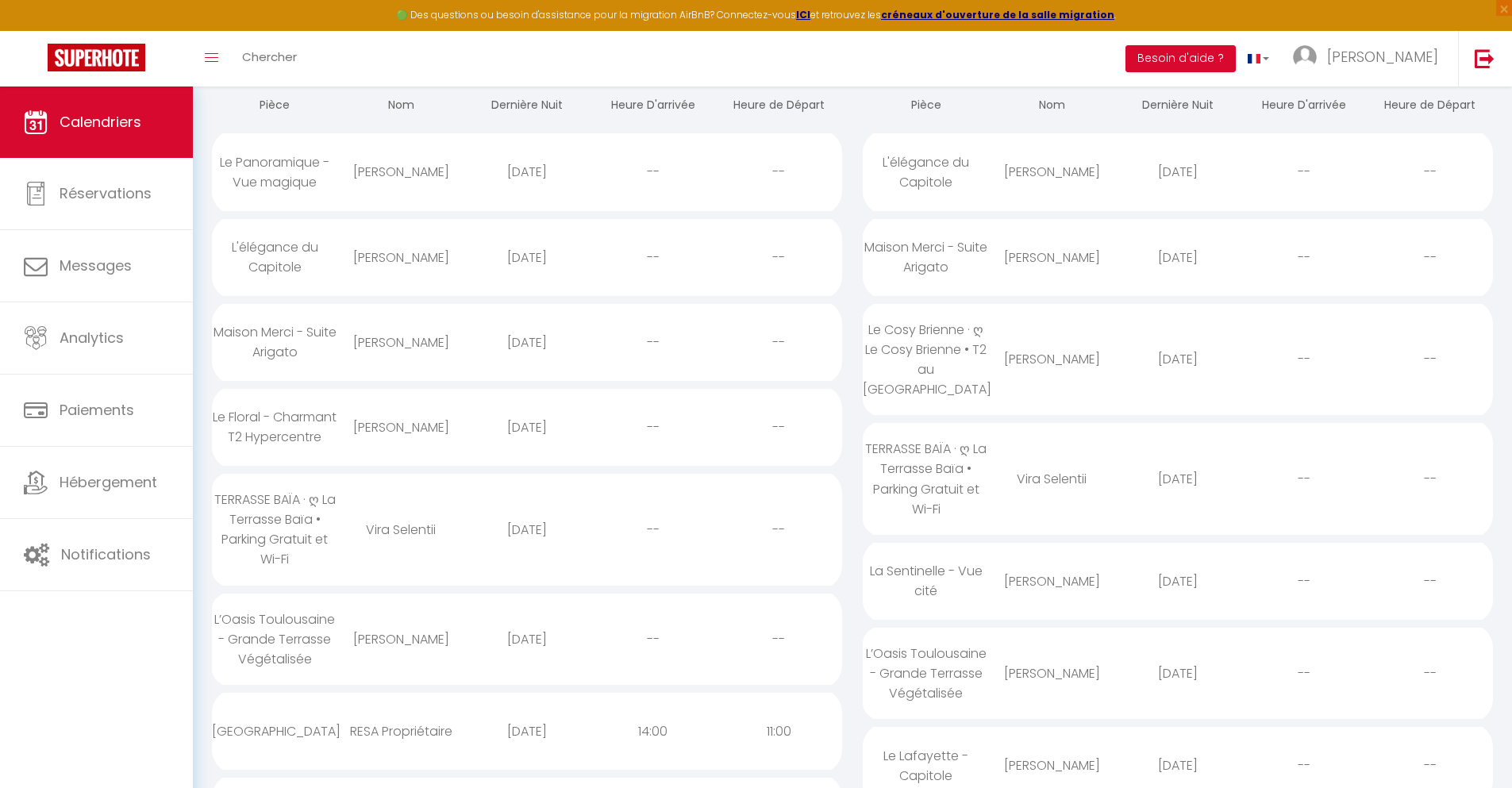
click at [526, 745] on div "[DATE]" at bounding box center [527, 731] width 126 height 51
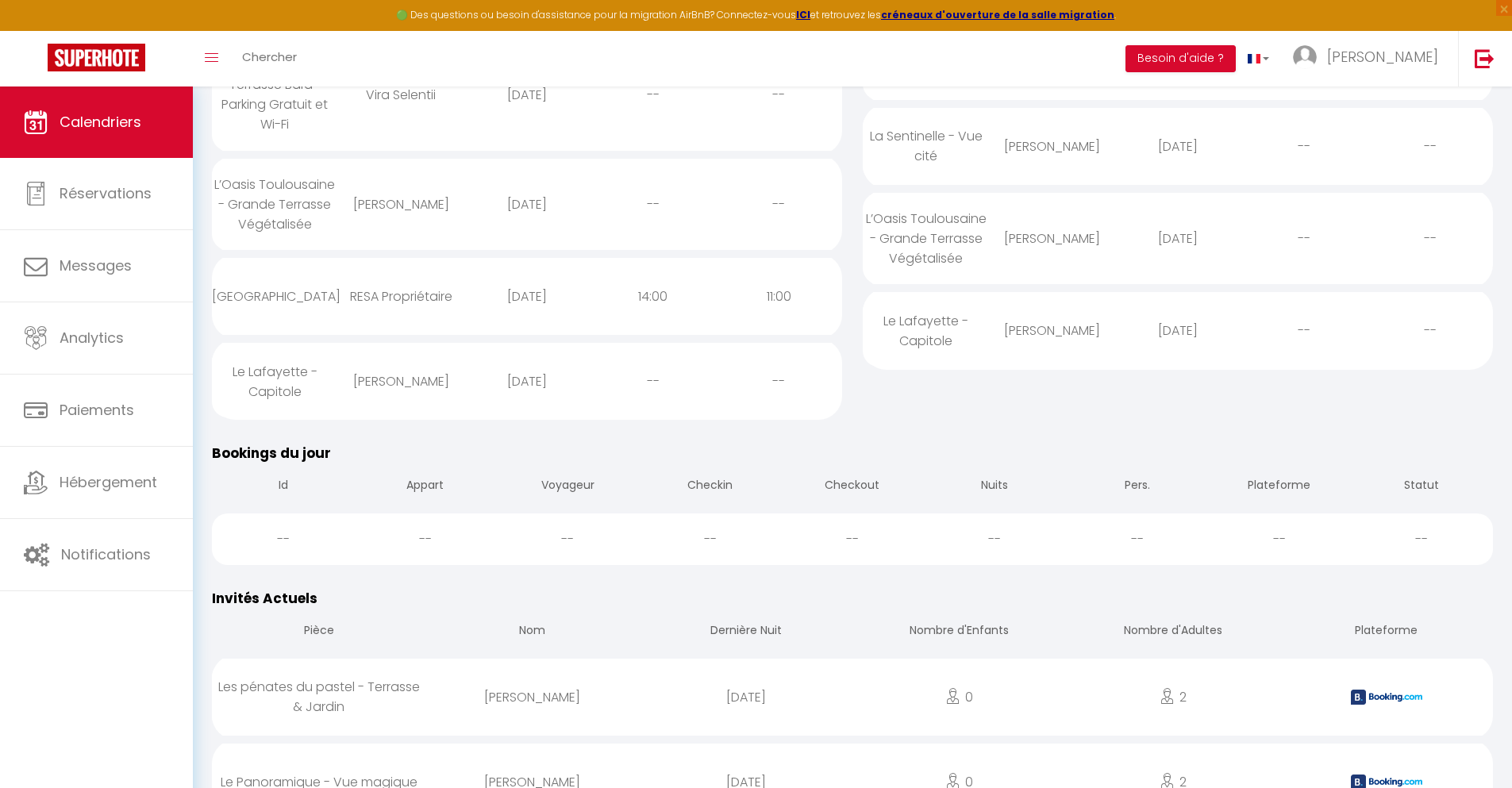
scroll to position [371, 0]
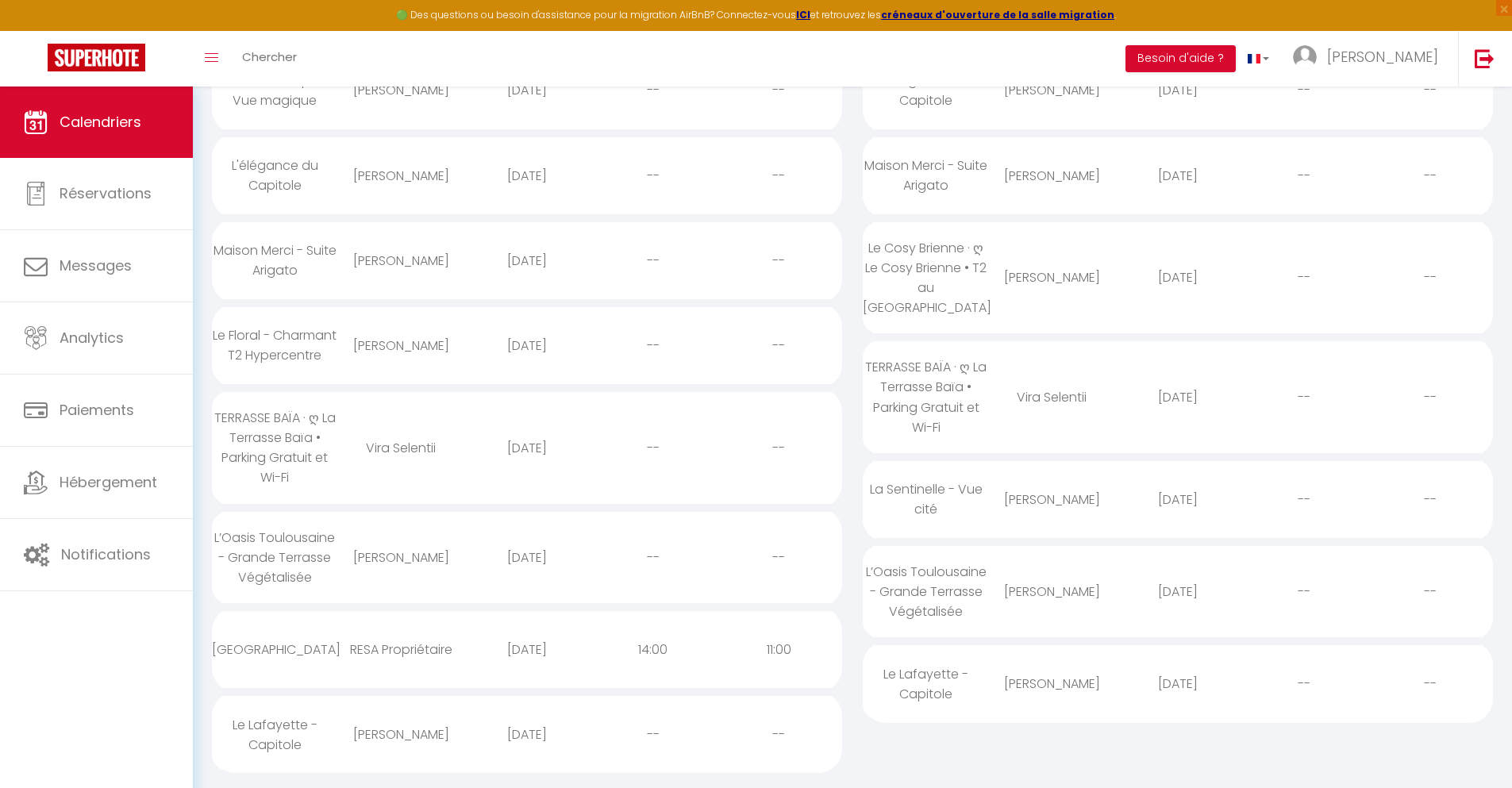
click at [526, 746] on div "[DATE]" at bounding box center [527, 734] width 126 height 51
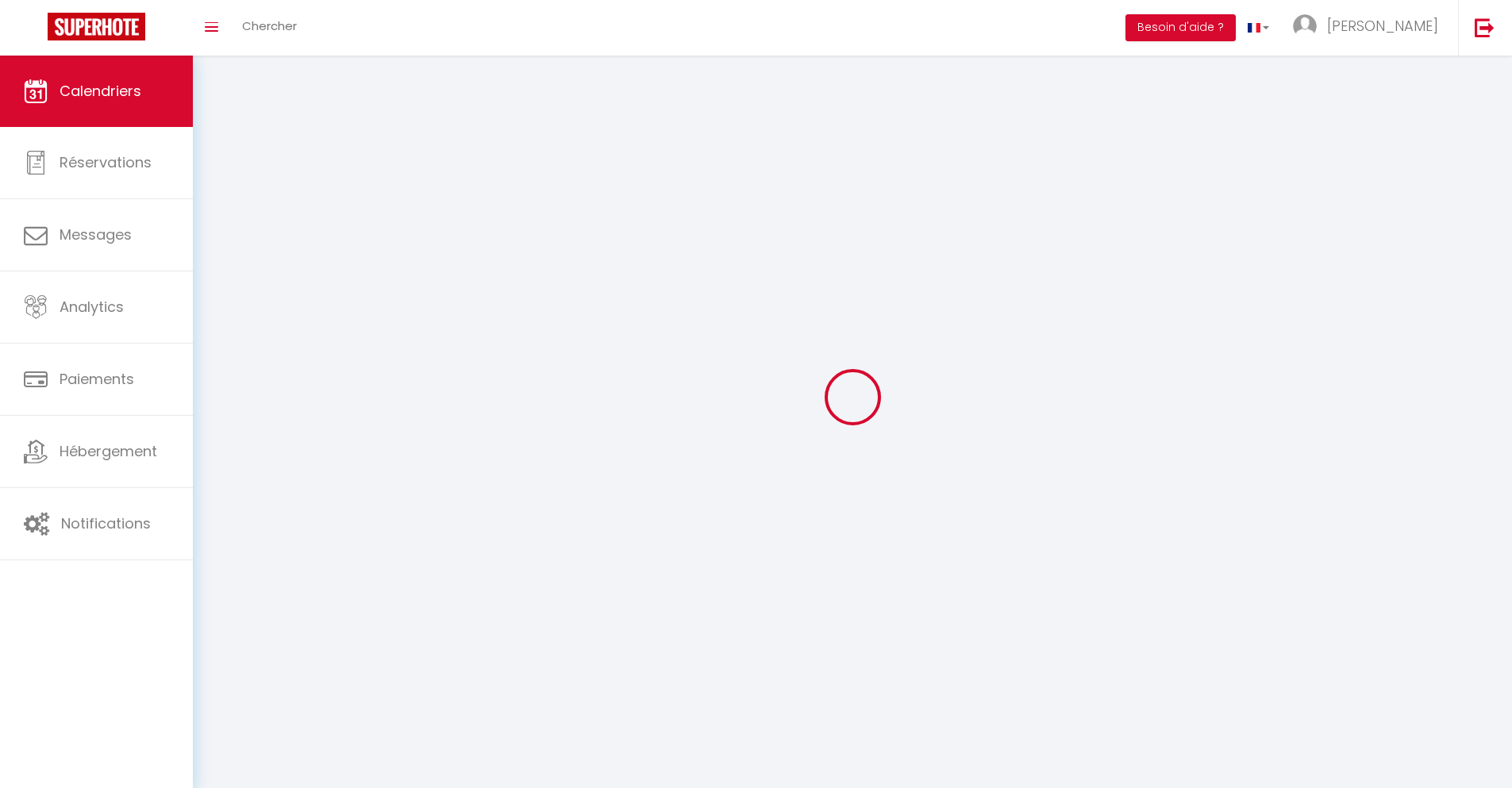
scroll to position [87, 0]
